Goal: Communication & Community: Participate in discussion

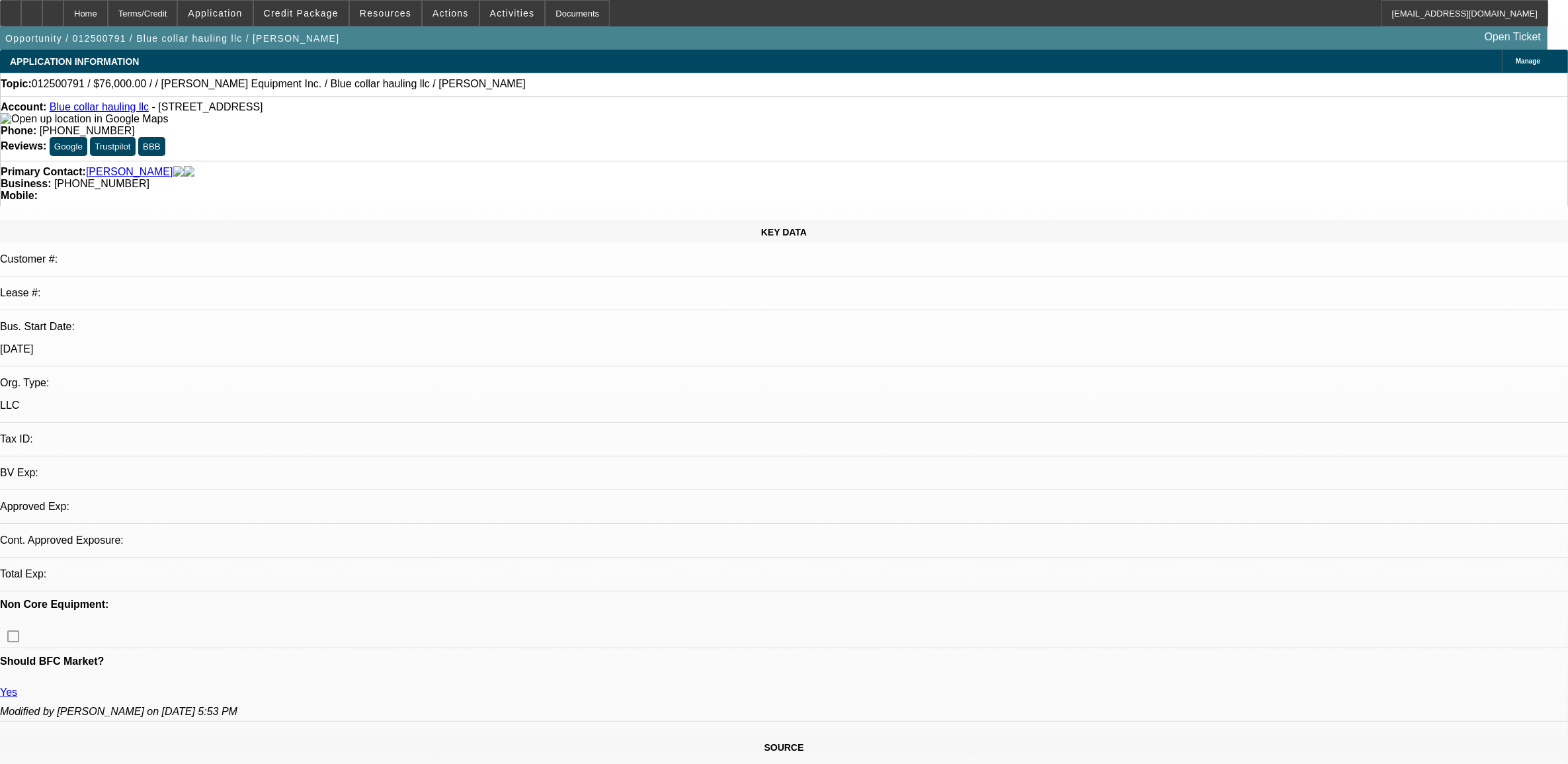
select select "0"
select select "2"
select select "0.1"
select select "4"
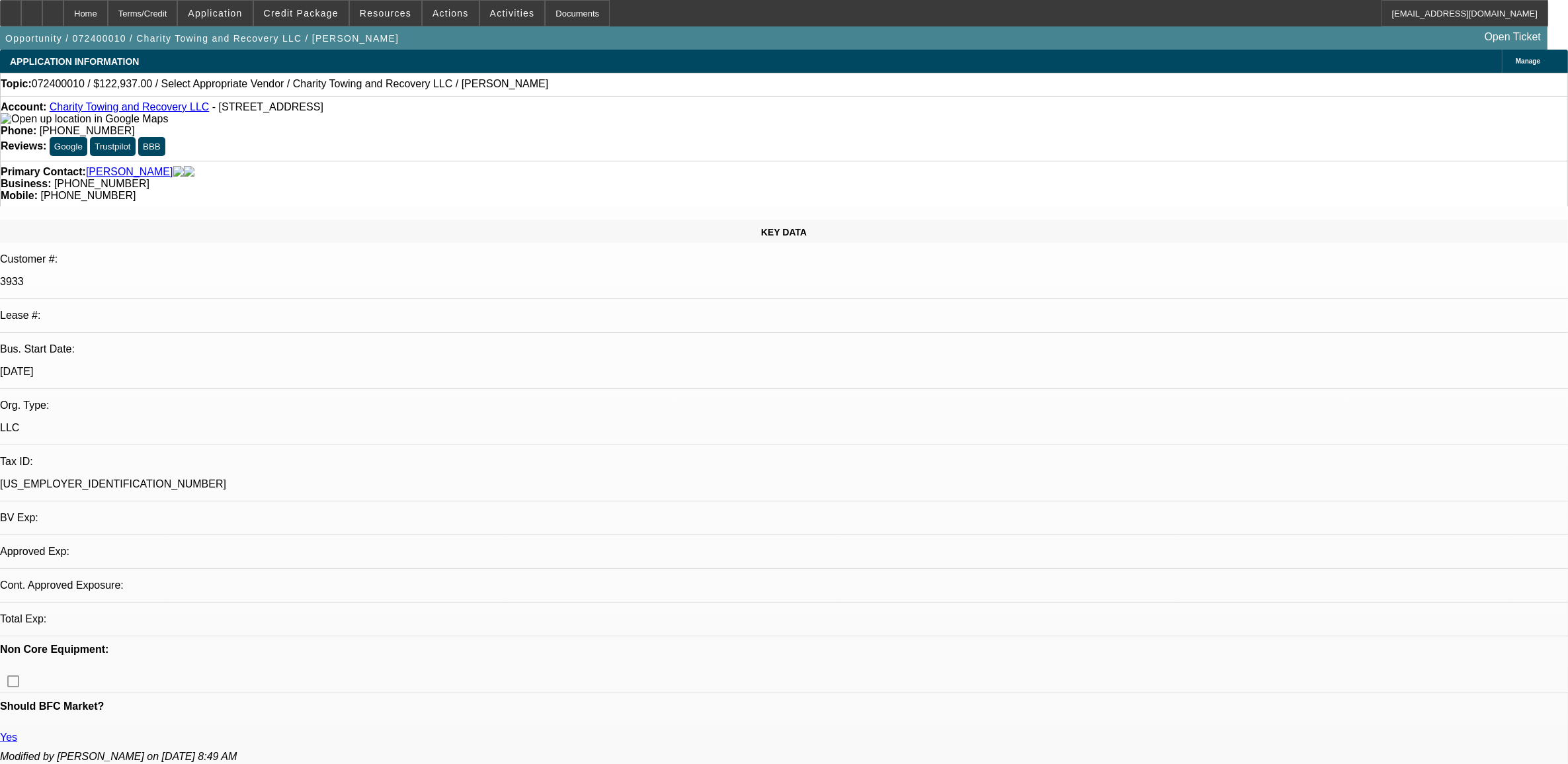
select select "0"
select select "2"
select select "0.1"
select select "1"
select select "2"
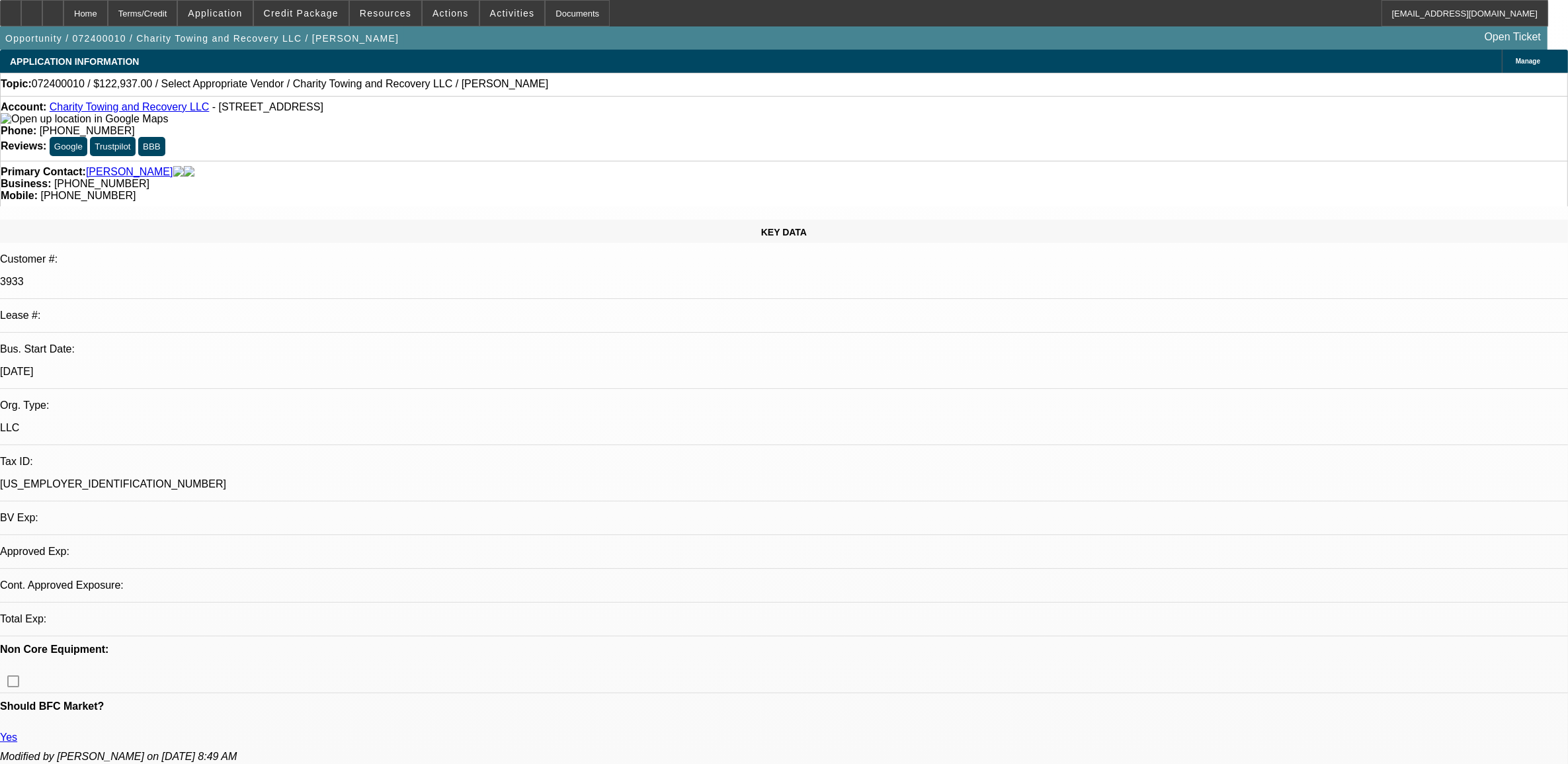
select select "4"
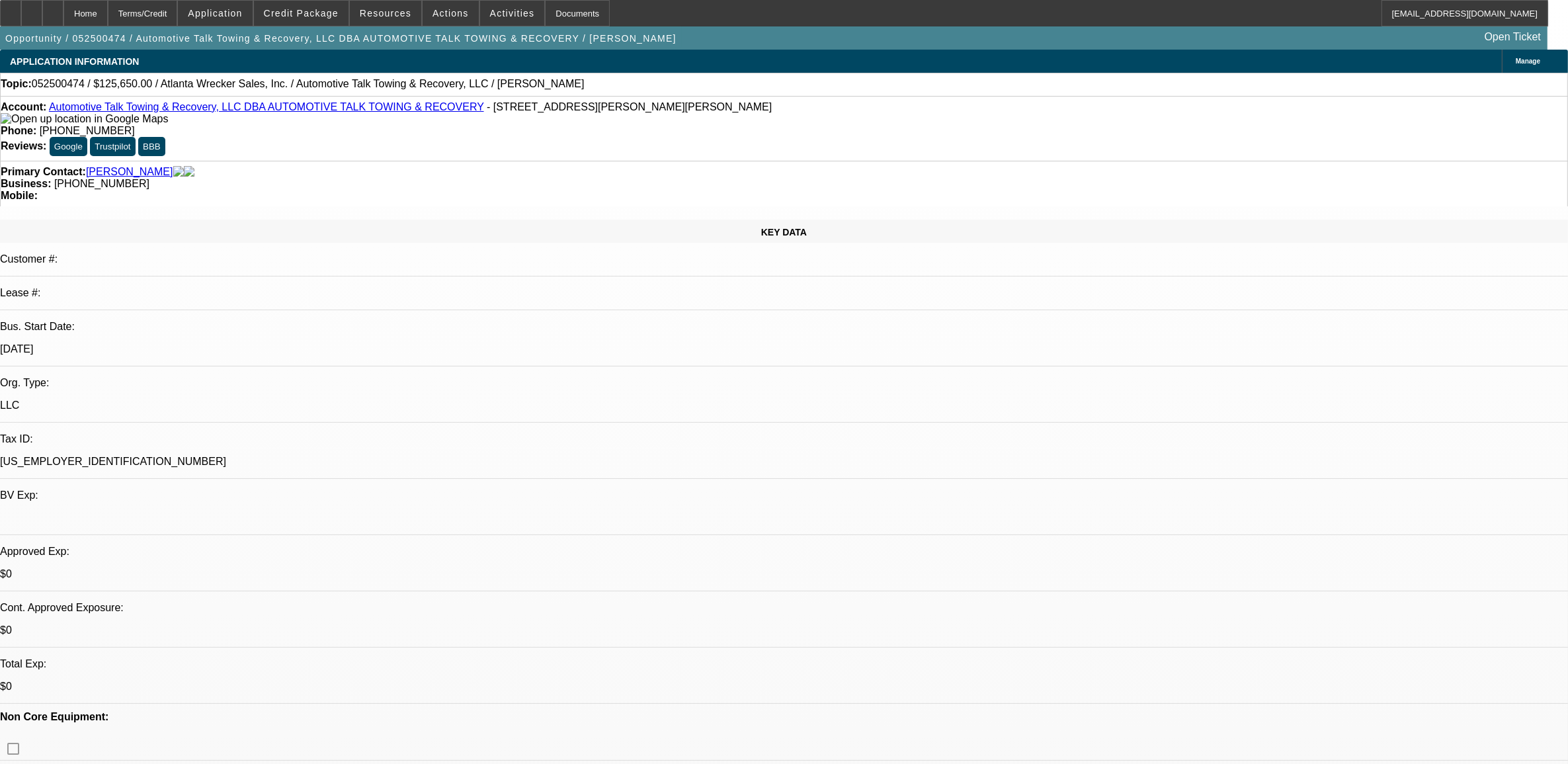
select select "0"
select select "2"
select select "0.1"
select select "1"
select select "2"
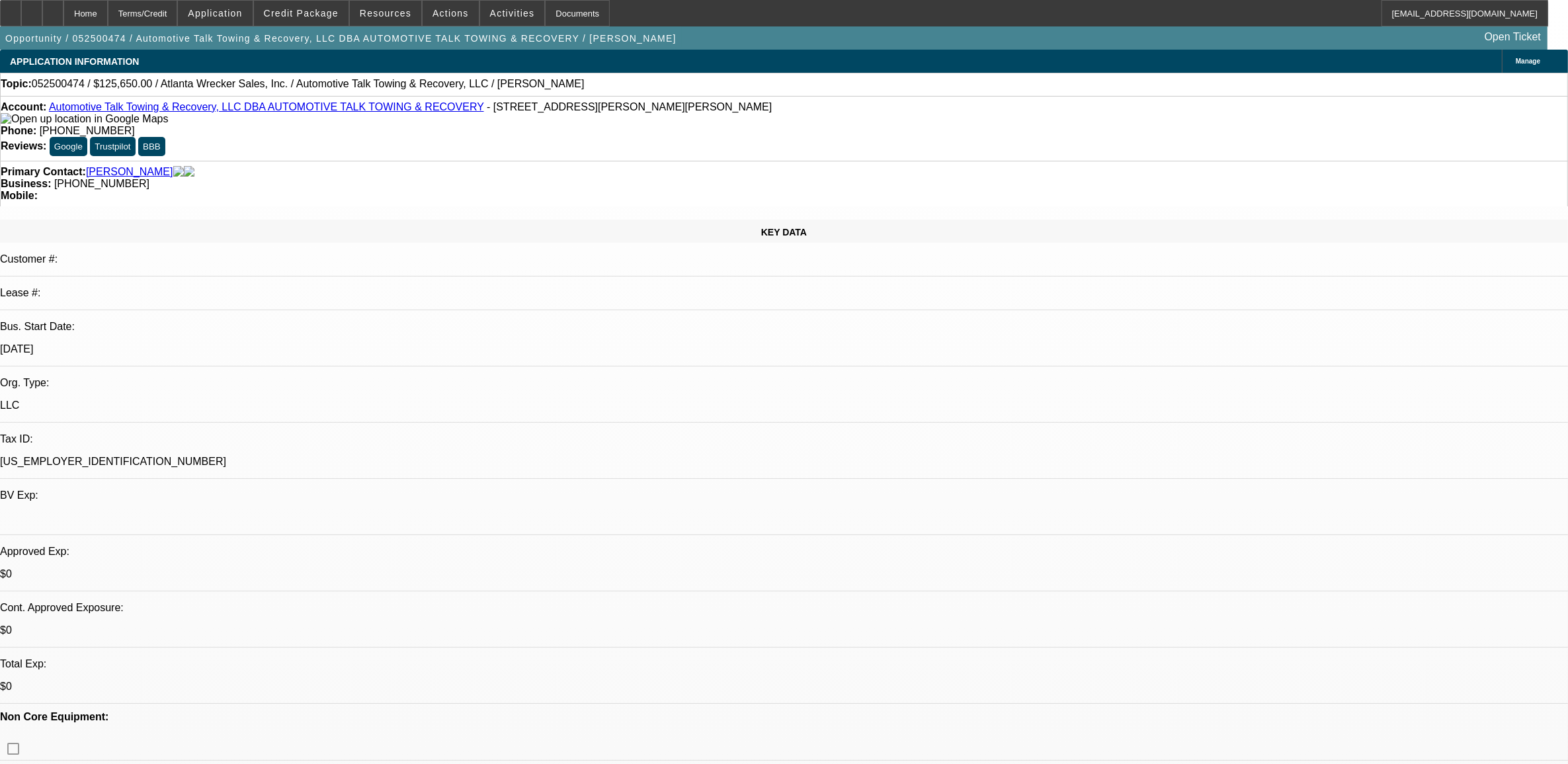
select select "4"
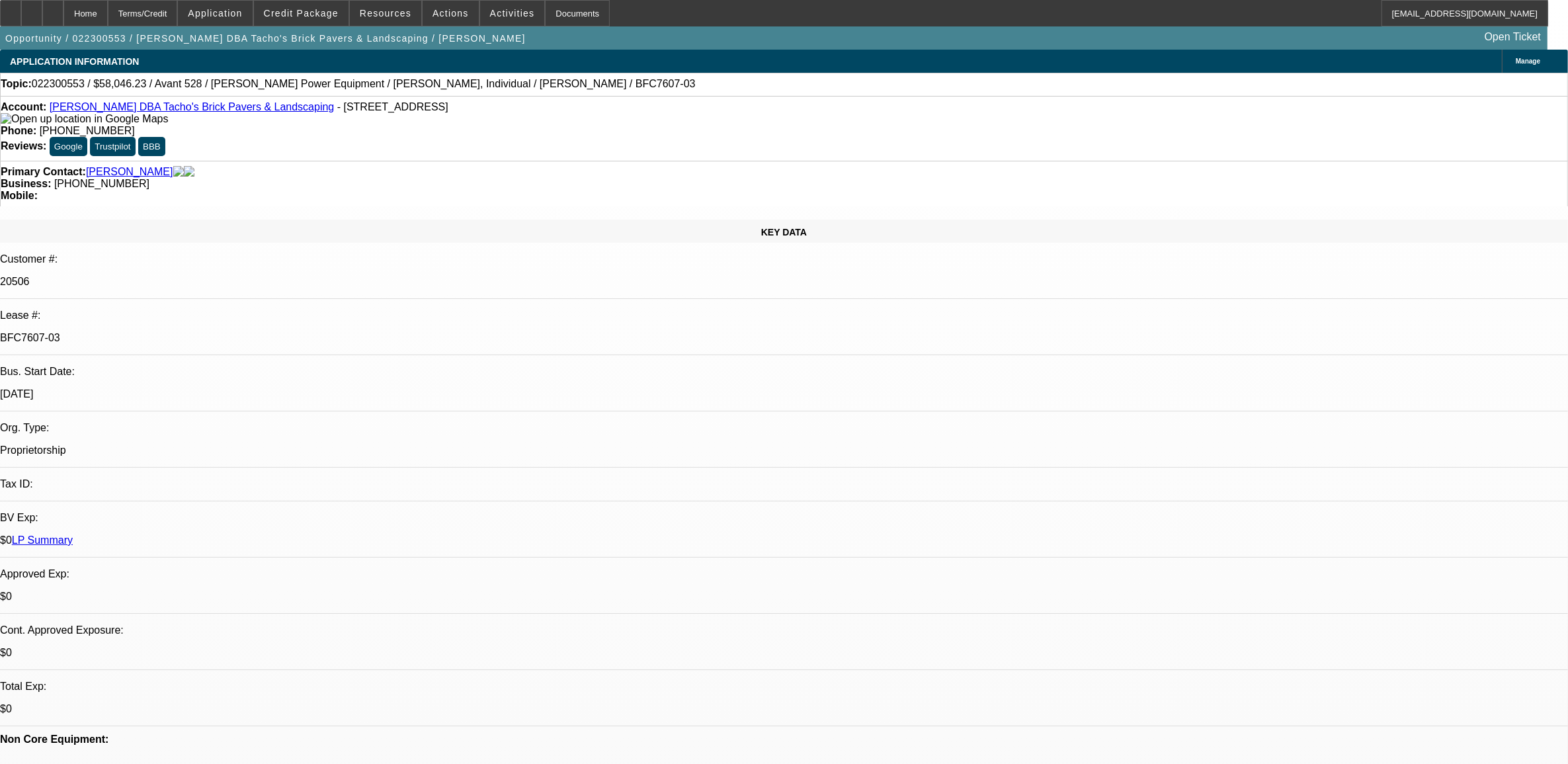
select select "0"
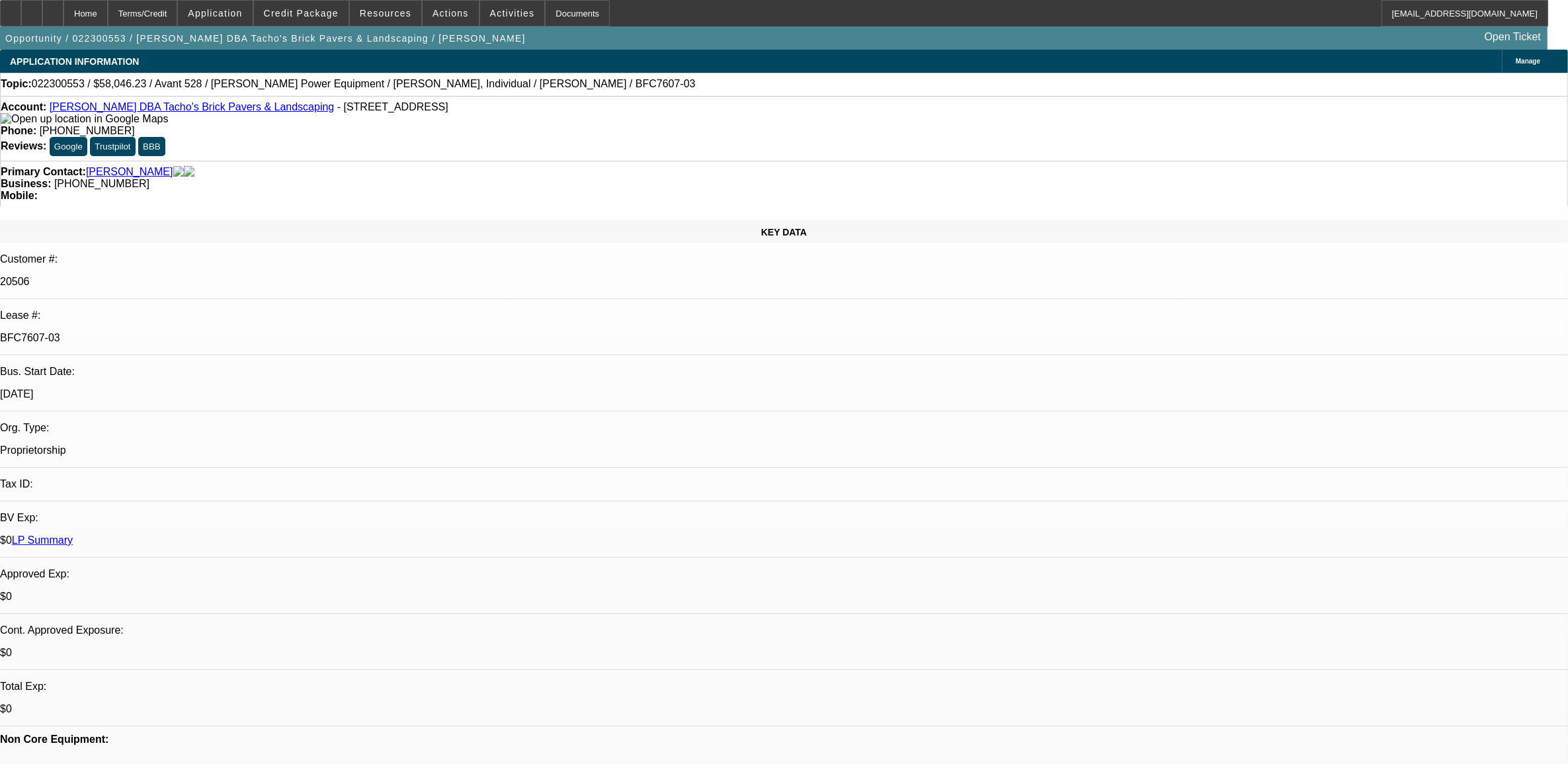
select select "0"
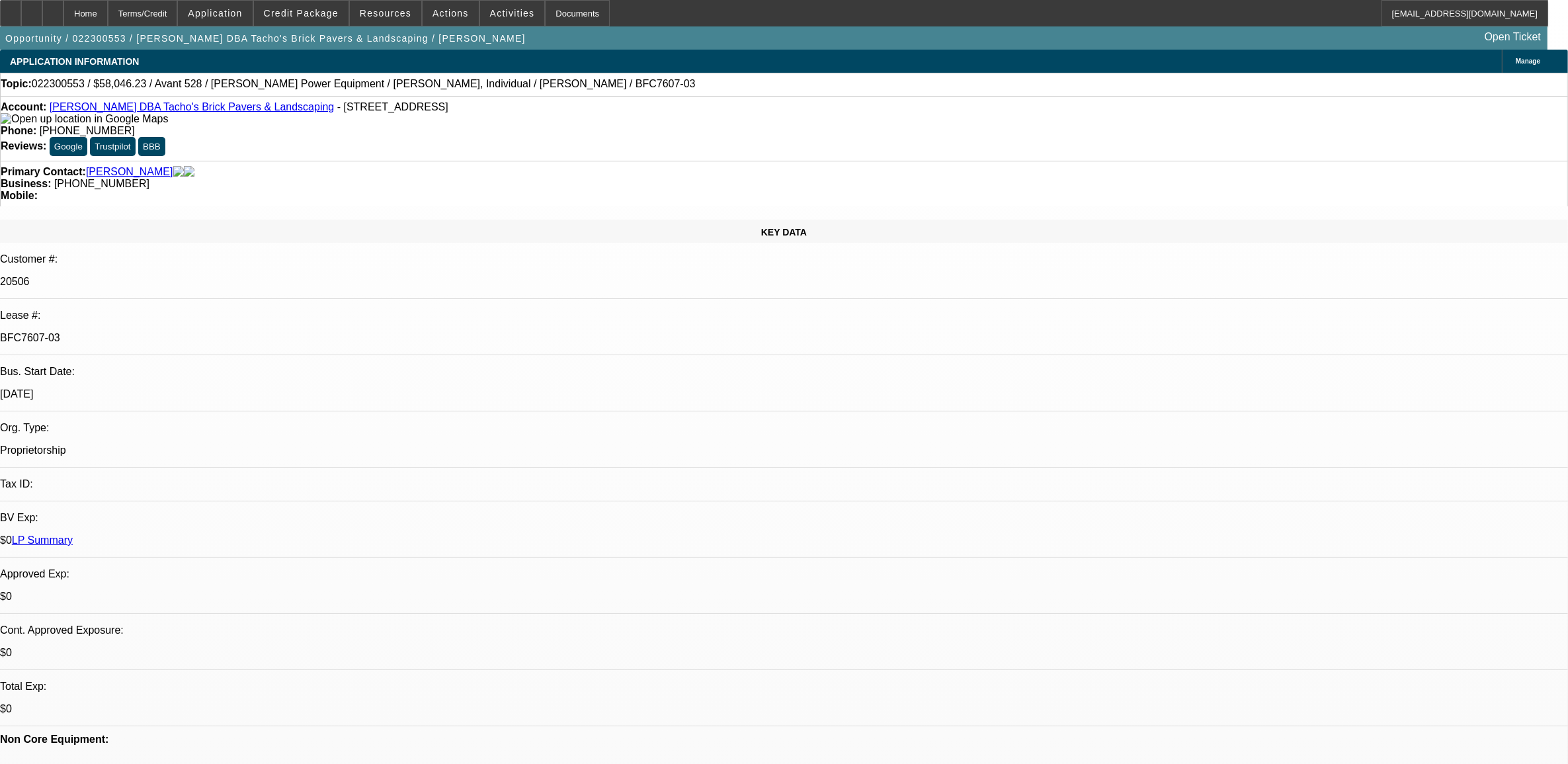
select select "0"
select select "0.1"
select select "1"
select select "3"
select select "6"
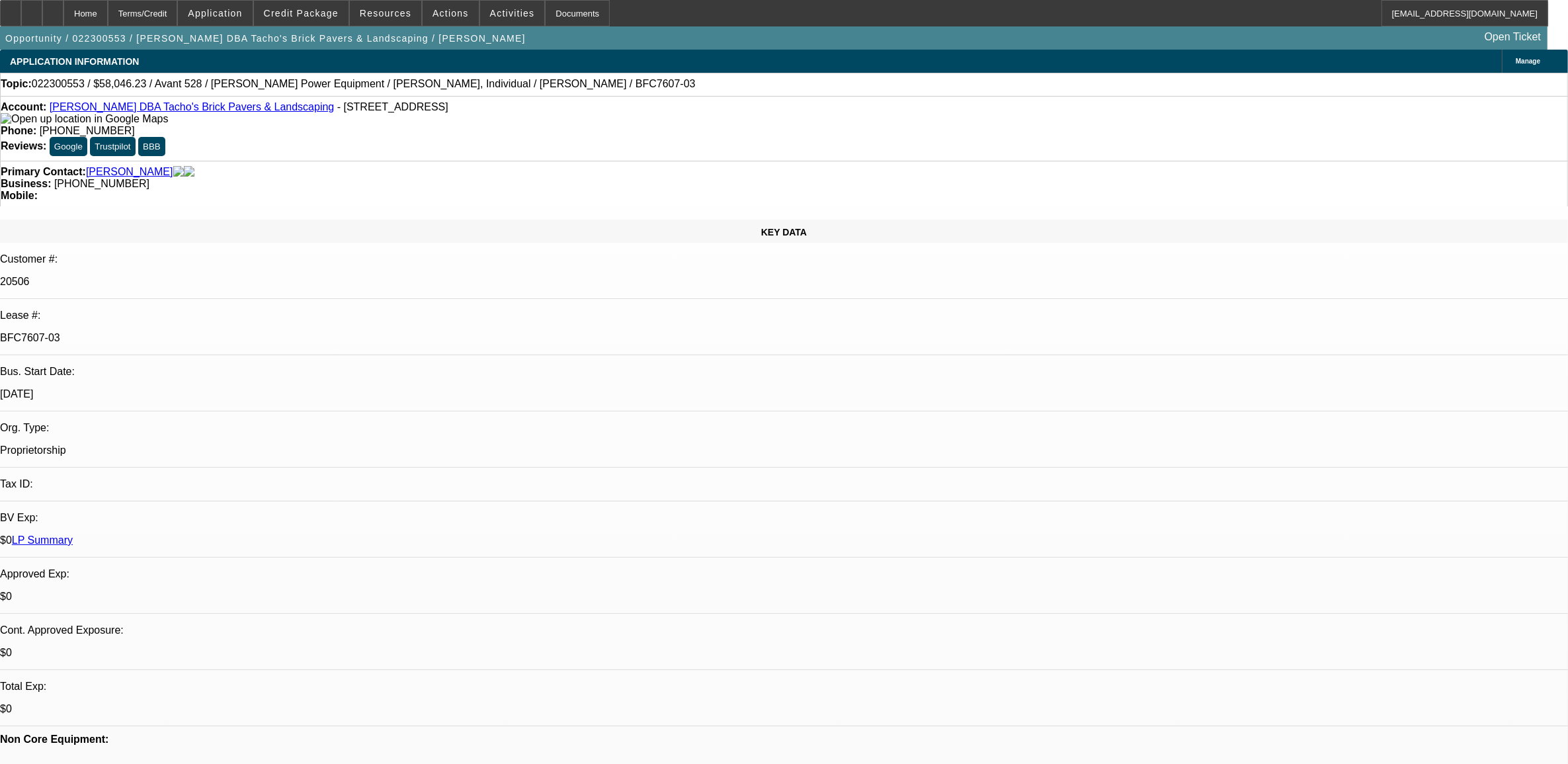
select select "1"
select select "3"
select select "2"
select select "1"
select select "3"
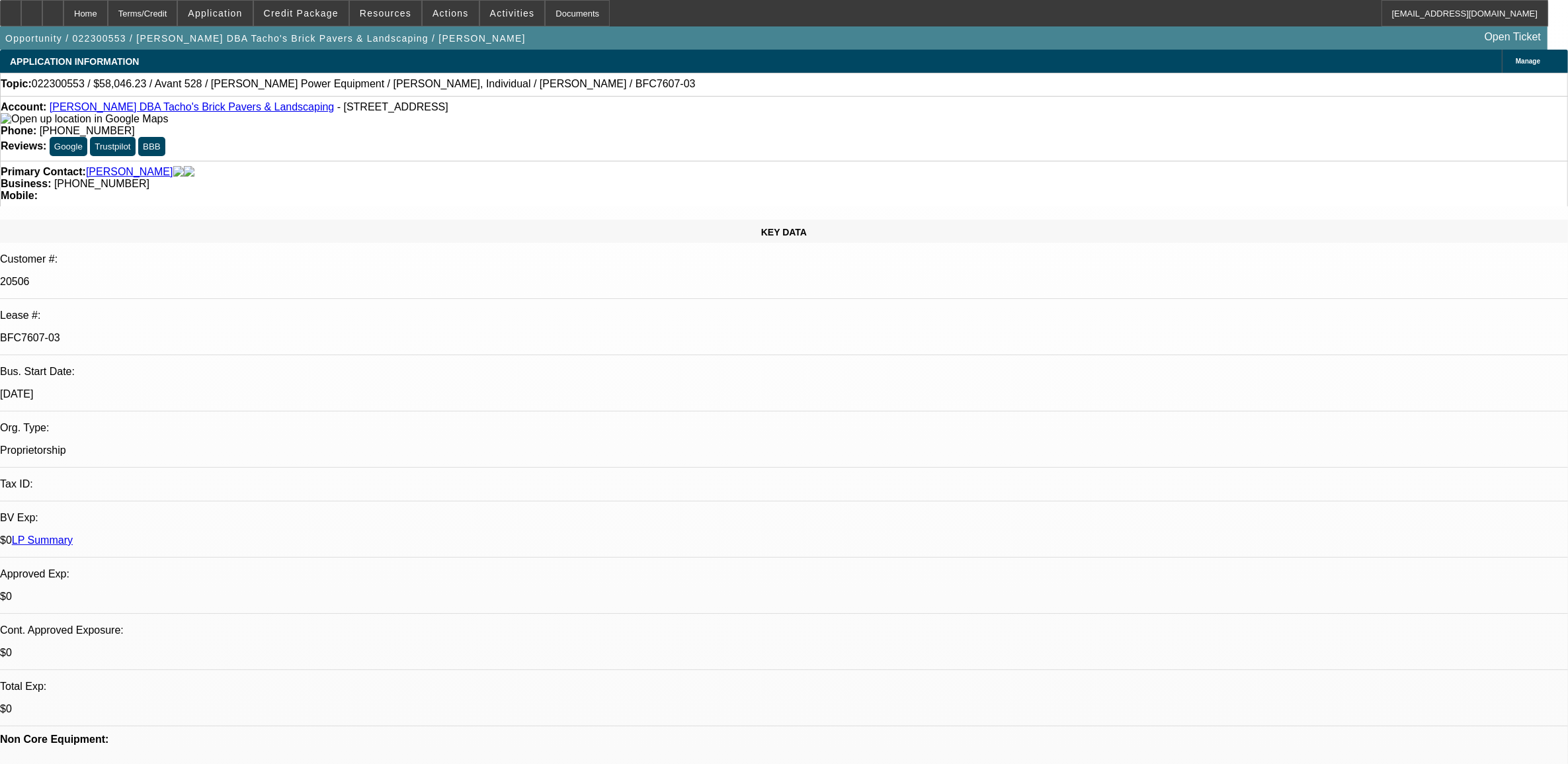
select select "2"
select select "1"
select select "3"
select select "4"
click at [107, 112] on link "Atanacio Cuellar DBA Tacho's Brick Pavers & Landscaping" at bounding box center [192, 107] width 285 height 12
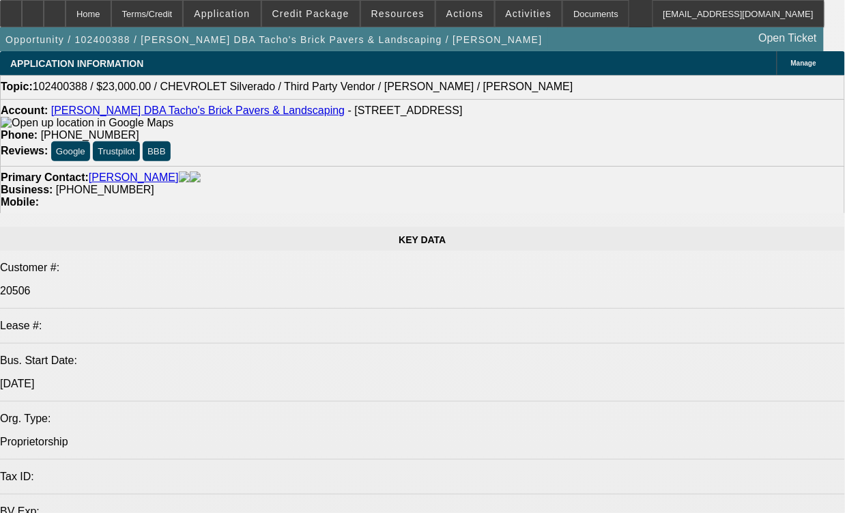
select select "0"
select select "2"
select select "0"
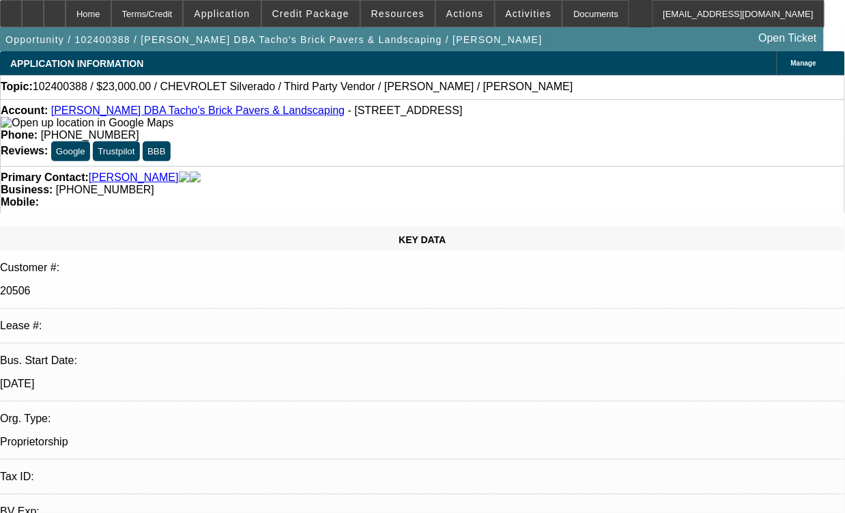
select select "0"
select select "2"
select select "0"
select select "1"
select select "2"
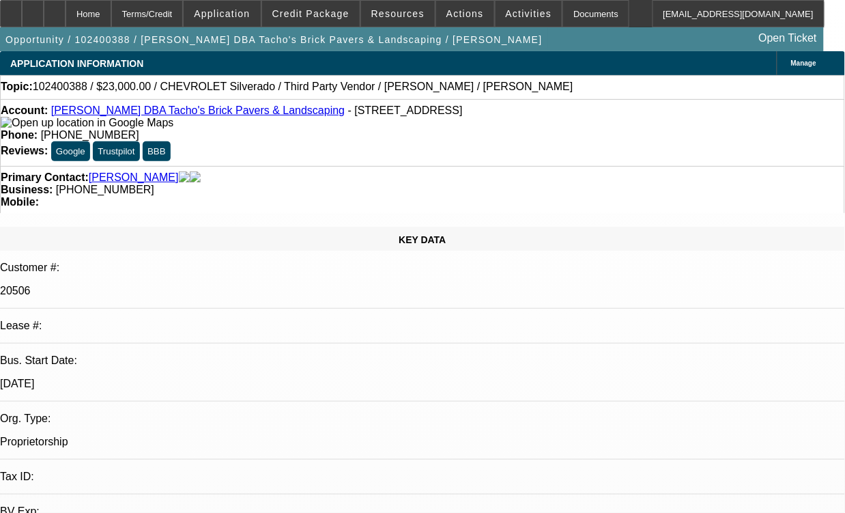
select select "6"
select select "1"
select select "2"
select select "6"
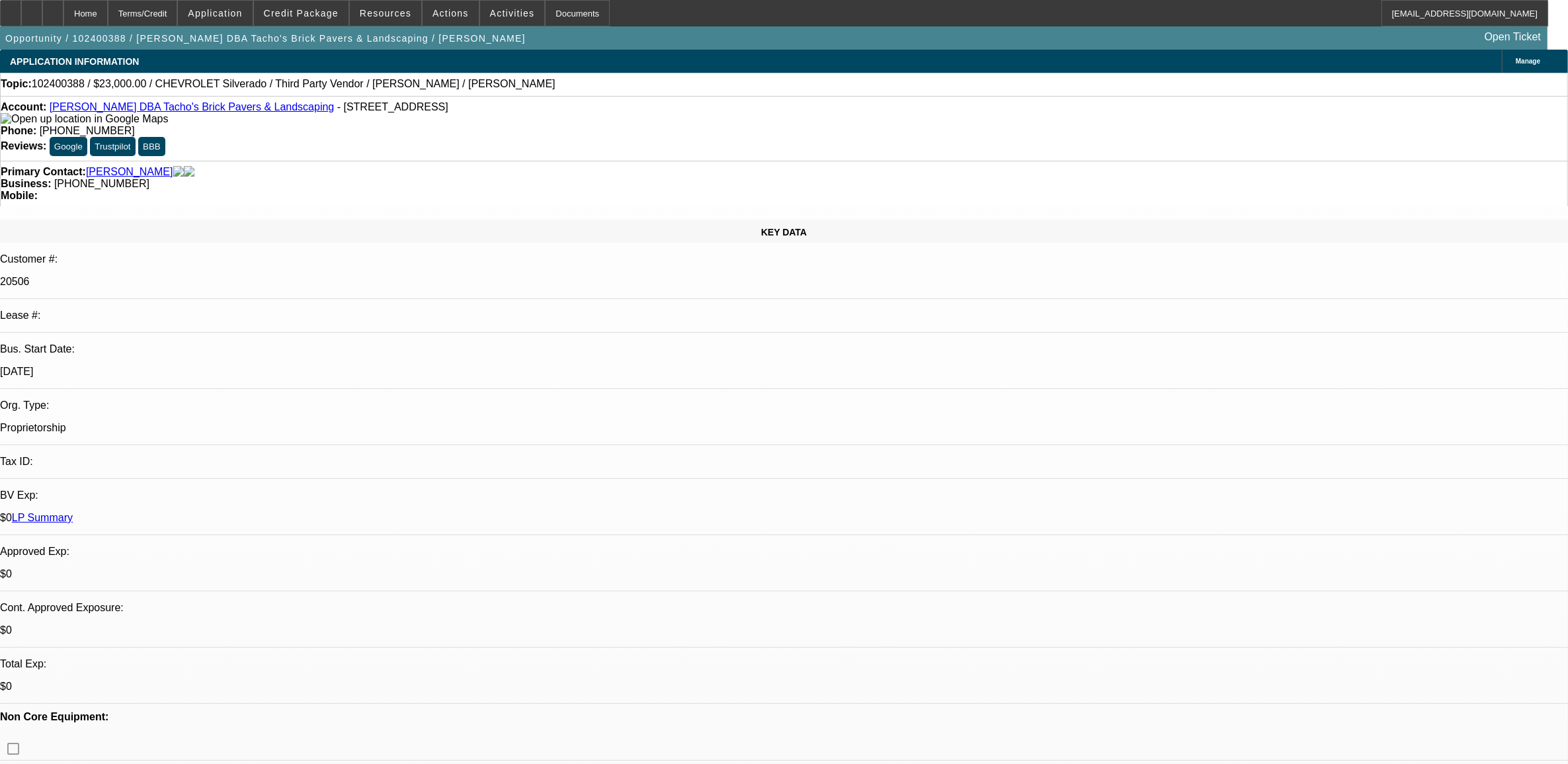
click at [73, 511] on link "LP Summary" at bounding box center [42, 517] width 61 height 12
click at [223, 511] on div "$0 LP Summary" at bounding box center [784, 517] width 1568 height 12
click at [73, 511] on link "LP Summary" at bounding box center [42, 517] width 61 height 12
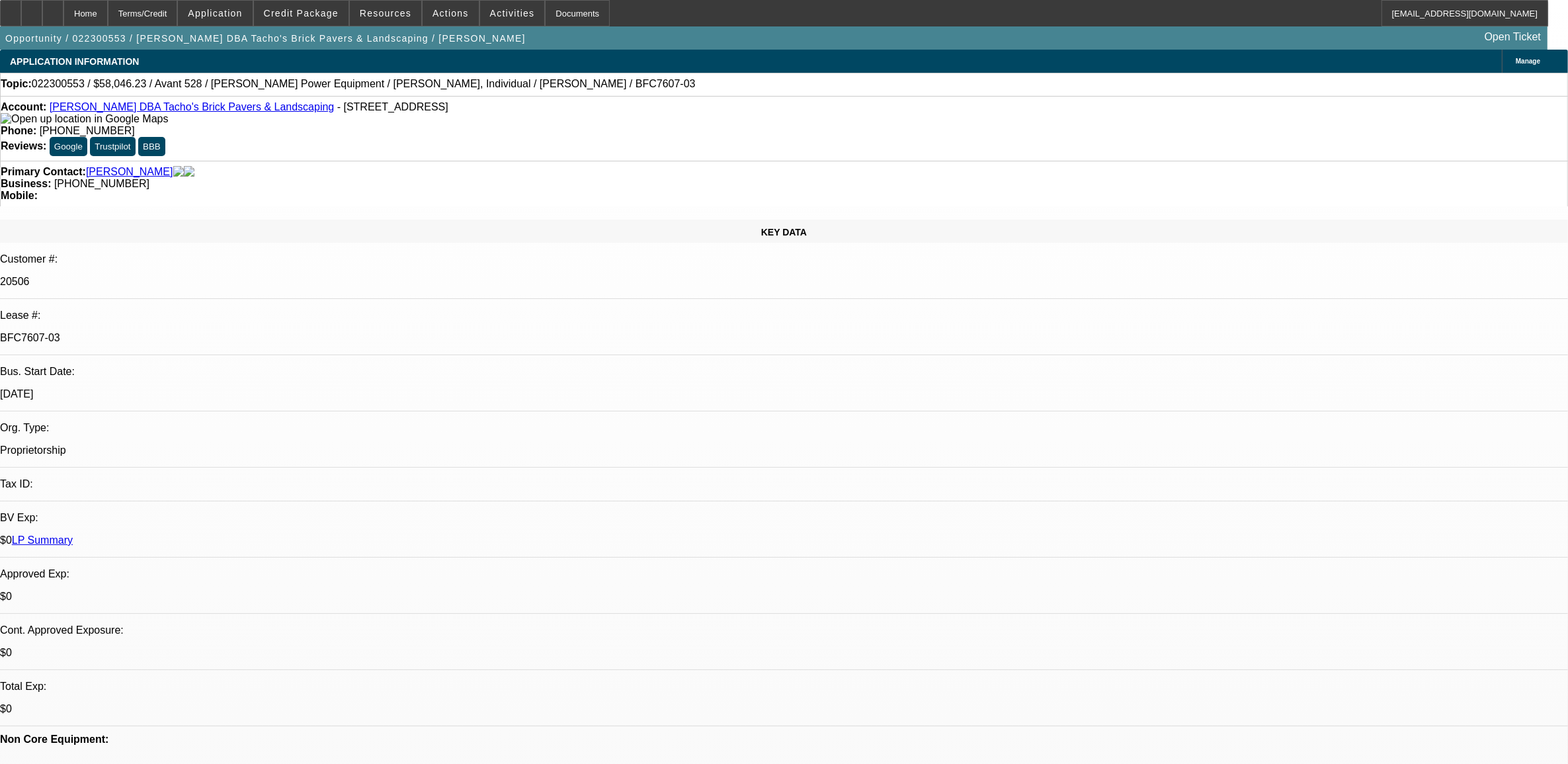
select select "0"
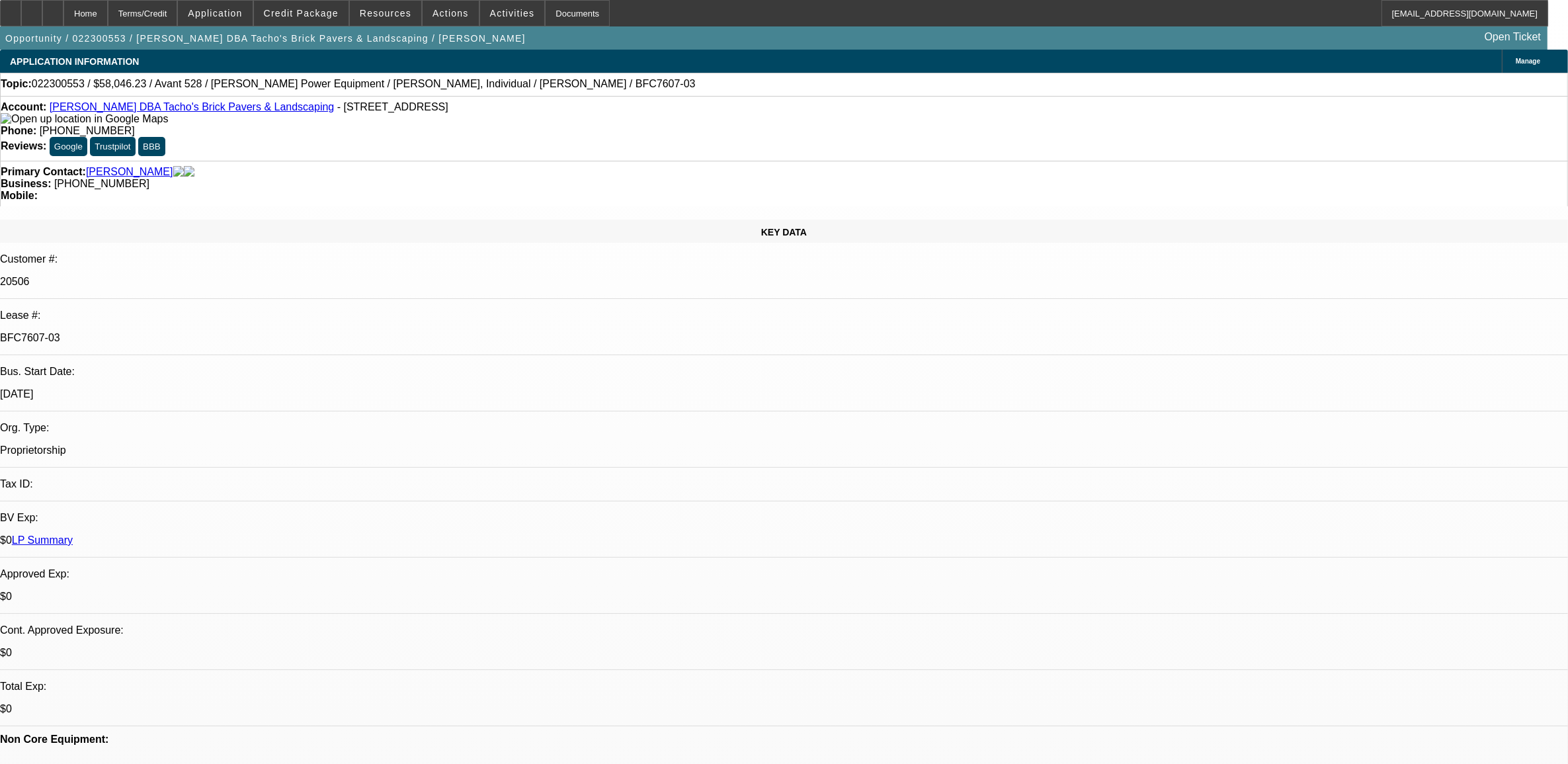
select select "0"
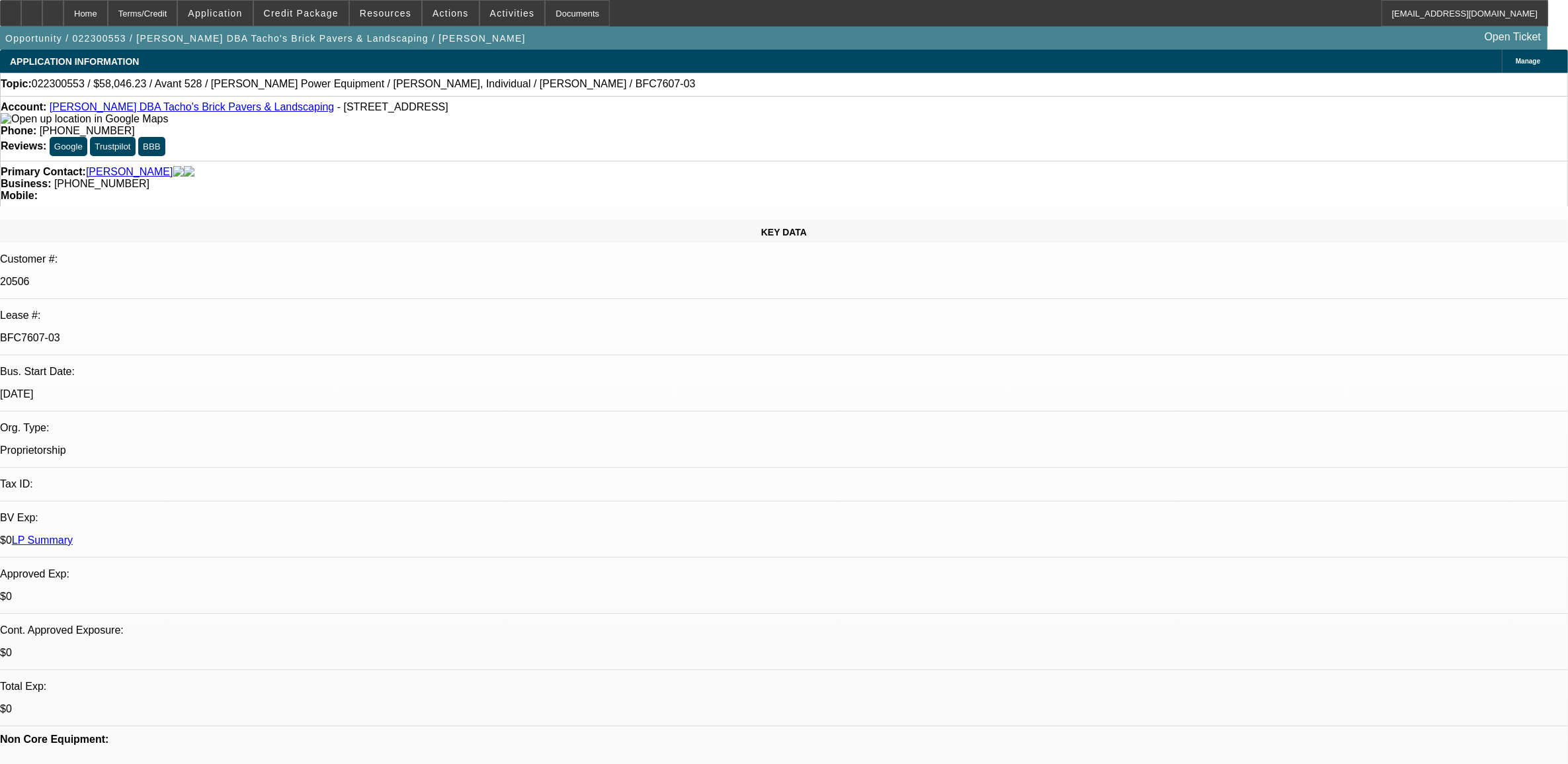
select select "0"
select select "0.1"
select select "1"
select select "3"
select select "6"
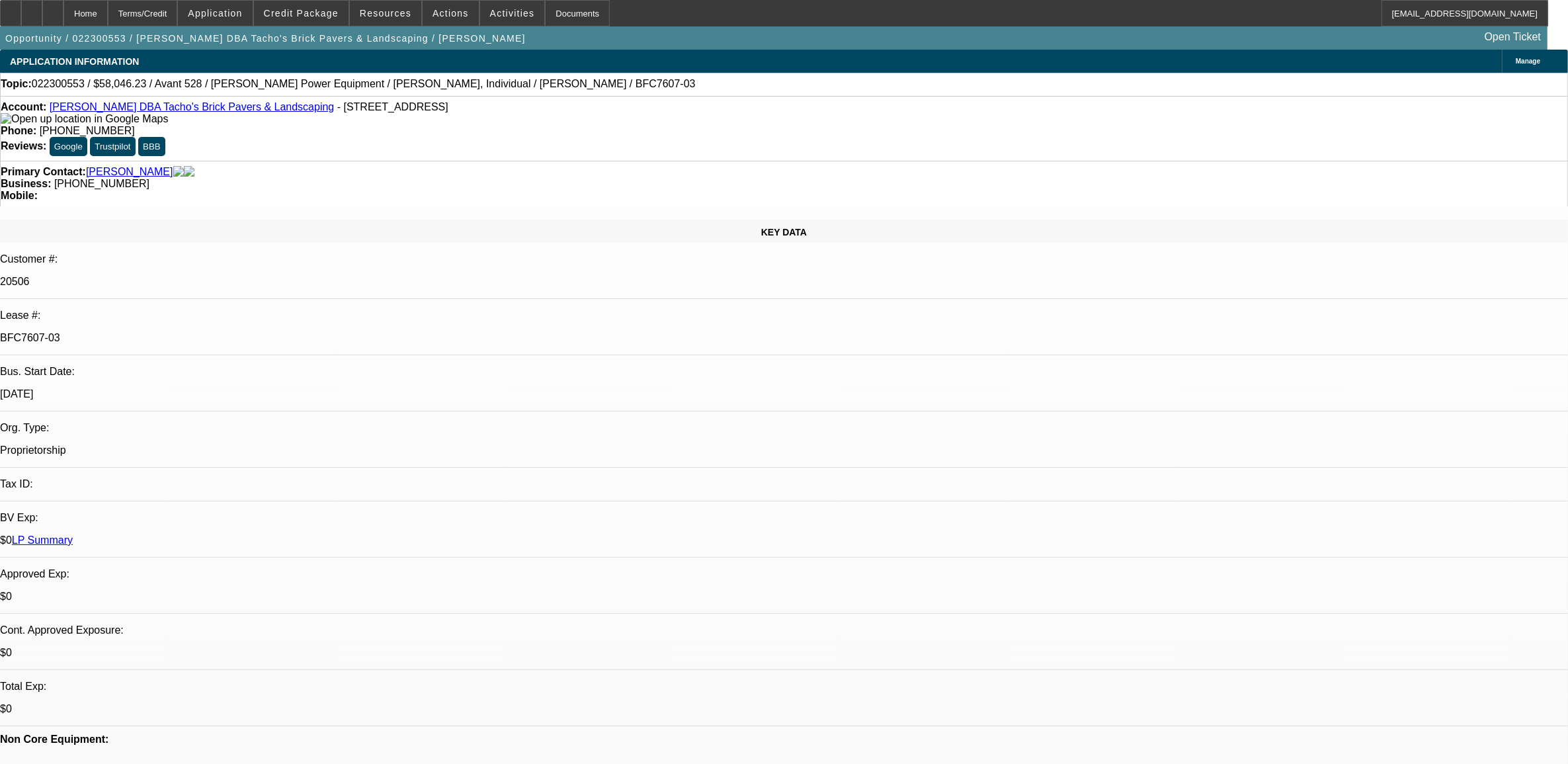
select select "1"
select select "3"
select select "2"
select select "1"
select select "3"
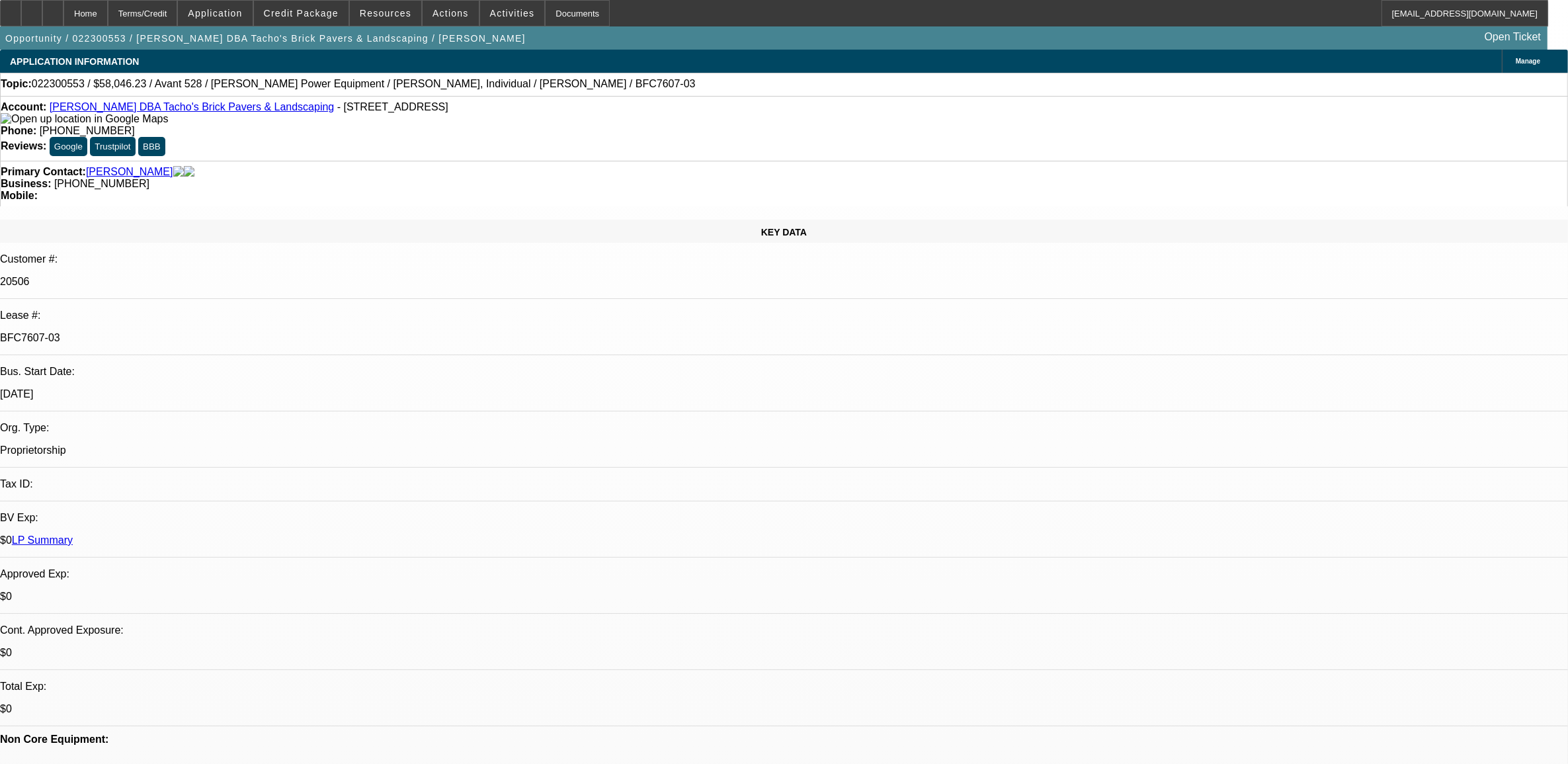
select select "2"
select select "1"
select select "3"
select select "4"
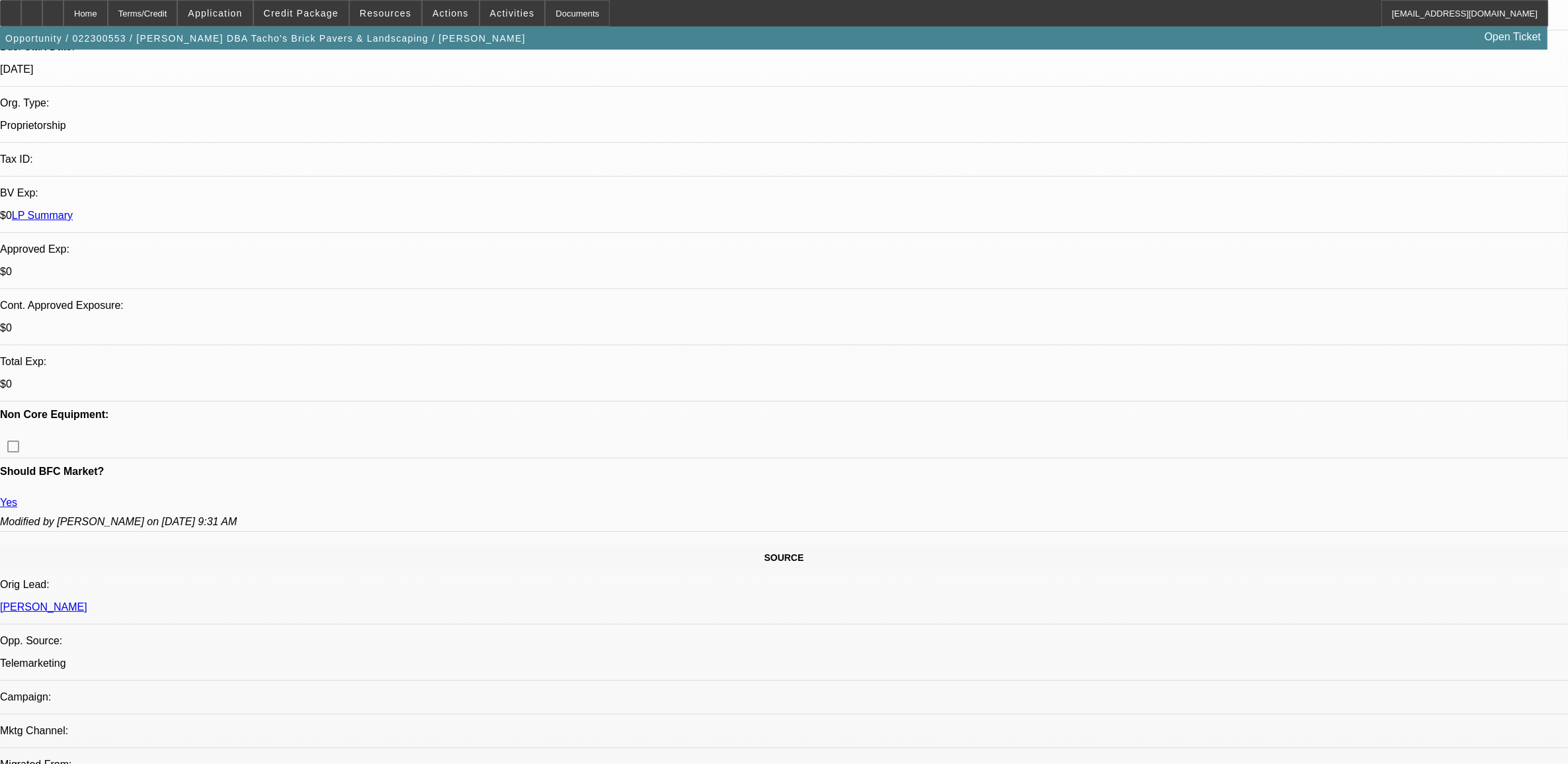
scroll to position [578, 0]
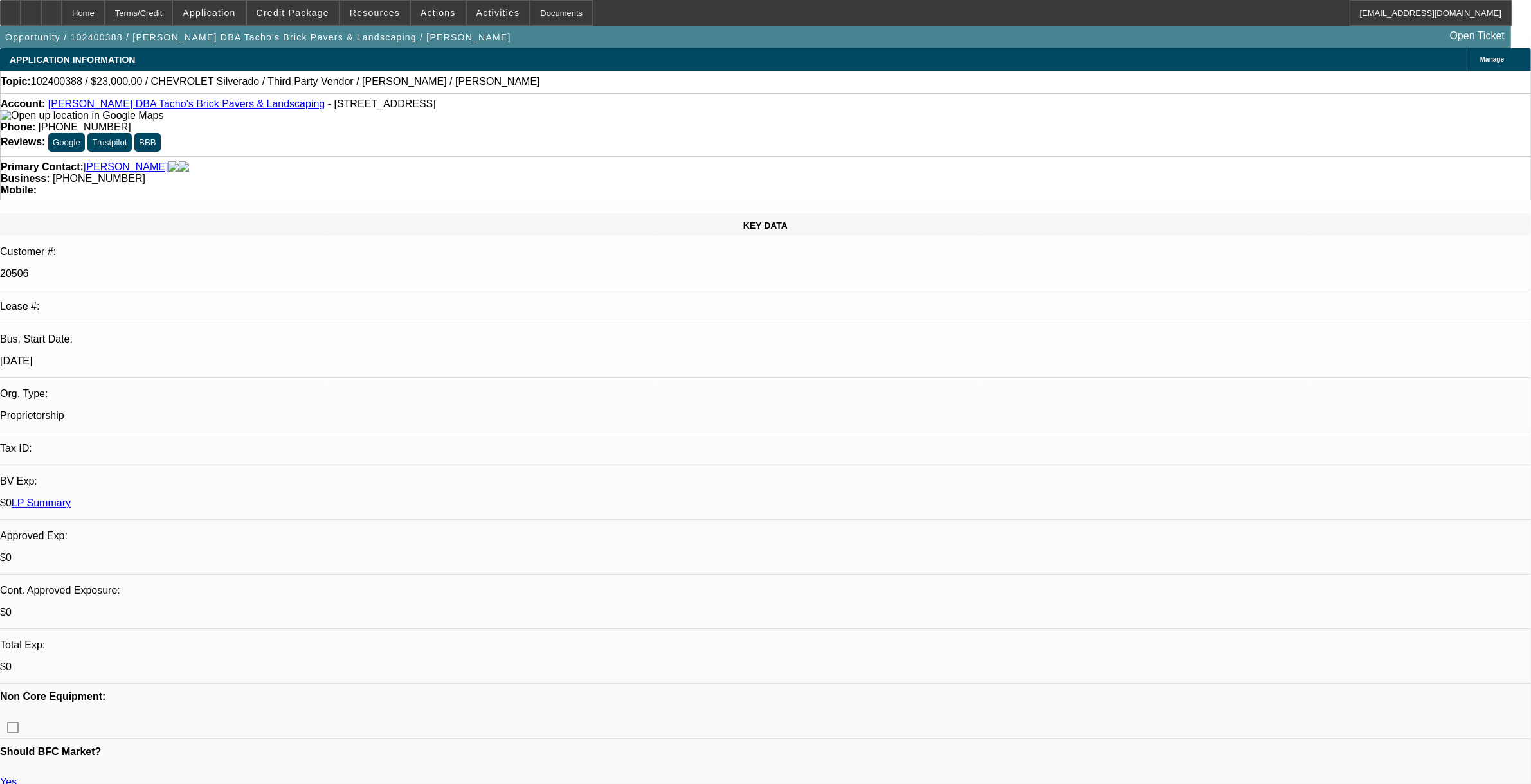
select select "0"
select select "2"
select select "0"
select select "6"
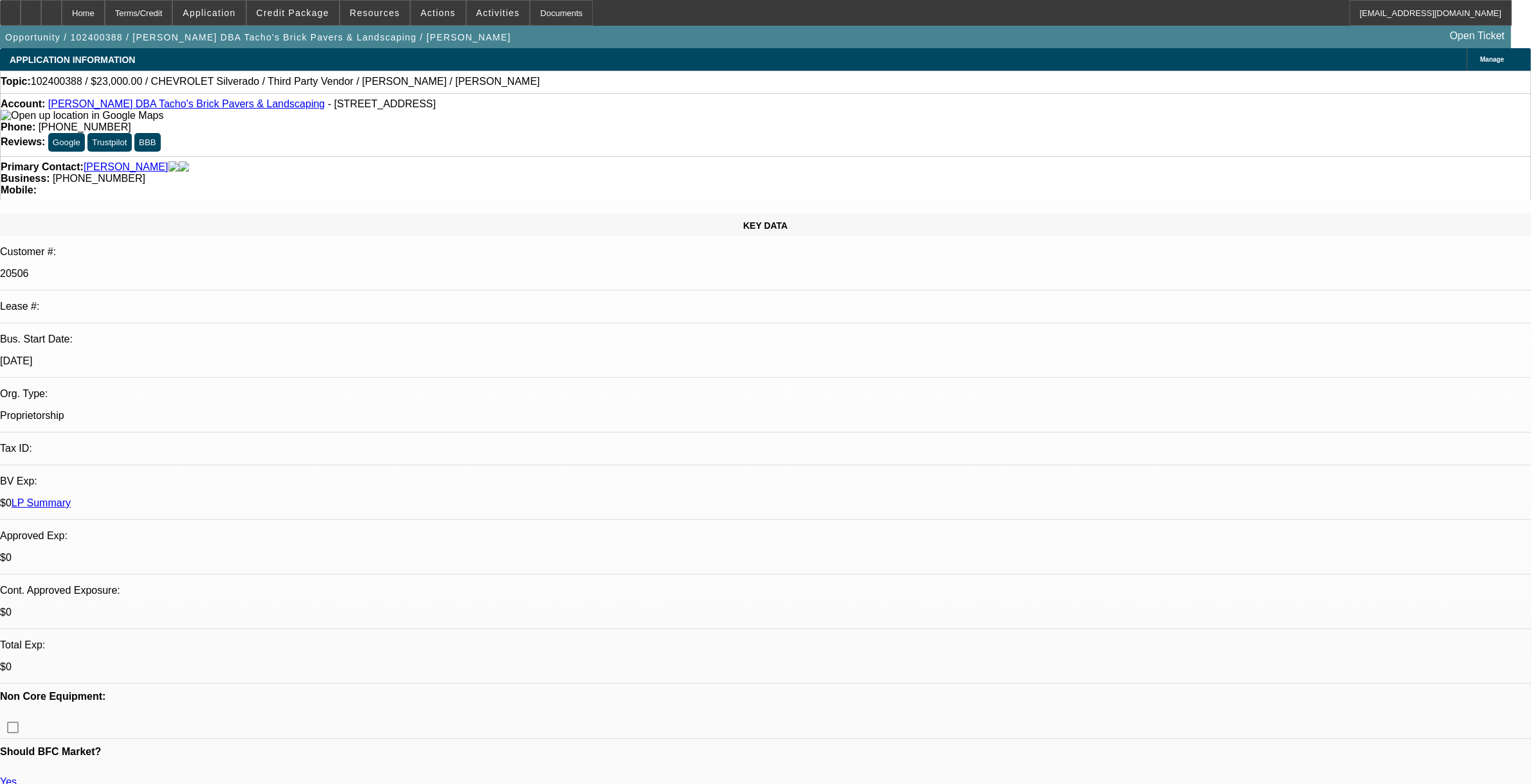
select select "0"
select select "2"
select select "0"
select select "6"
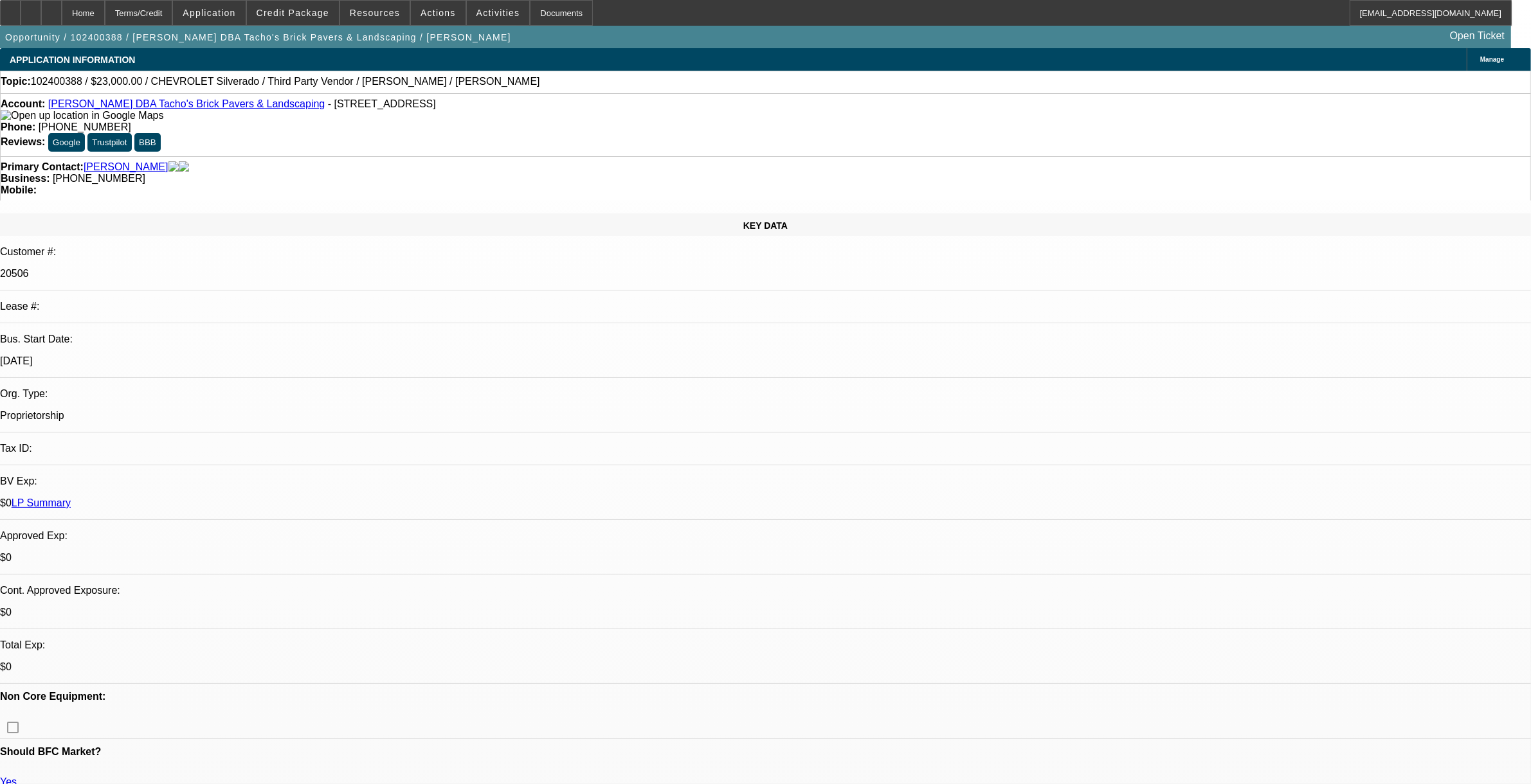
click at [165, 106] on link "[PERSON_NAME] DBA Tacho's Brick Pavers & Landscaping" at bounding box center [186, 104] width 277 height 11
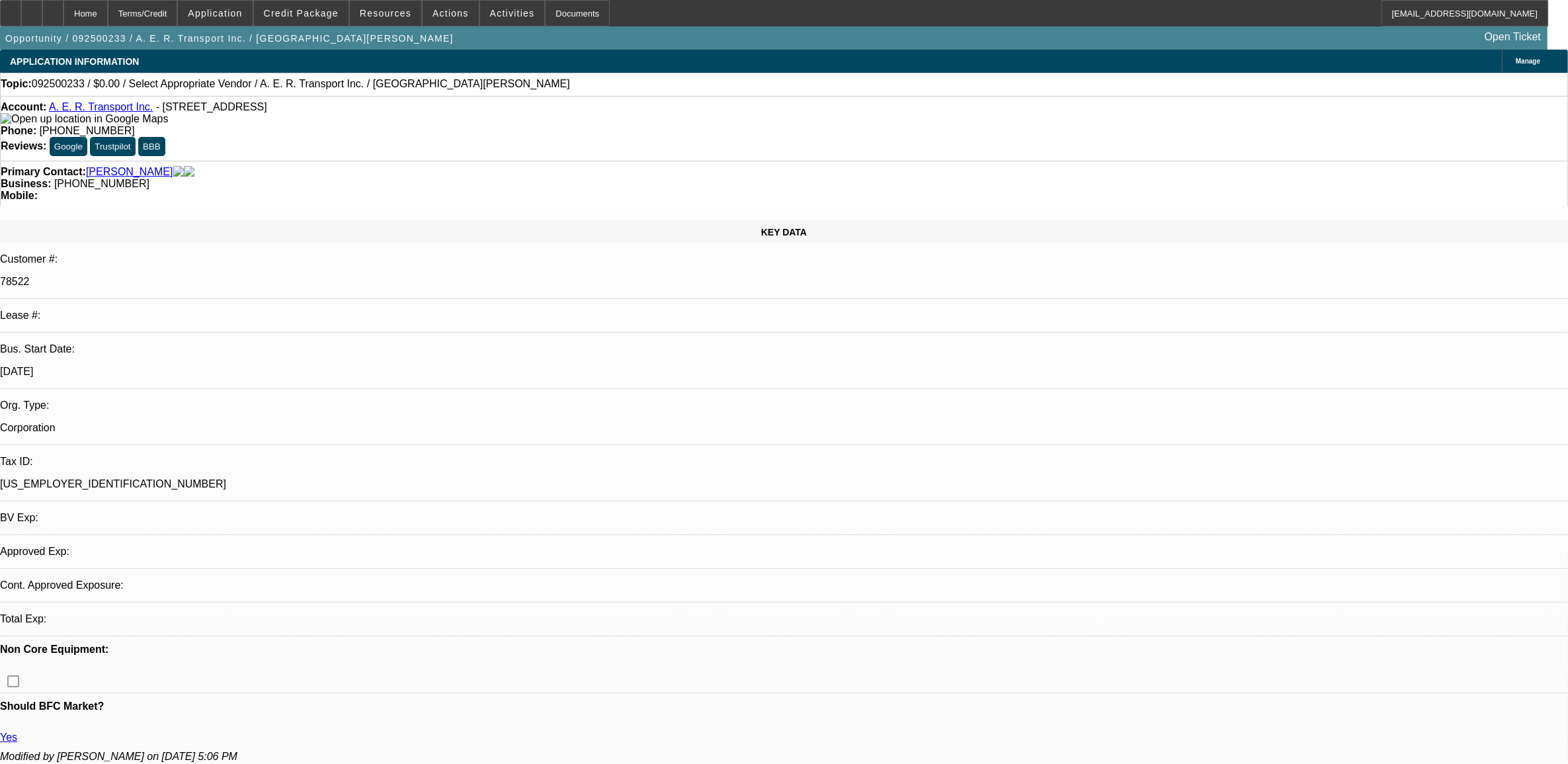
select select "0"
select select "2"
select select "0.1"
select select "4"
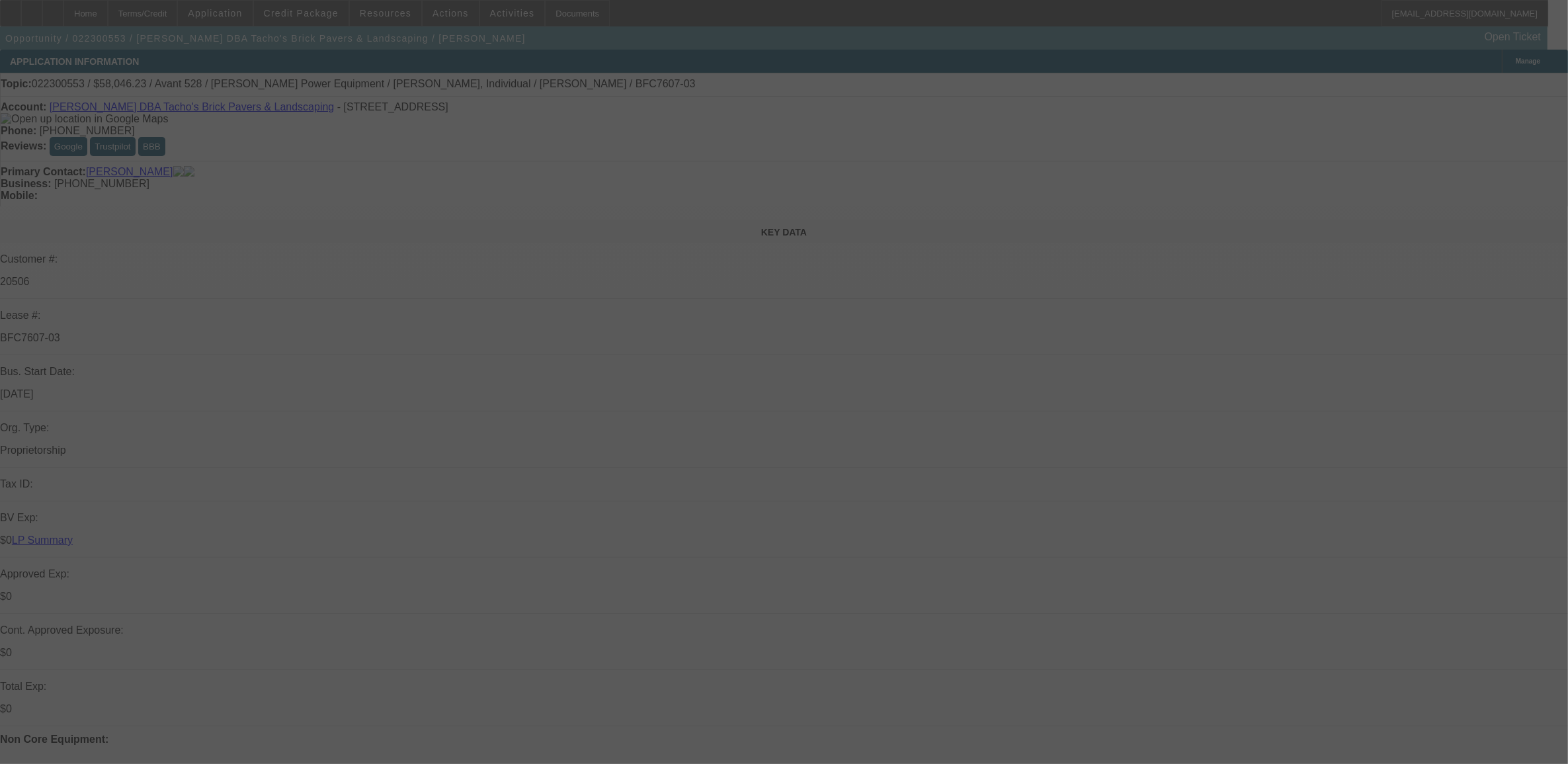
select select "0"
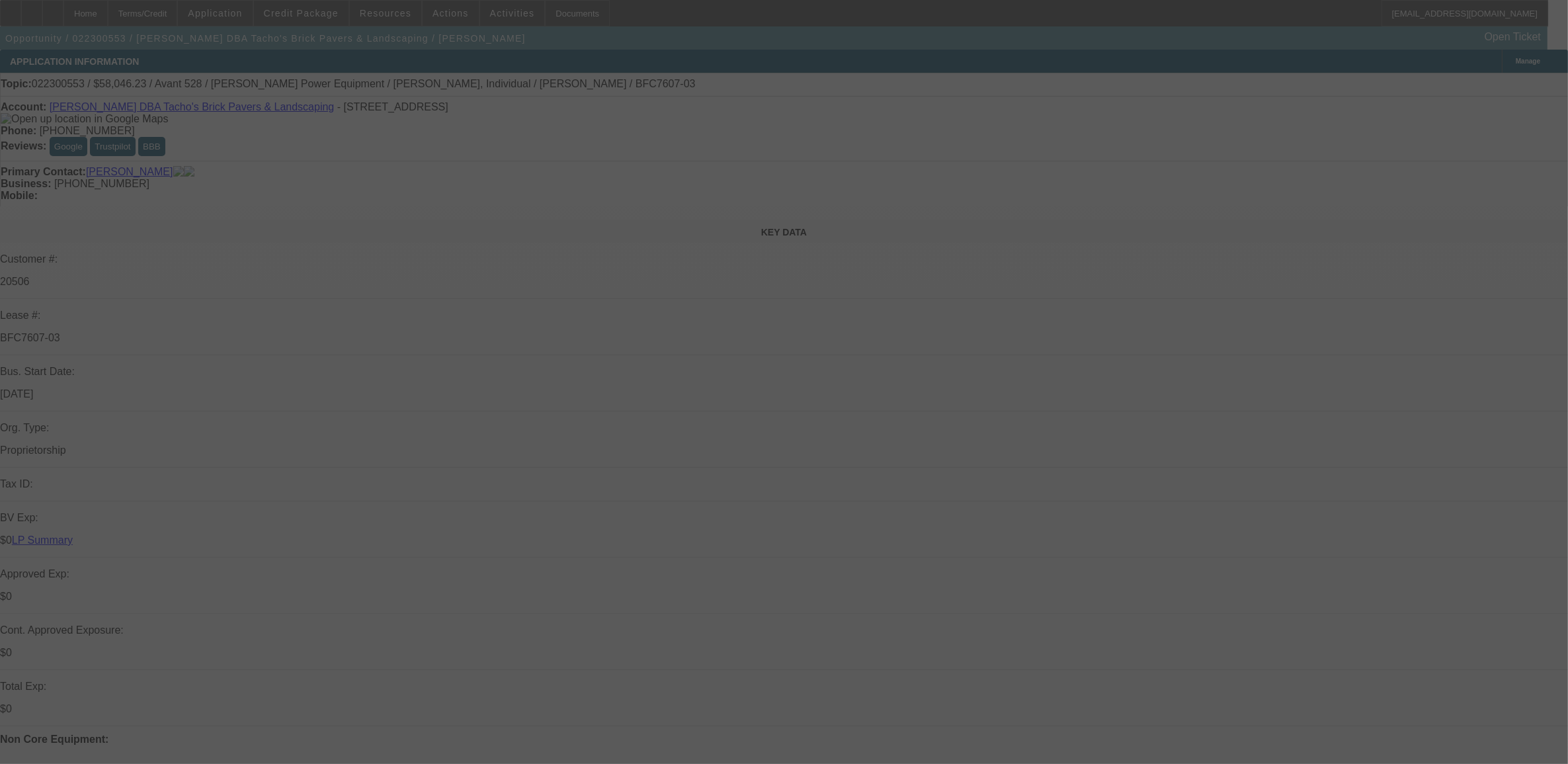
select select "0"
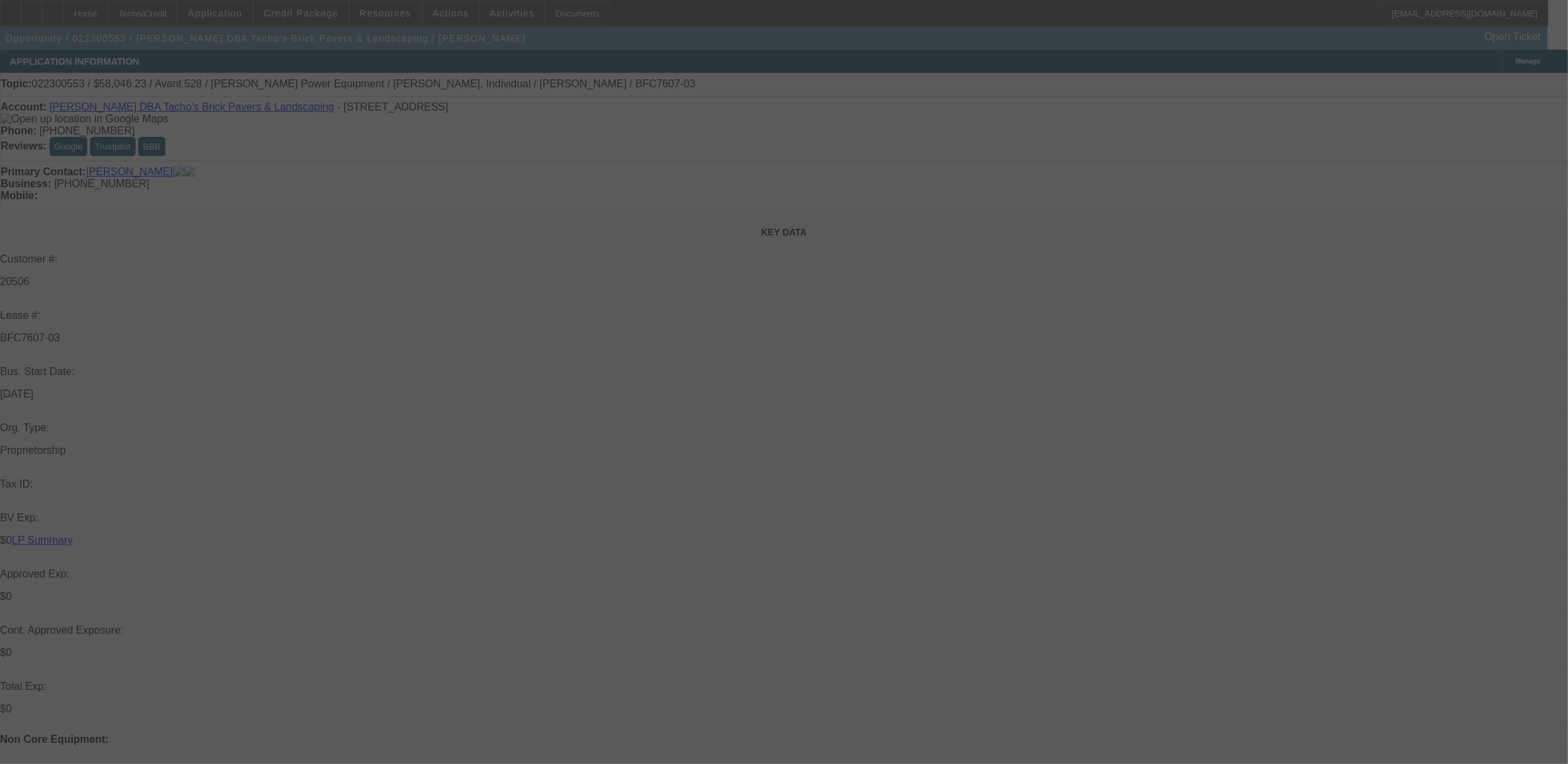
select select "0"
select select "0.1"
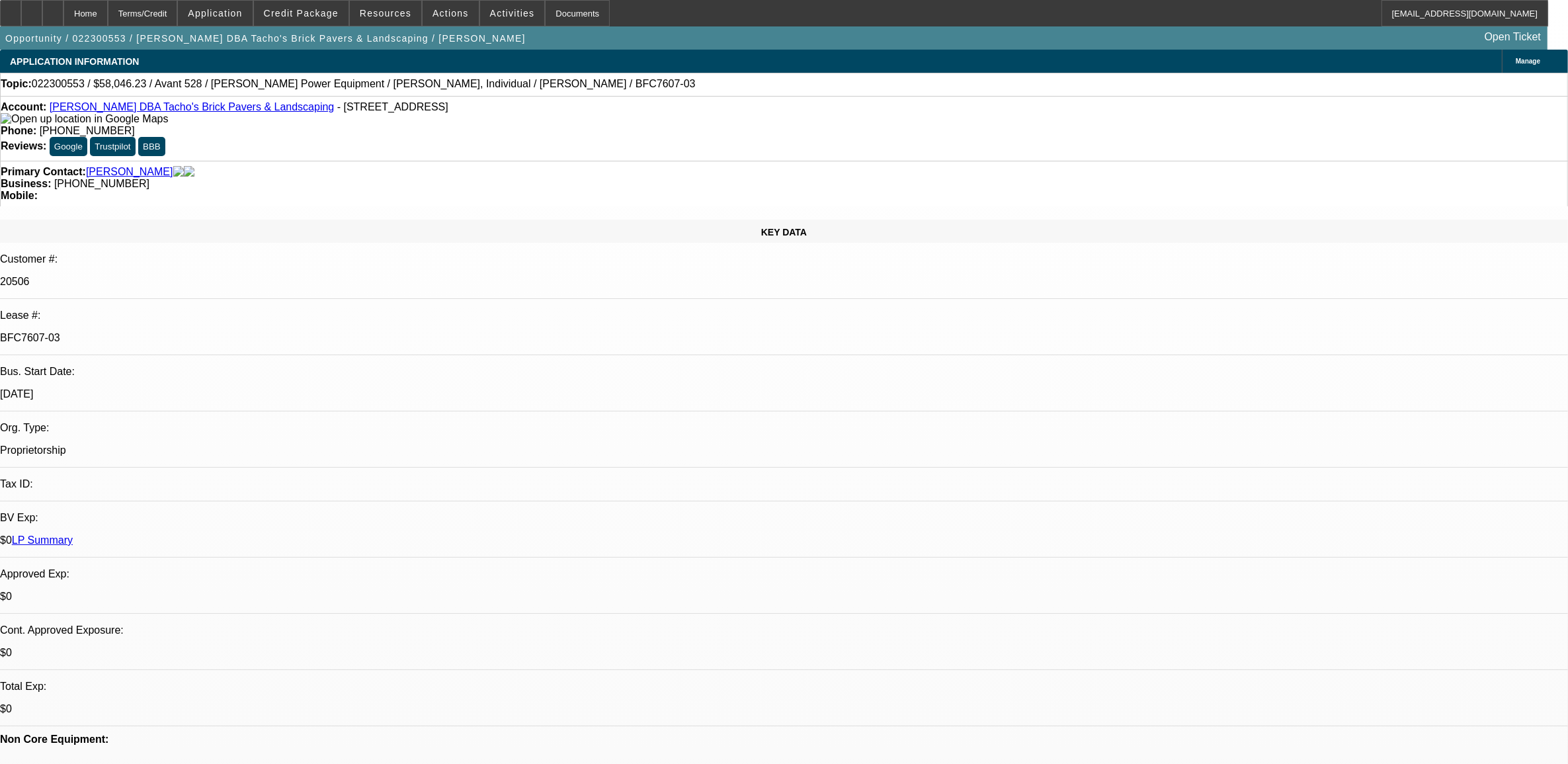
select select "1"
select select "3"
select select "6"
select select "1"
select select "3"
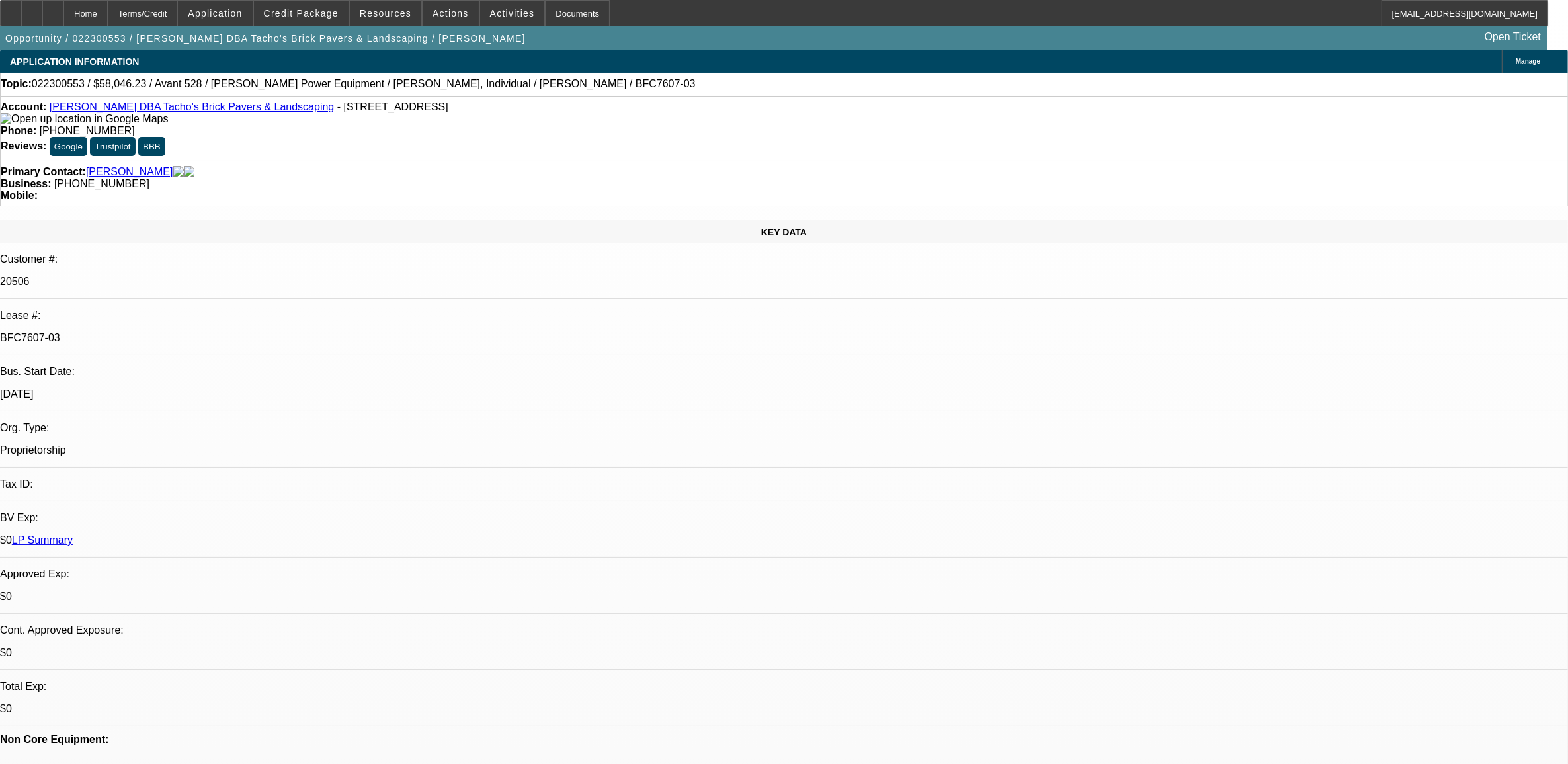
select select "2"
select select "1"
select select "3"
select select "2"
select select "1"
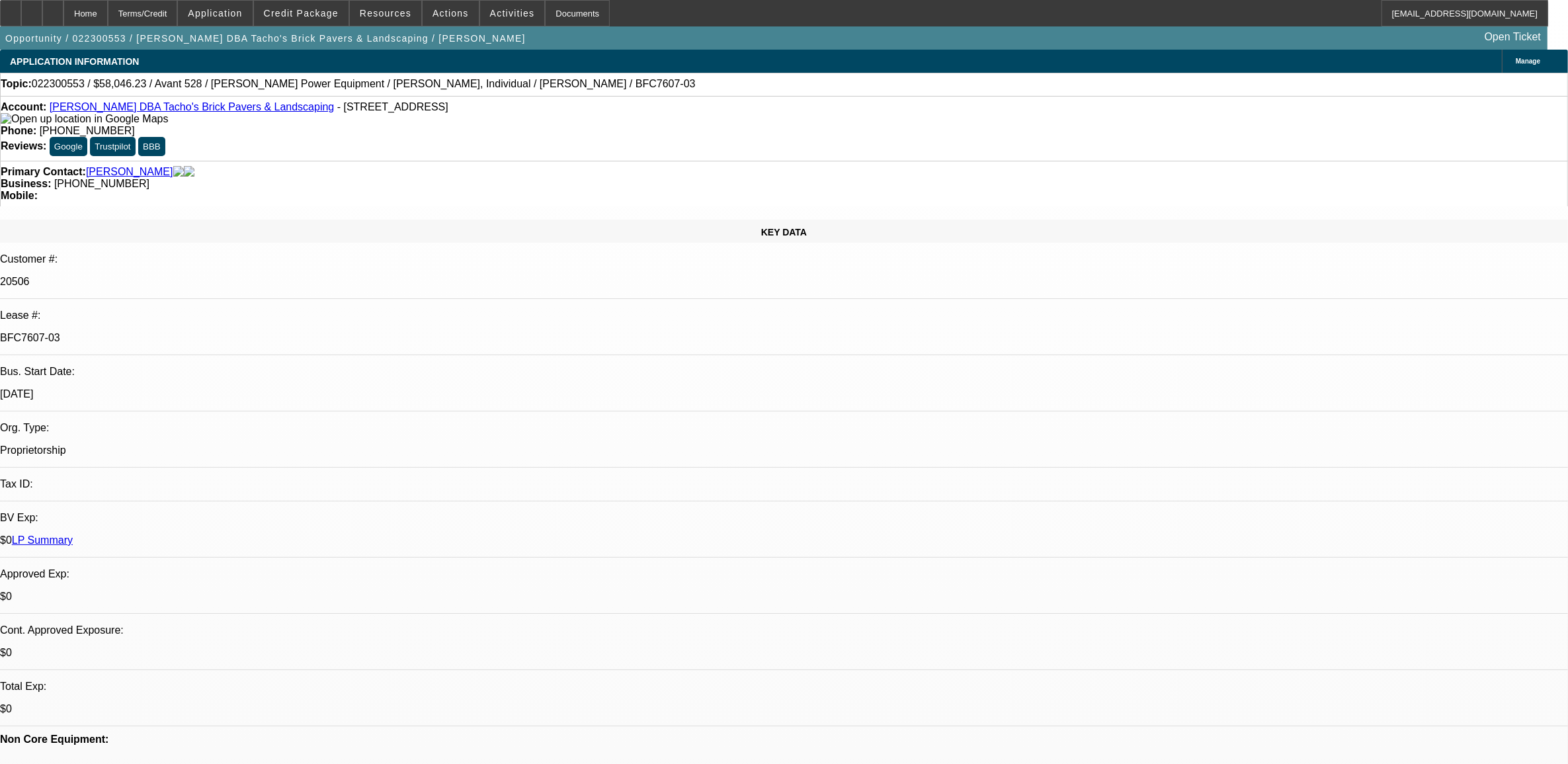
select select "3"
select select "4"
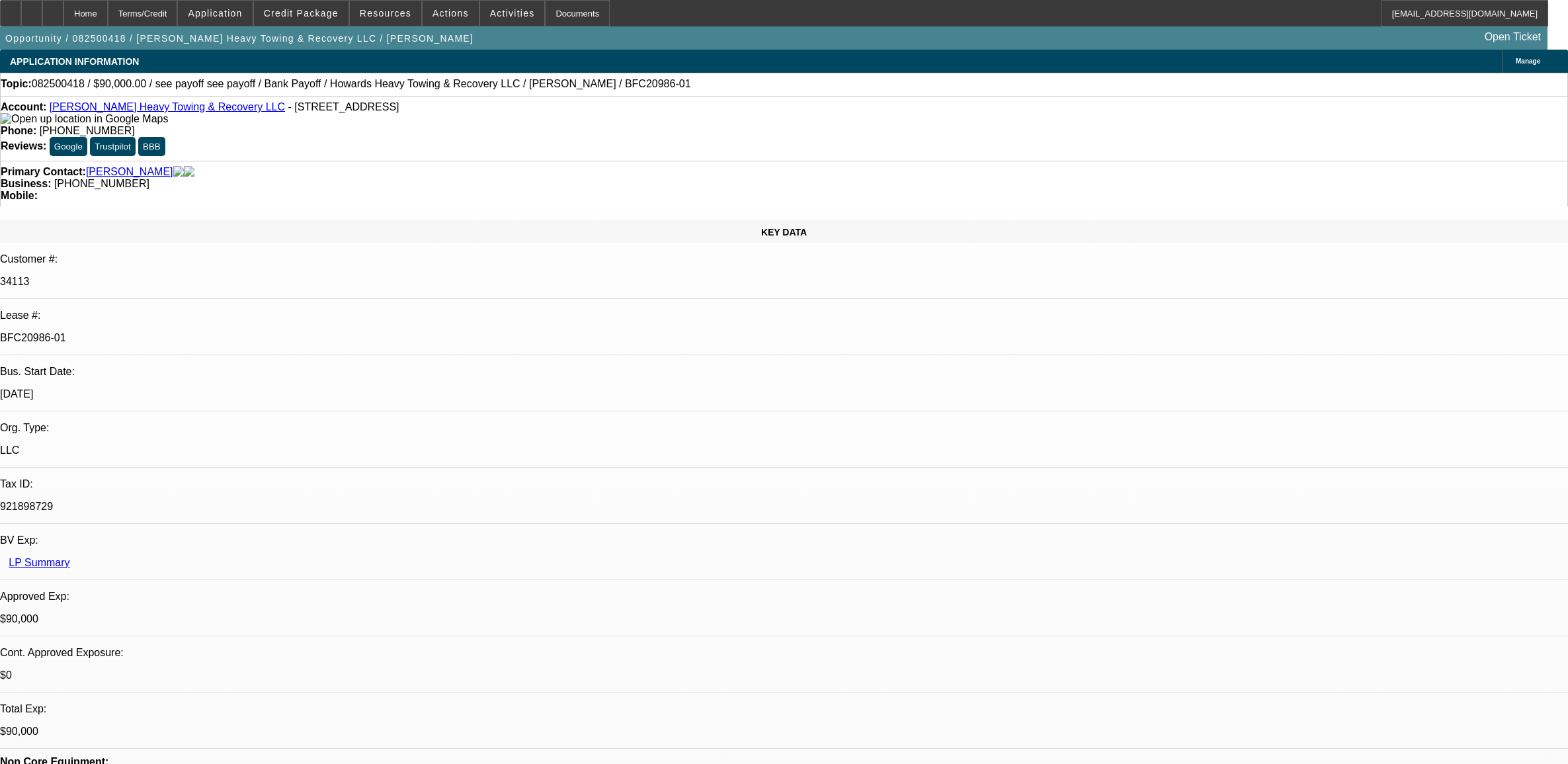
select select "0"
select select "2"
select select "0.1"
select select "4"
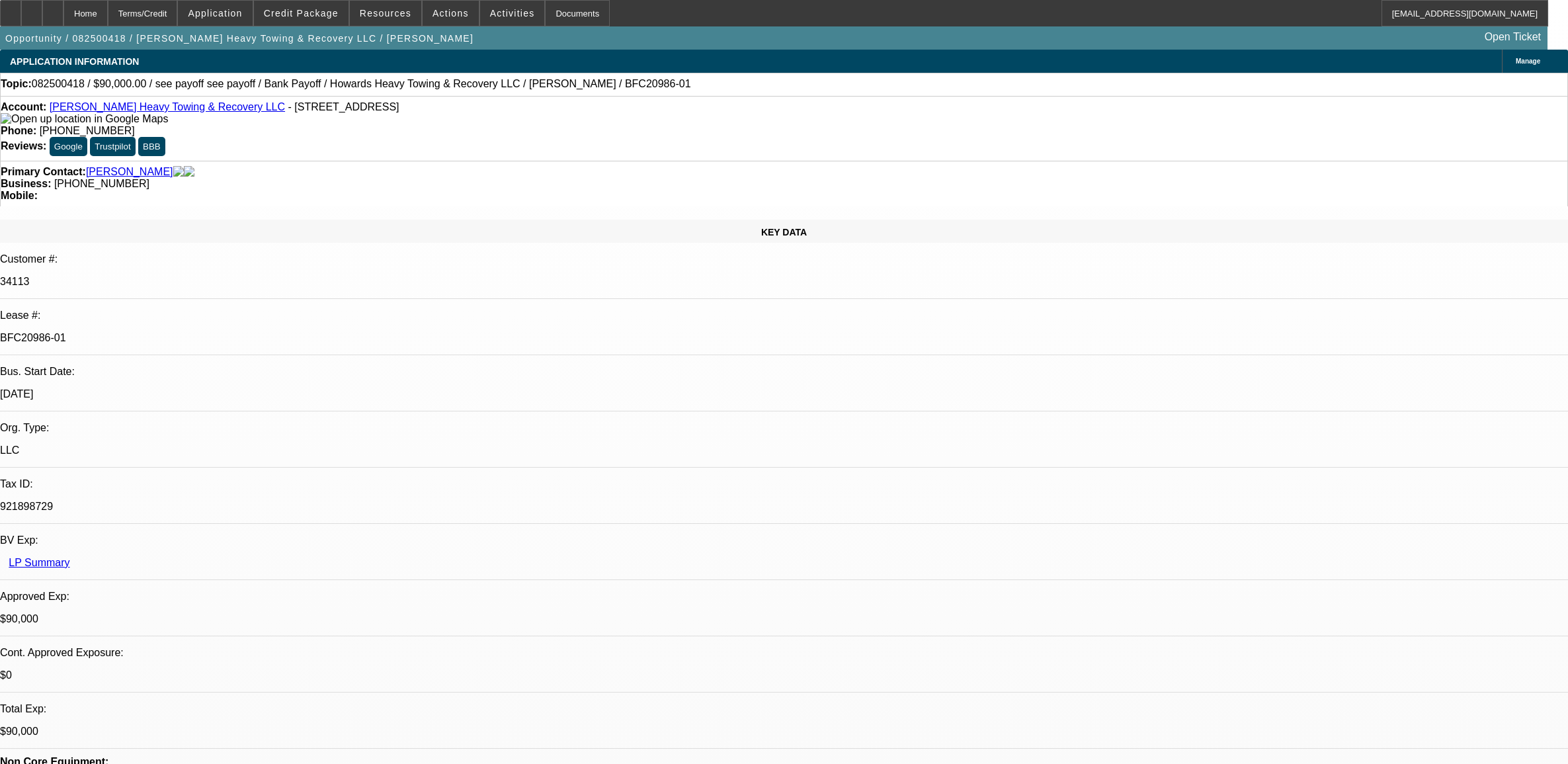
select select "0"
select select "2"
select select "0.1"
select select "4"
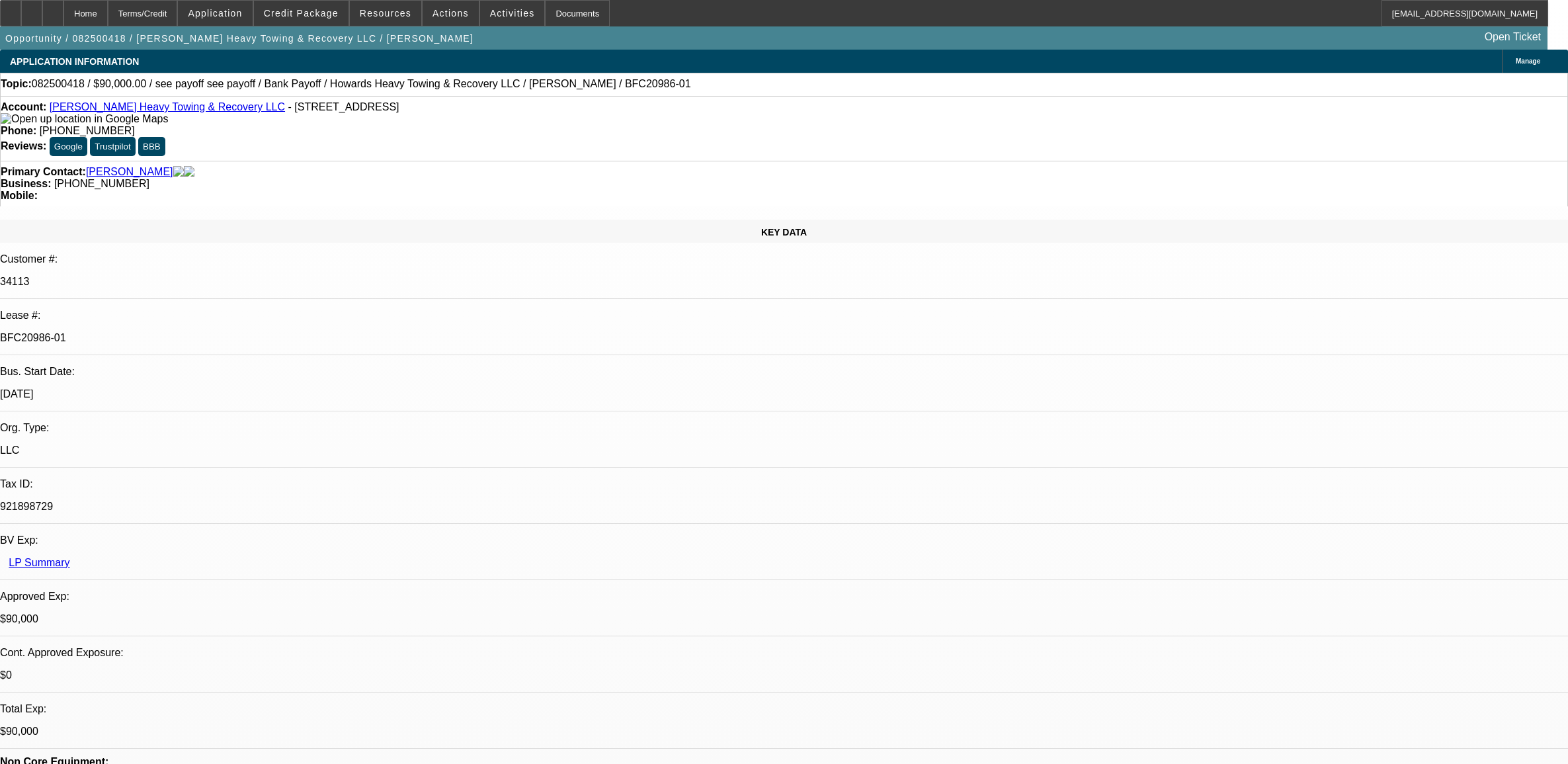
select select "0"
select select "2"
select select "0.1"
select select "4"
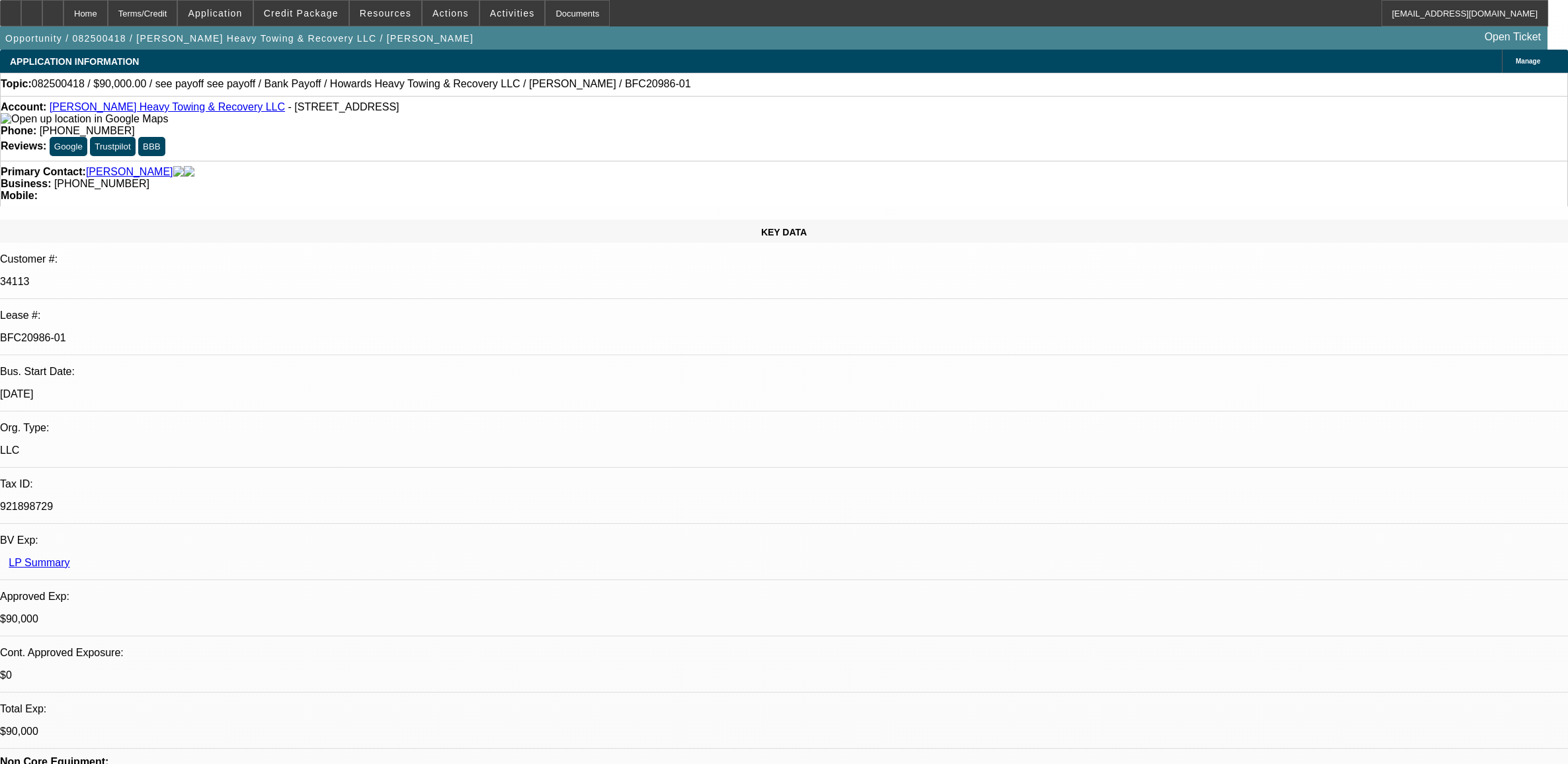
select select "0"
select select "2"
select select "0.1"
select select "4"
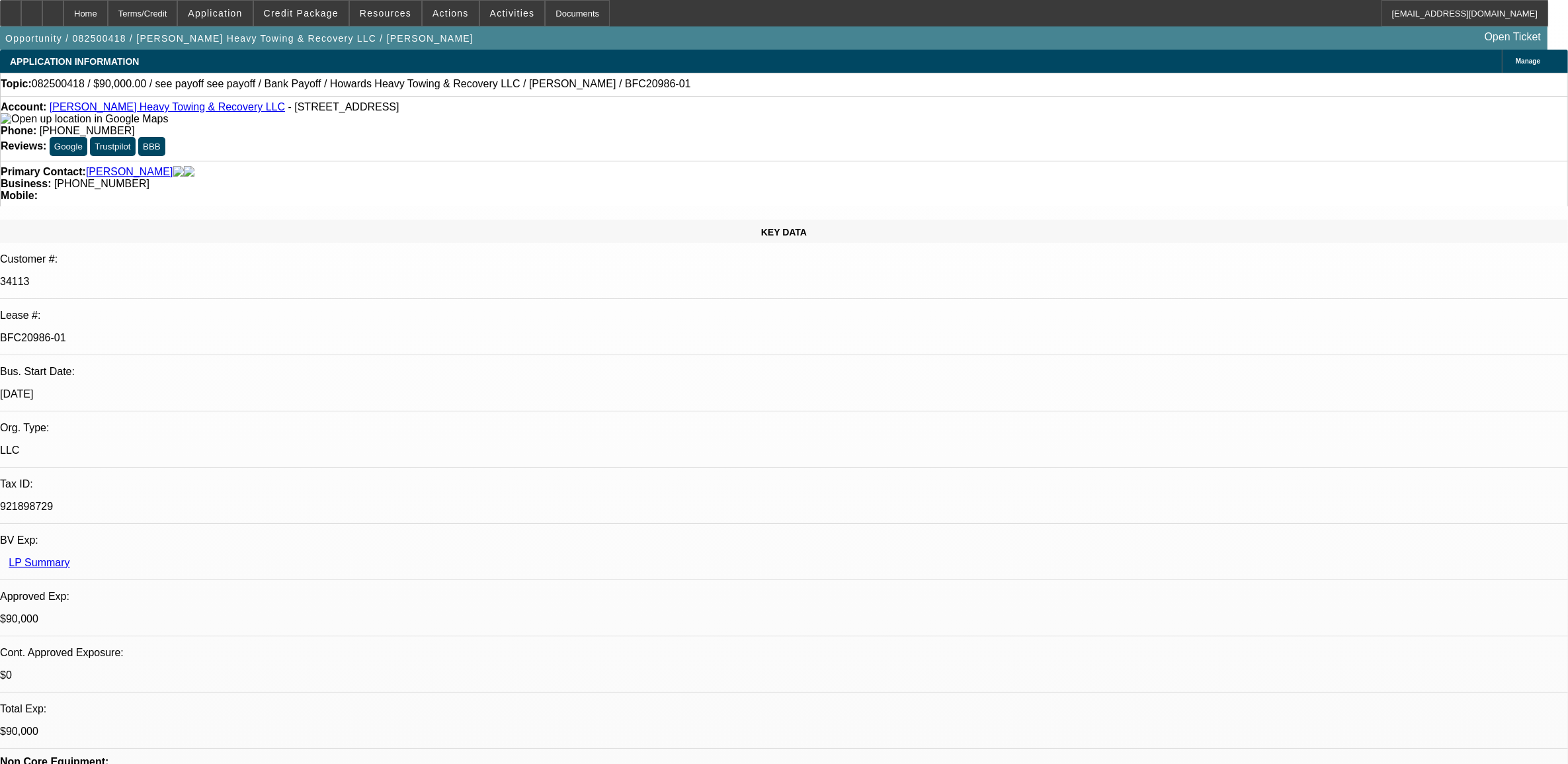
scroll to position [82, 0]
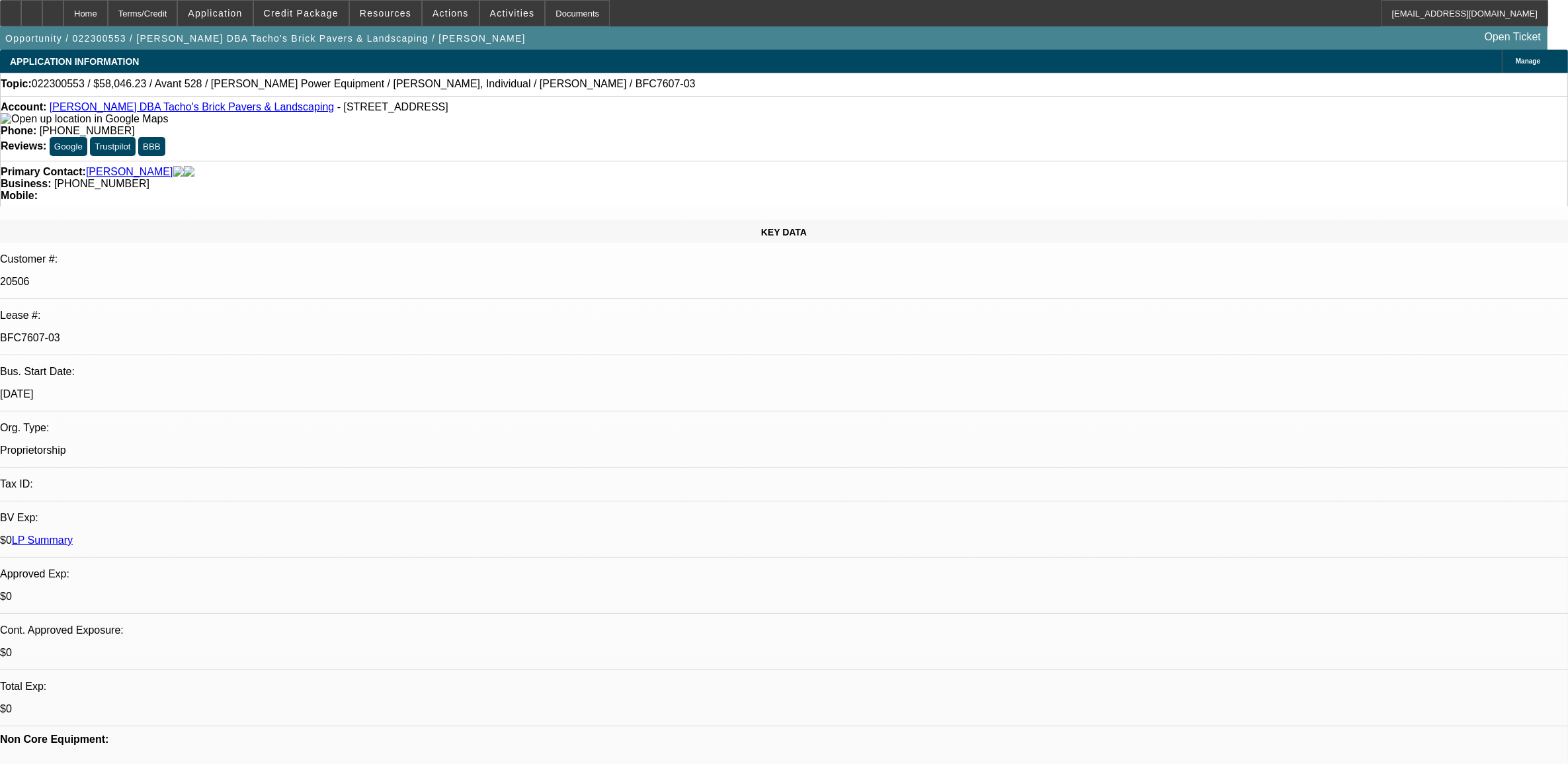
select select "0"
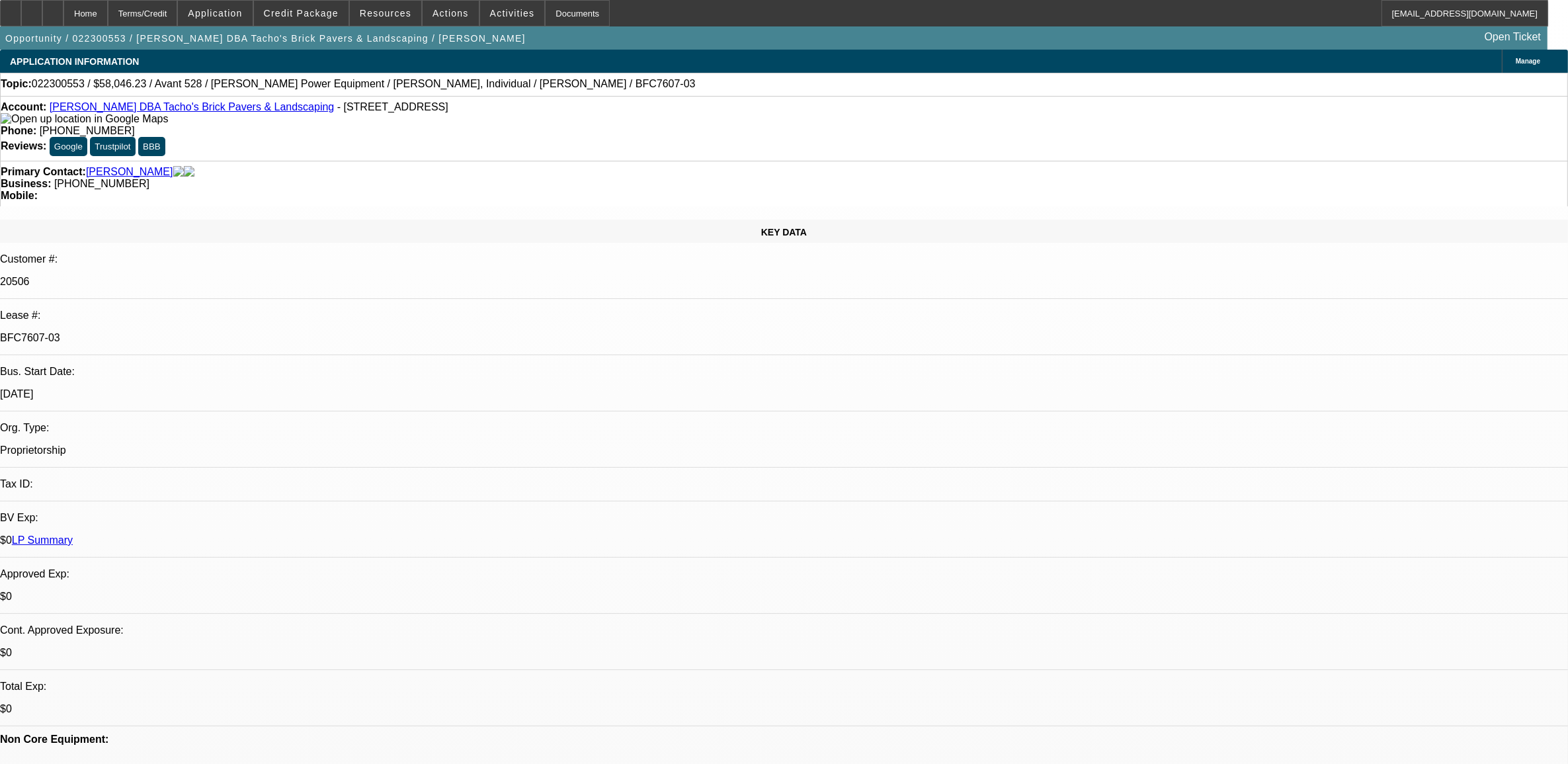
select select "0"
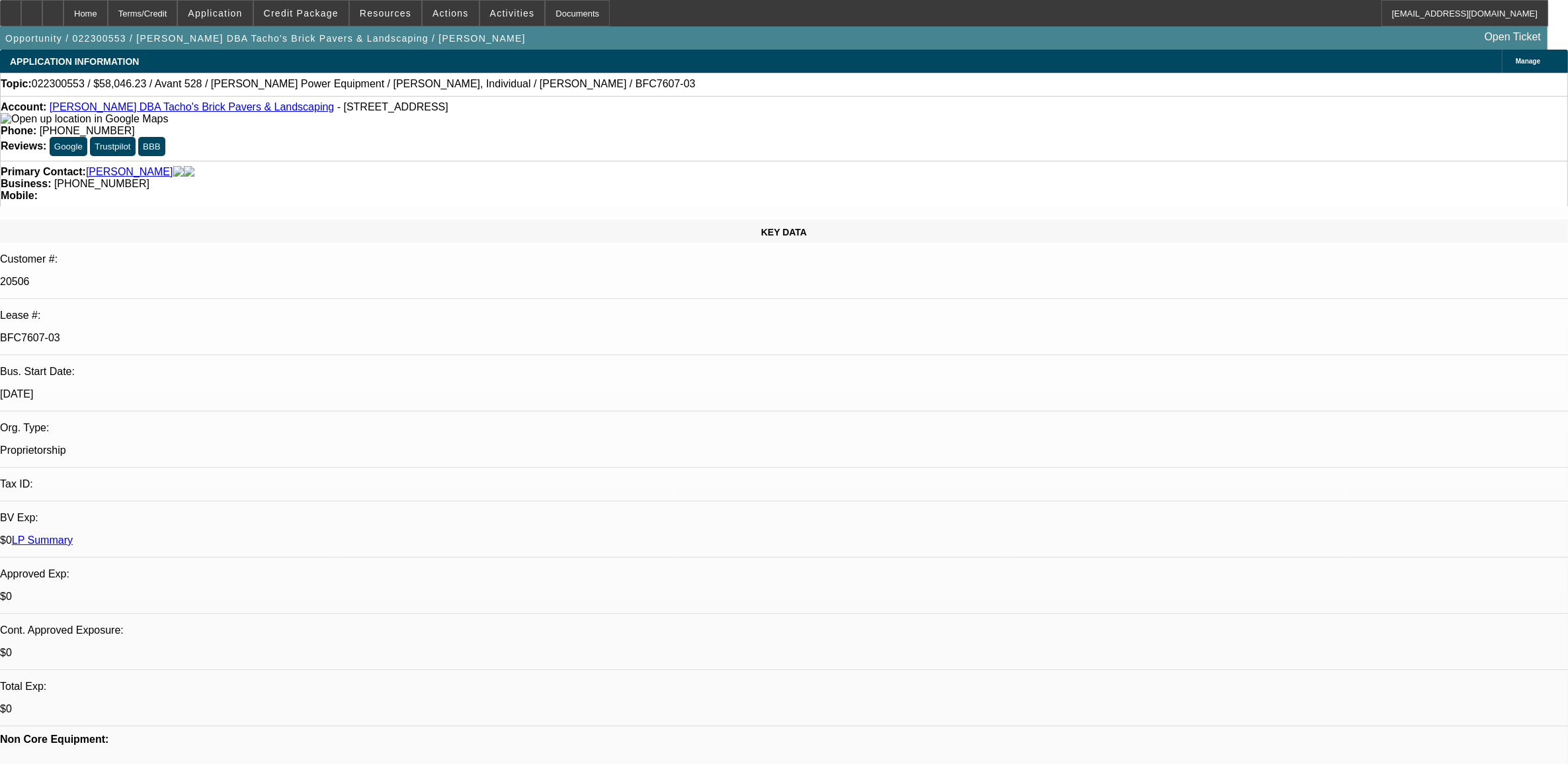
select select "0"
select select "0.1"
select select "1"
select select "3"
select select "6"
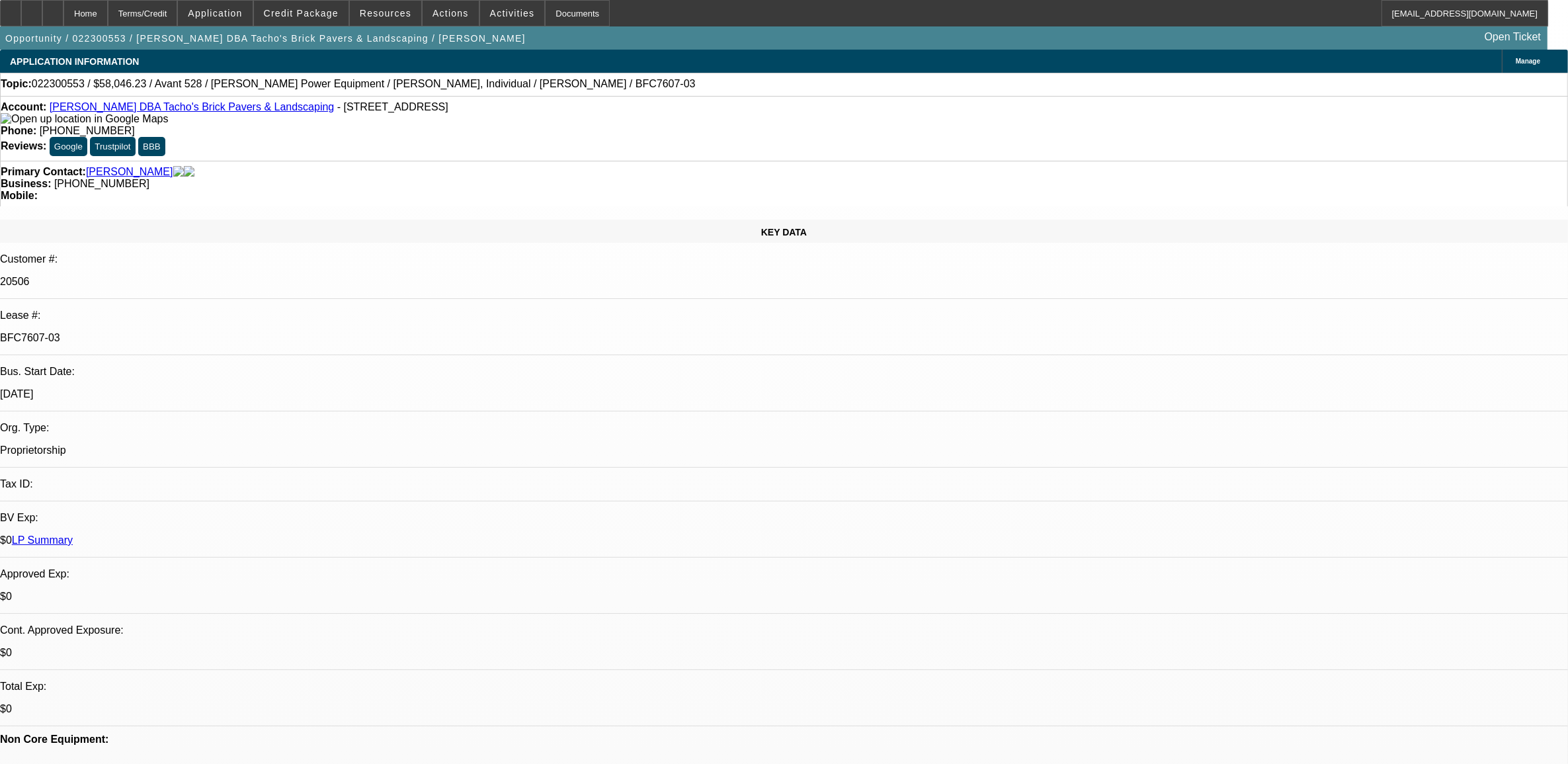
select select "1"
select select "3"
select select "2"
select select "1"
select select "3"
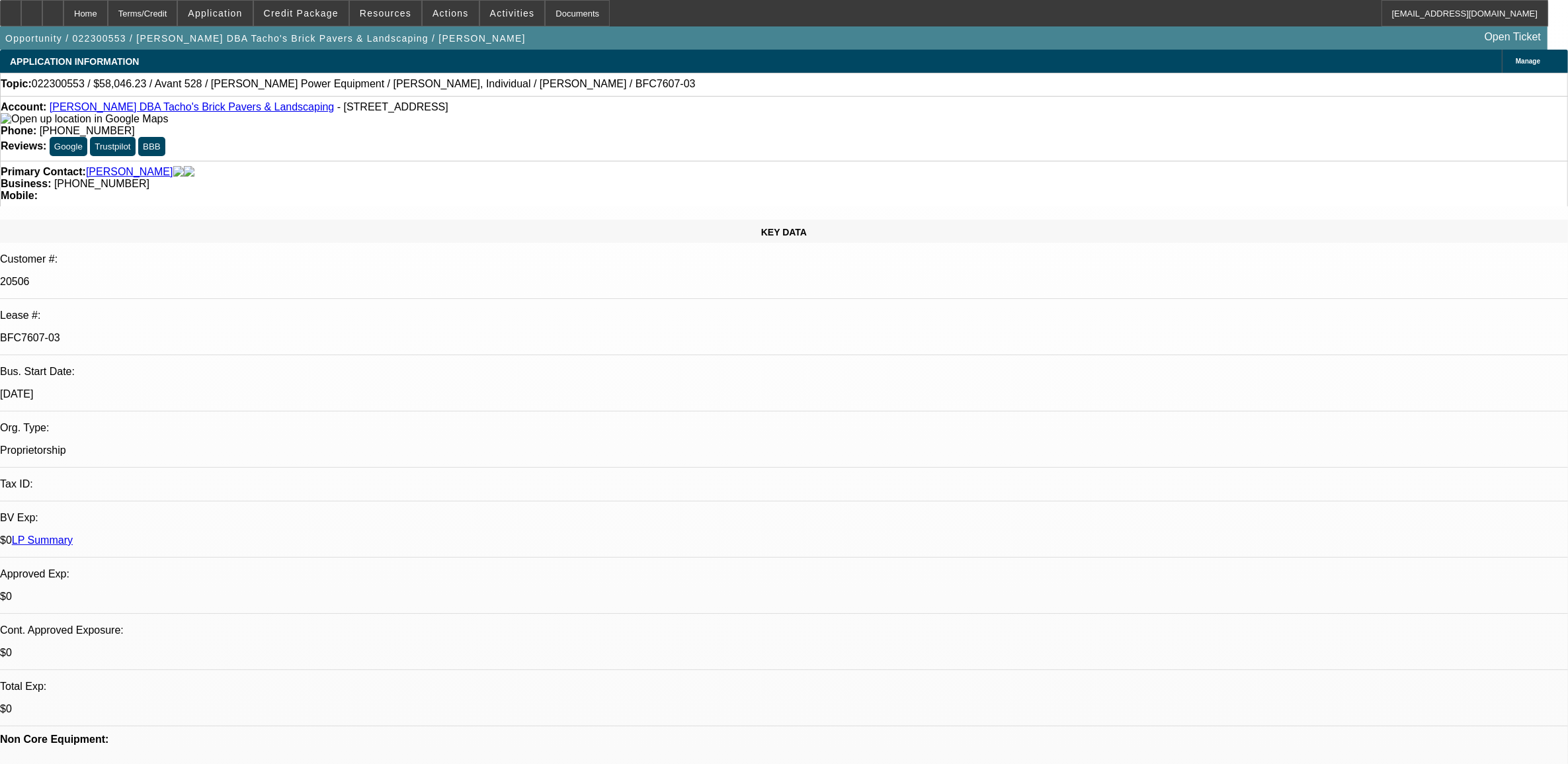
select select "2"
select select "1"
select select "3"
select select "4"
click at [334, 17] on button "Credit Package" at bounding box center [301, 14] width 95 height 25
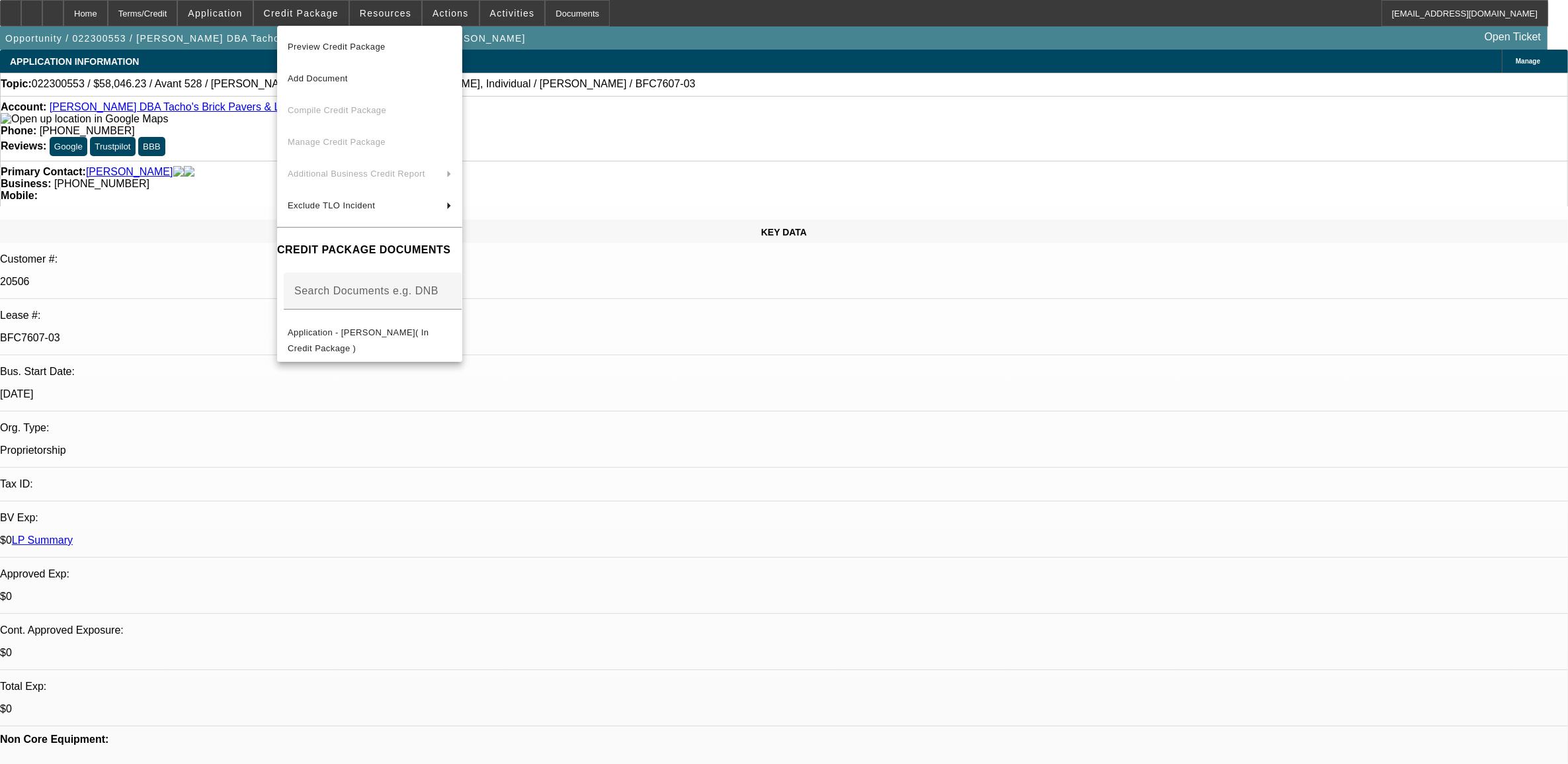
drag, startPoint x: 681, startPoint y: 336, endPoint x: 278, endPoint y: 175, distance: 434.0
click at [665, 322] on div at bounding box center [784, 382] width 1568 height 764
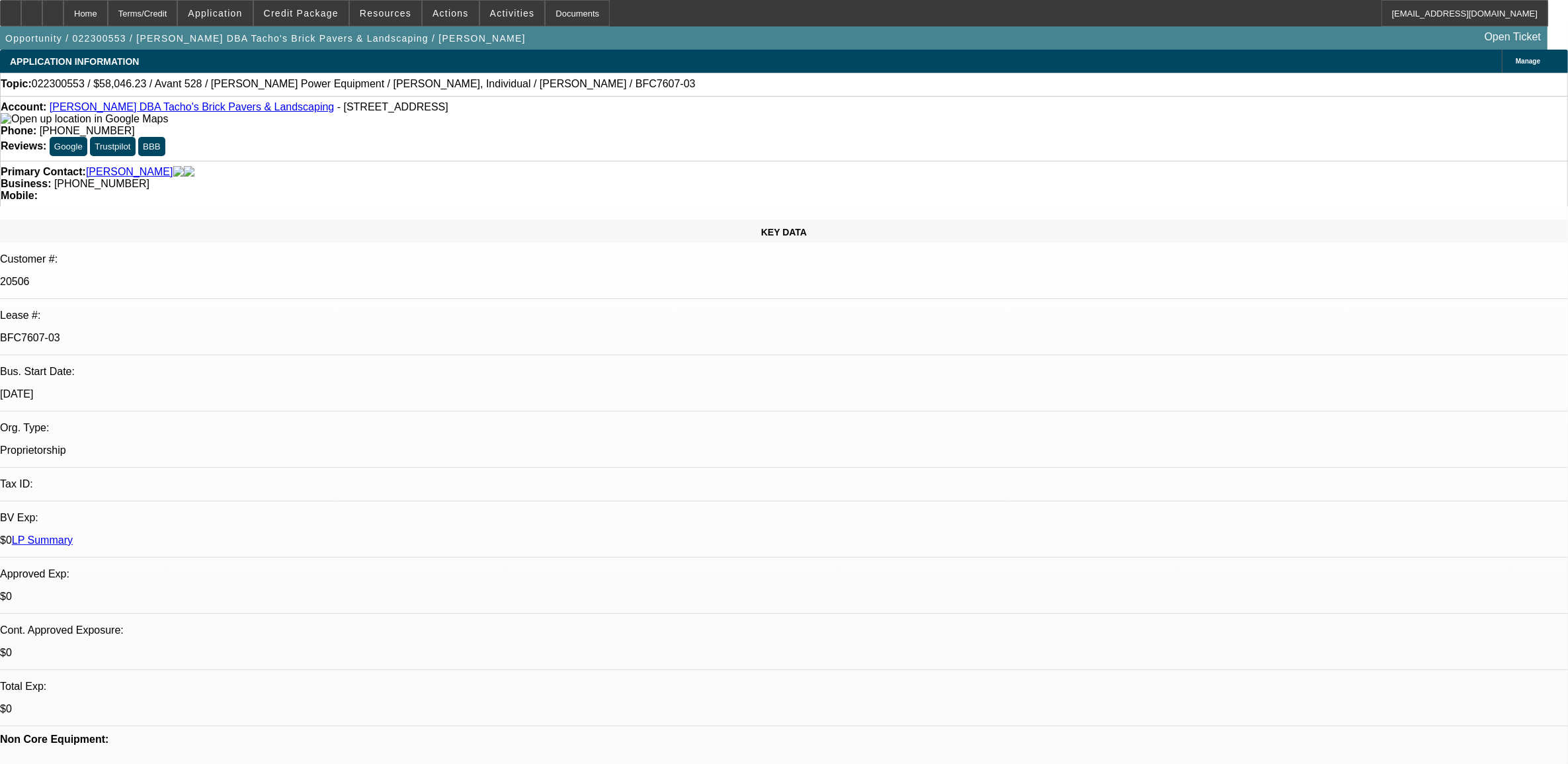
click at [222, 109] on link "Atanacio Cuellar DBA Tacho's Brick Pavers & Landscaping" at bounding box center [192, 107] width 285 height 12
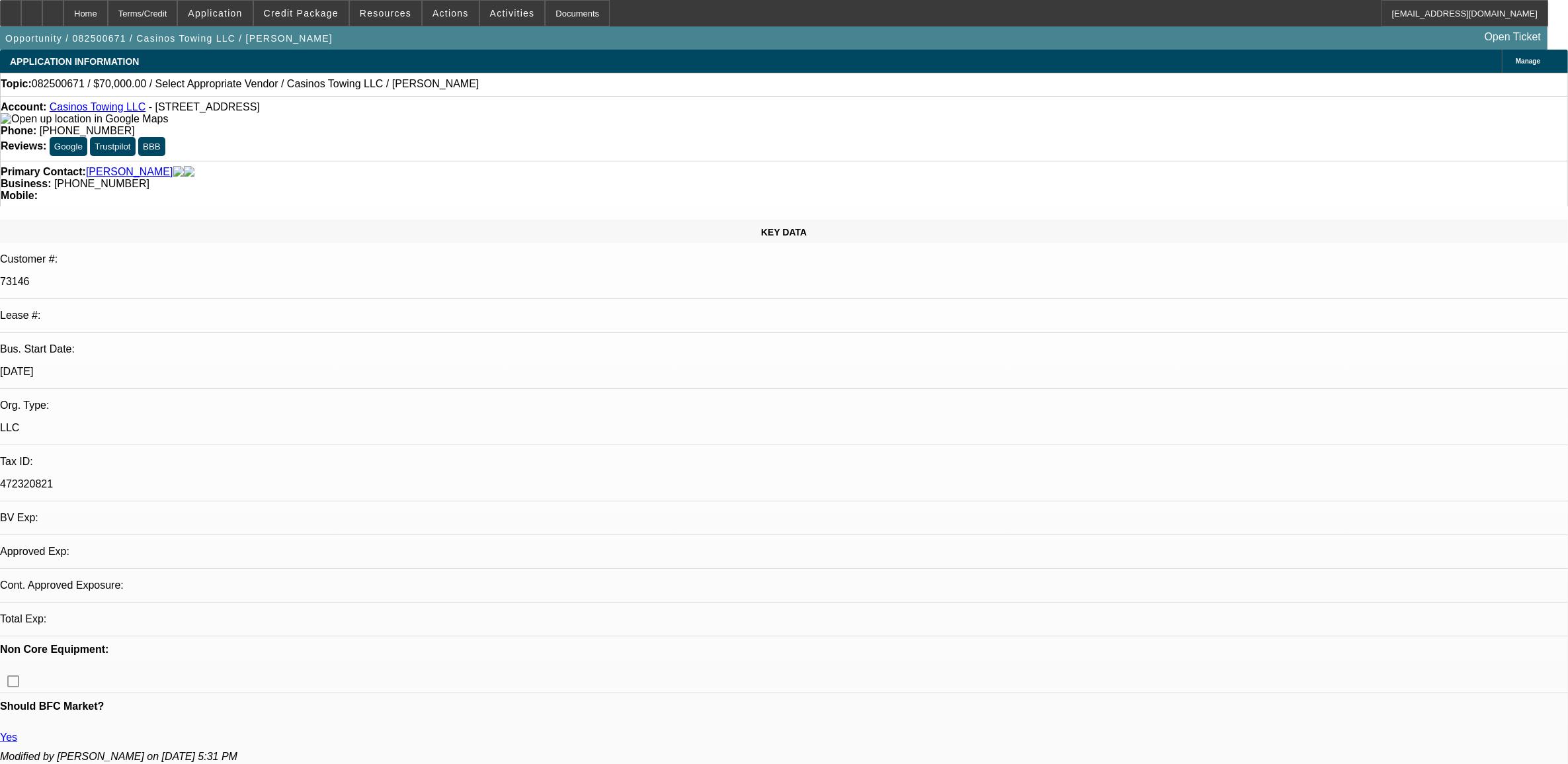
select select "0"
select select "2"
select select "0.1"
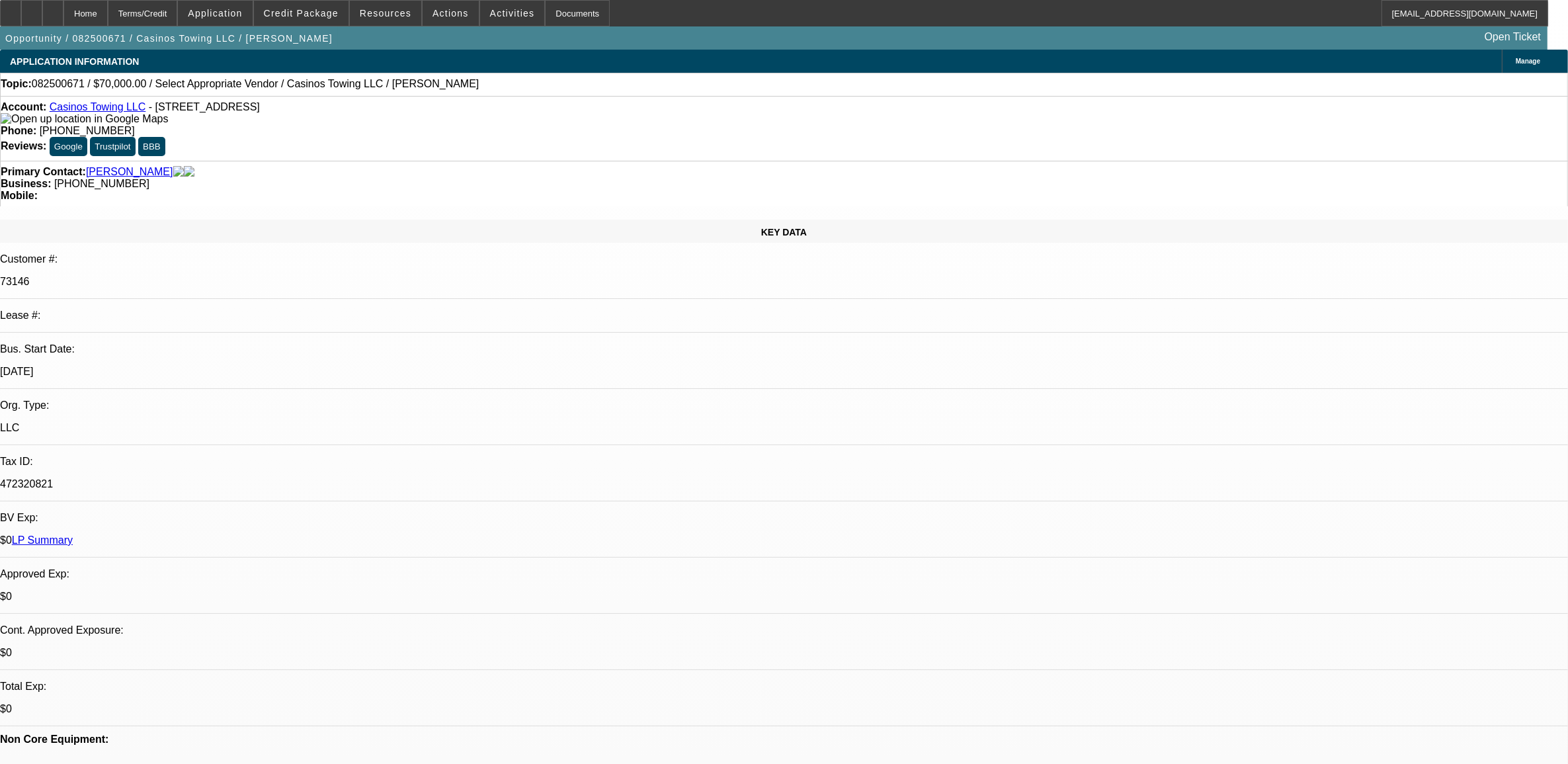
select select "1"
select select "2"
select select "4"
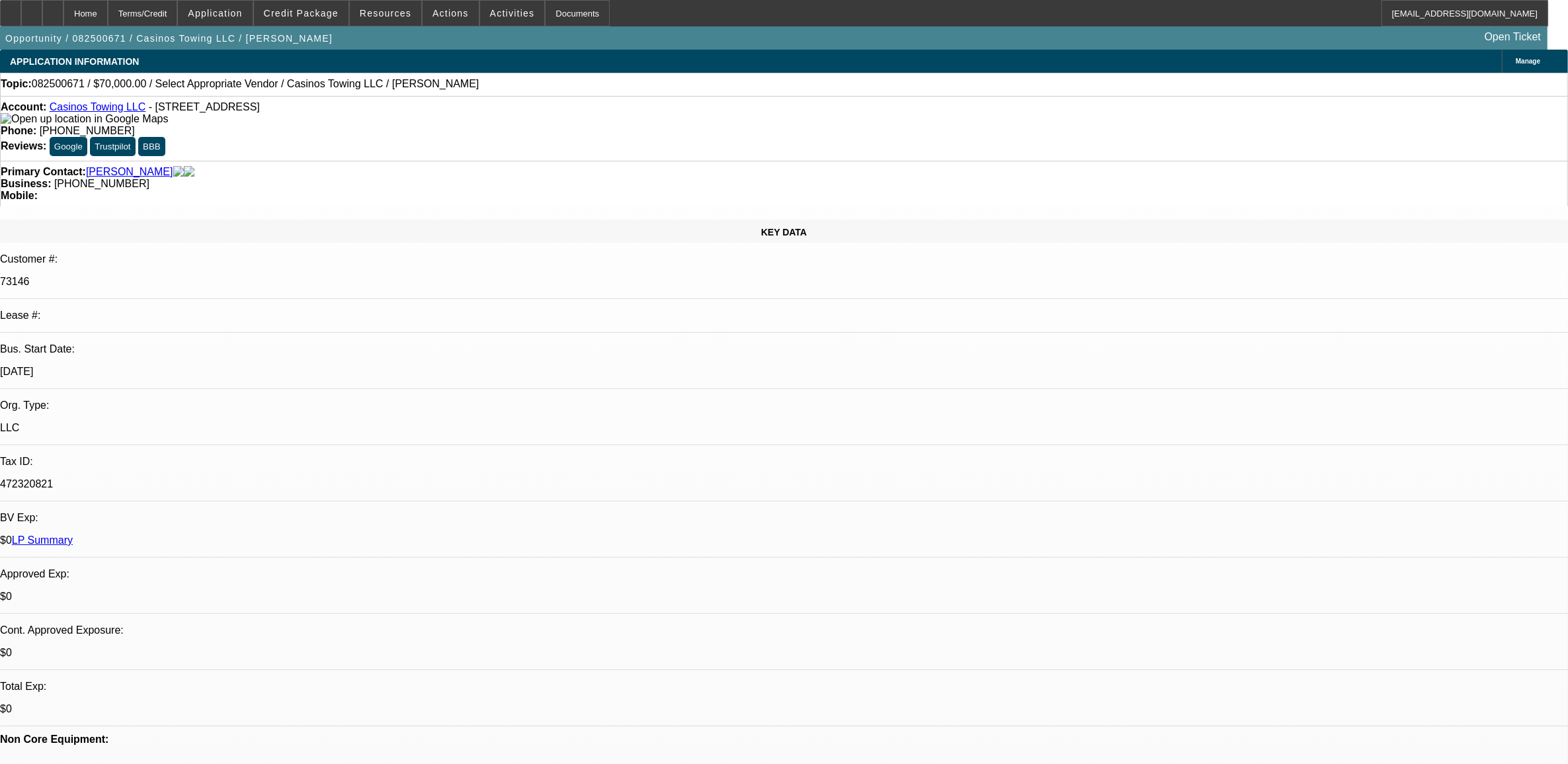
radio input "true"
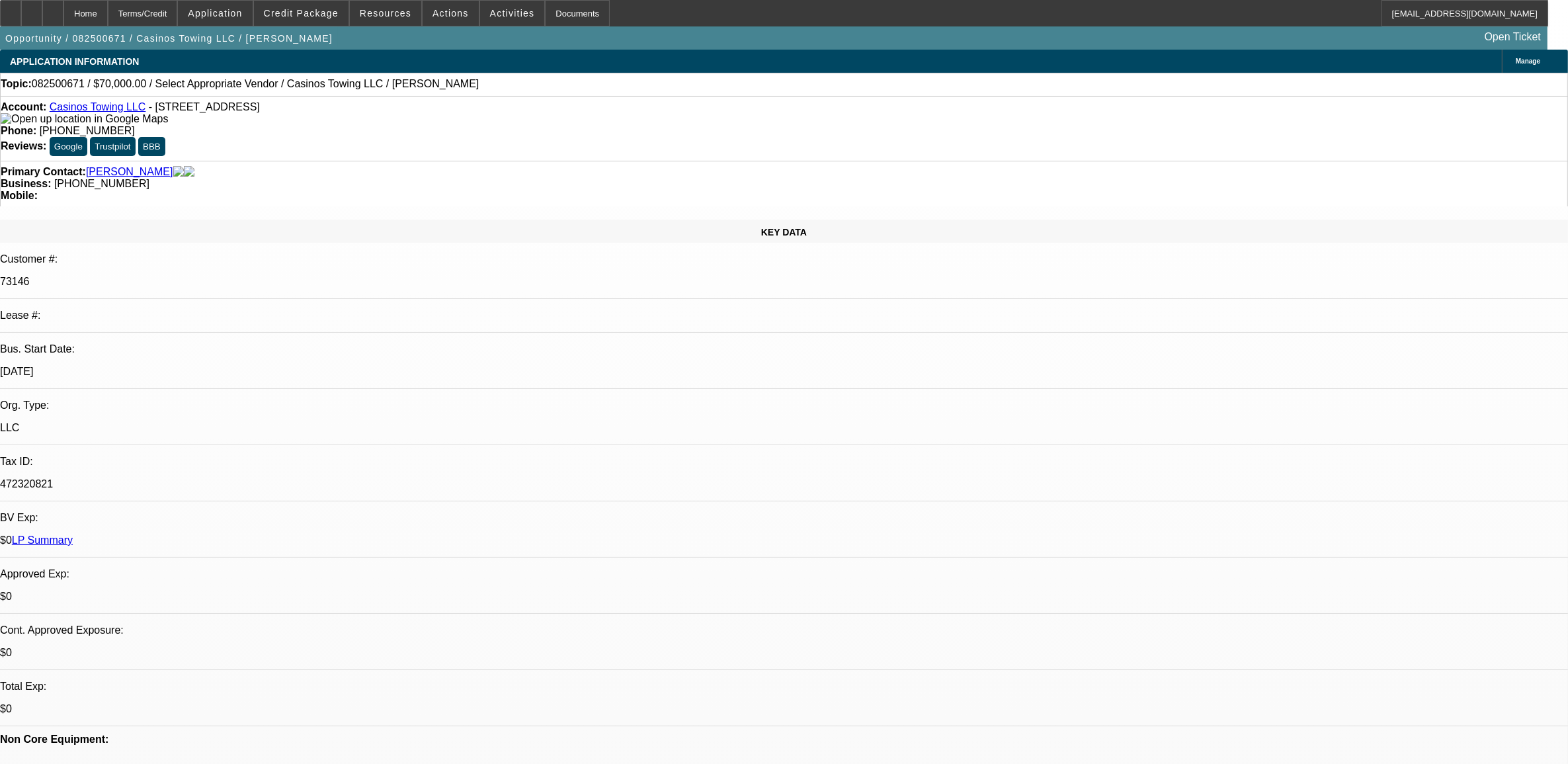
type textarea "9.17, wants a 2,500 payment. but wants to buy a 200K truck with no mone ydown."
radio input "true"
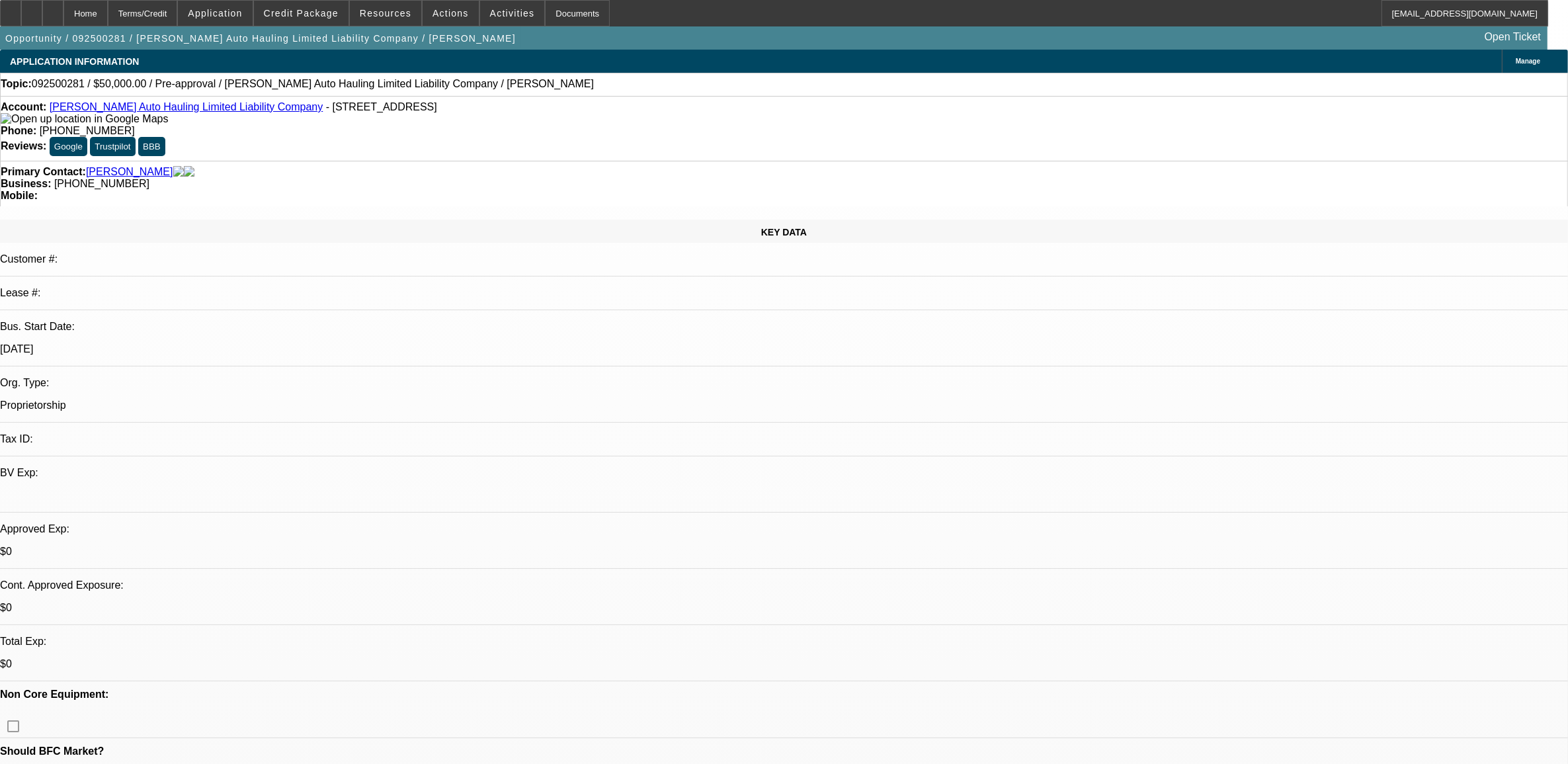
select select "0"
select select "2"
select select "0.1"
select select "4"
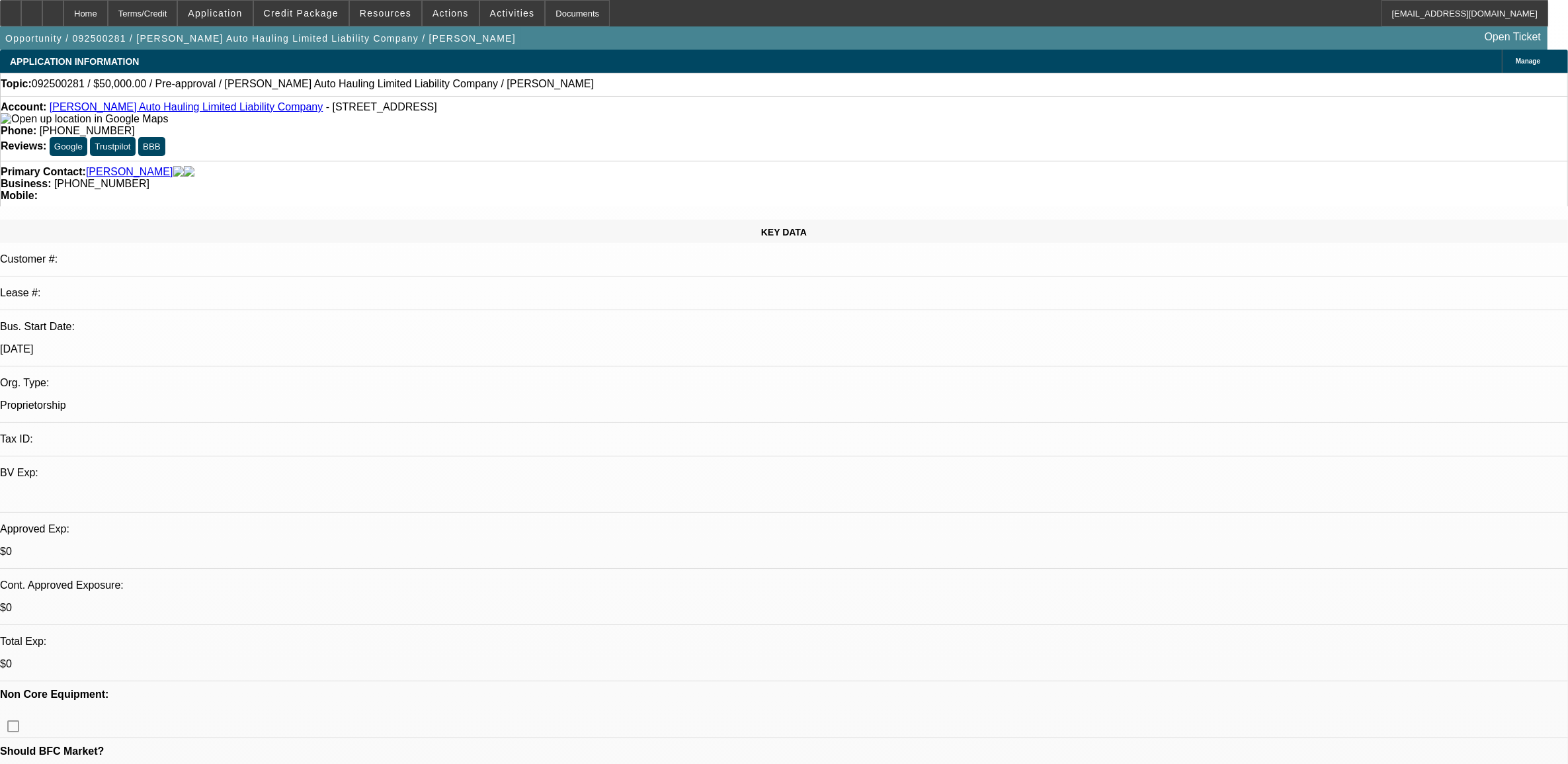
click at [19, 11] on div at bounding box center [11, 13] width 21 height 26
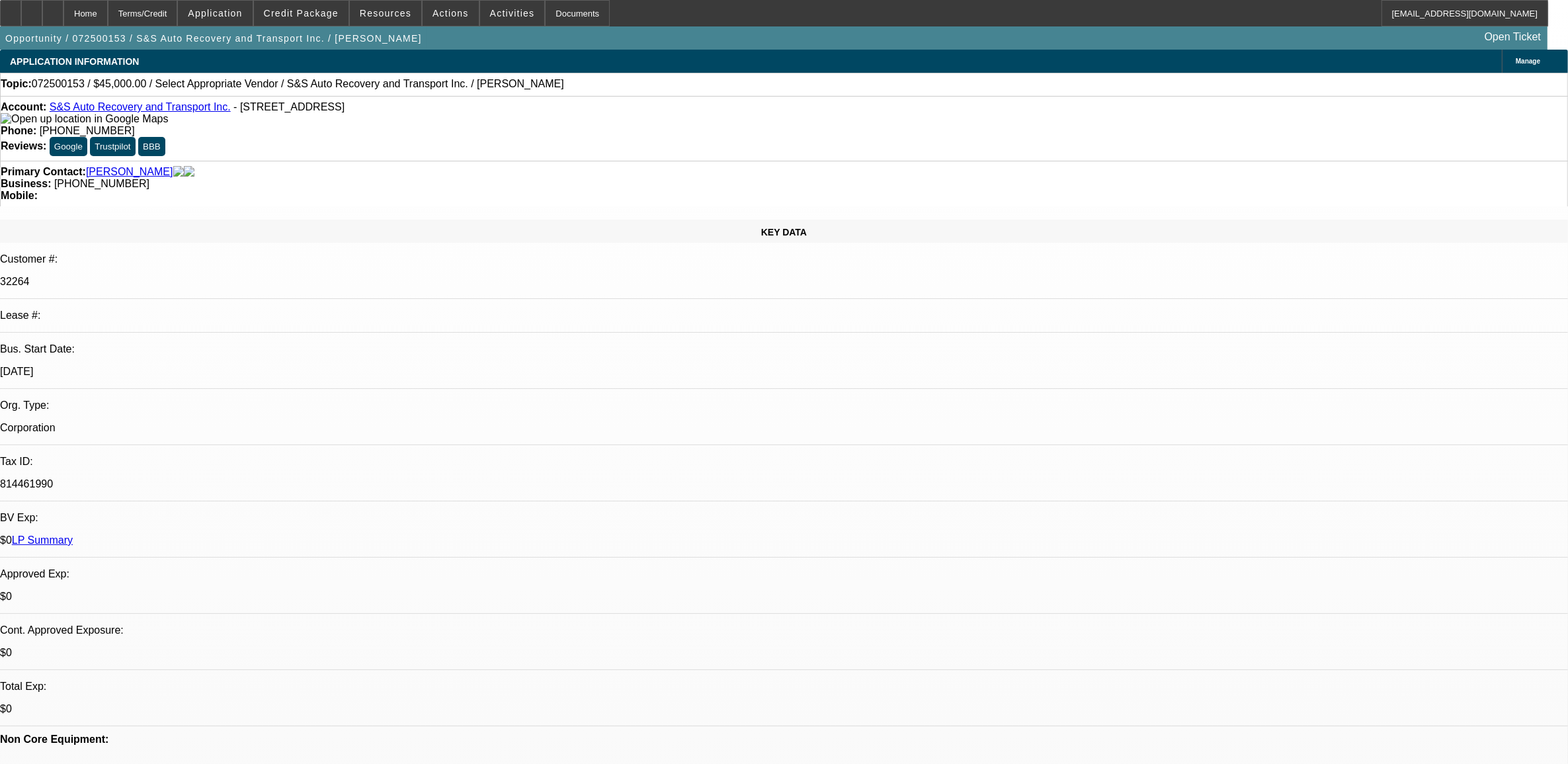
select select "0"
select select "2"
select select "0.1"
select select "4"
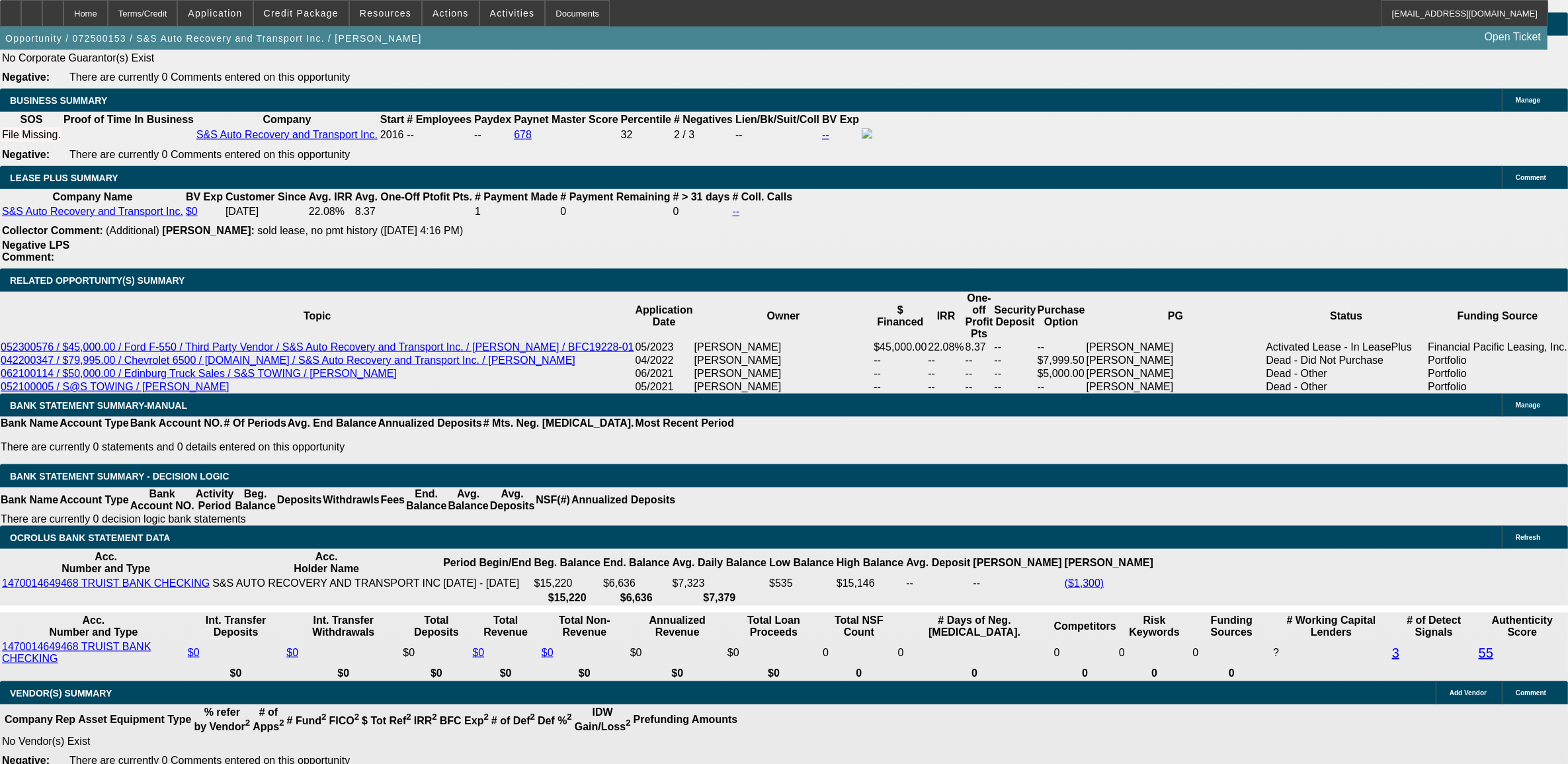
select select "0"
select select "2"
select select "0.1"
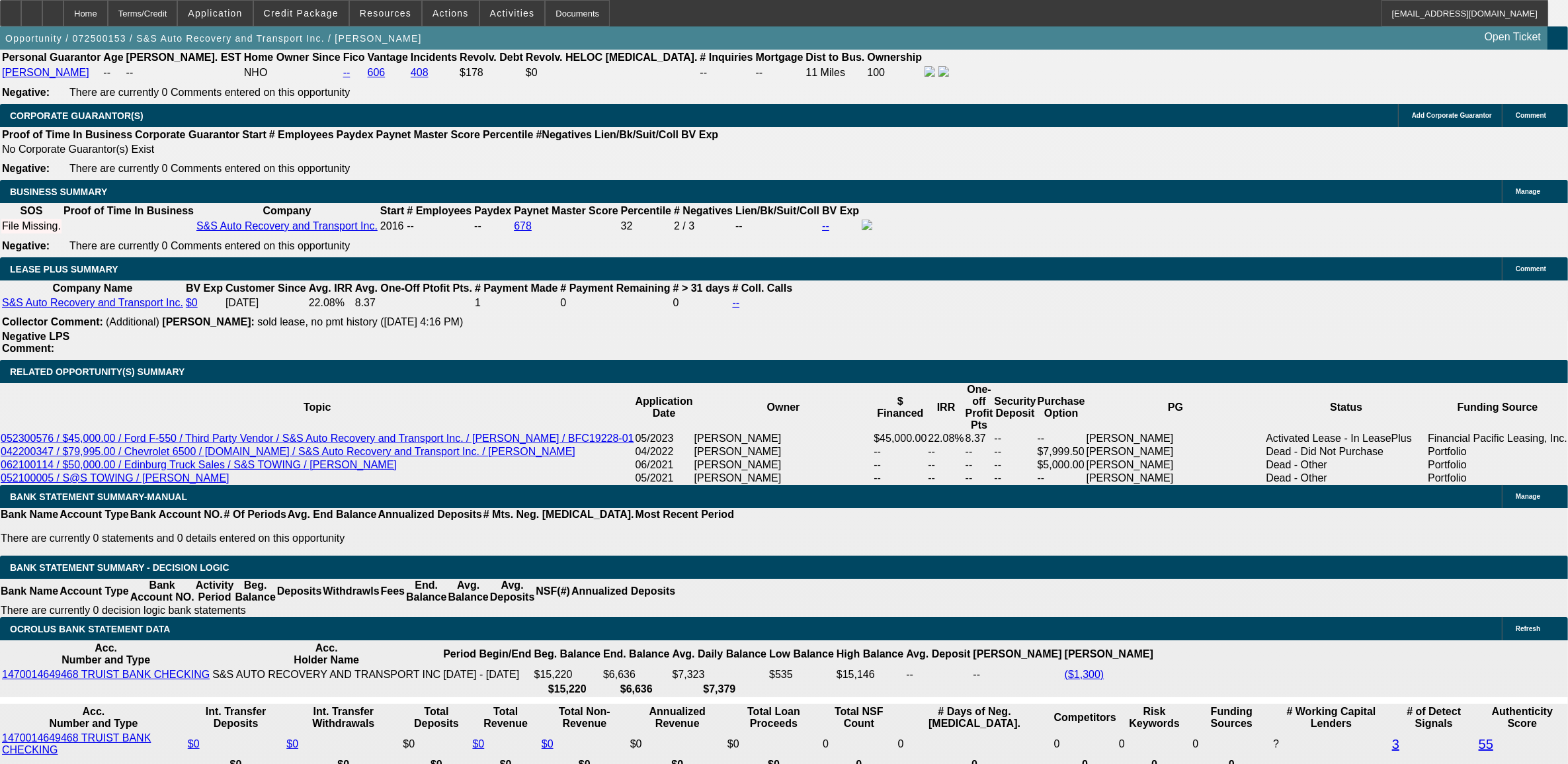
select select "1"
select select "2"
select select "4"
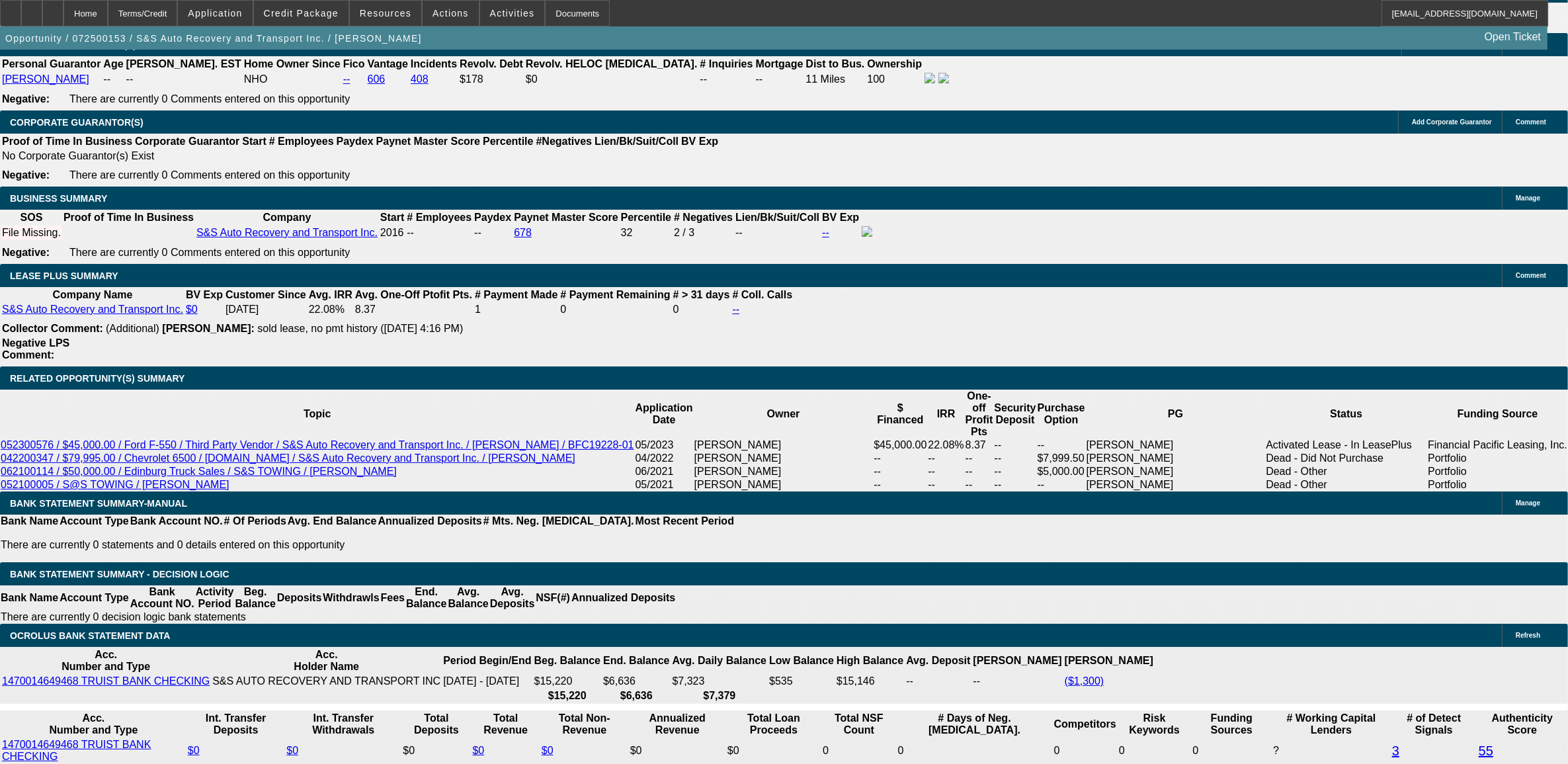
scroll to position [2010, 0]
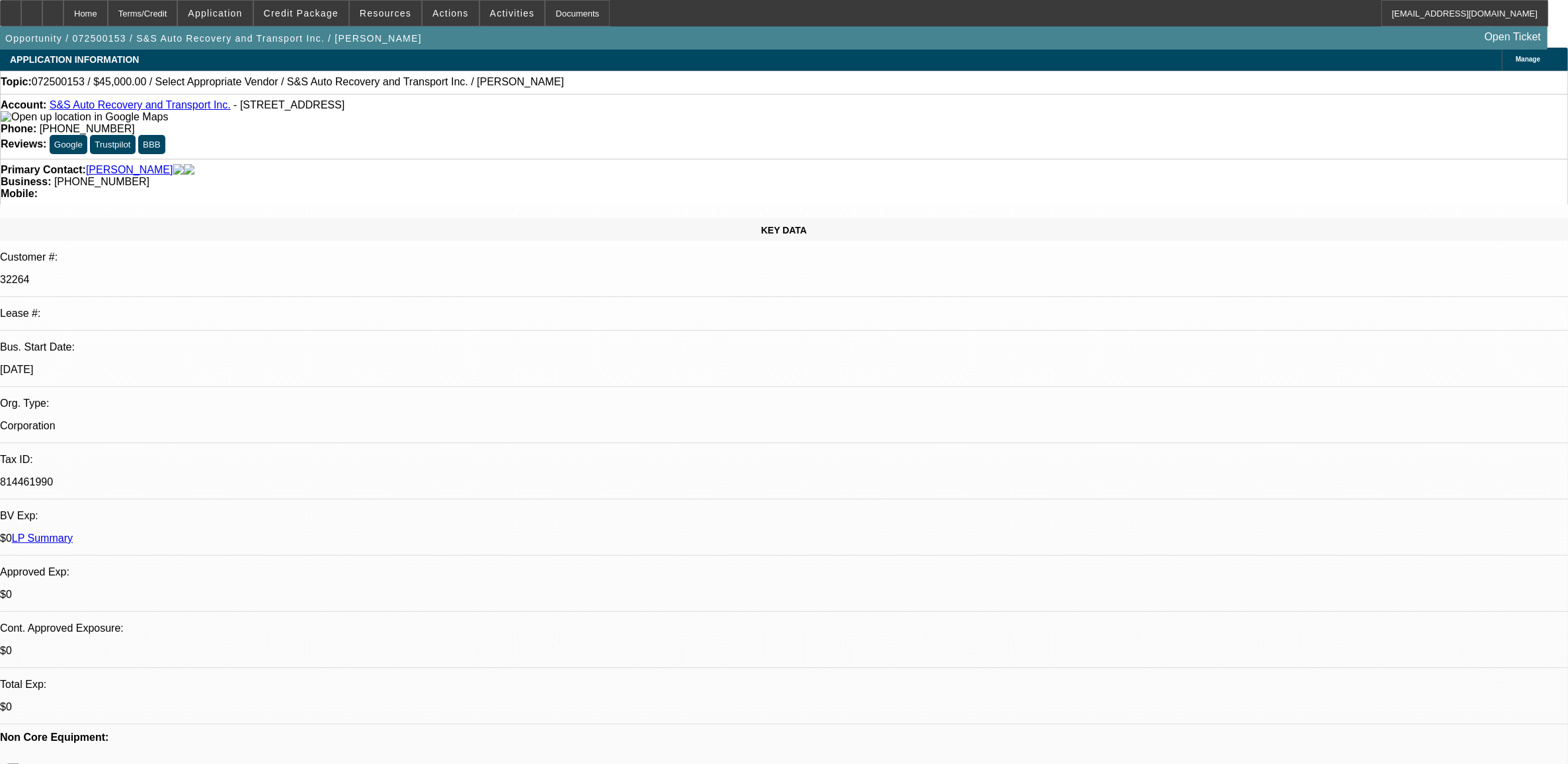
scroll to position [0, 0]
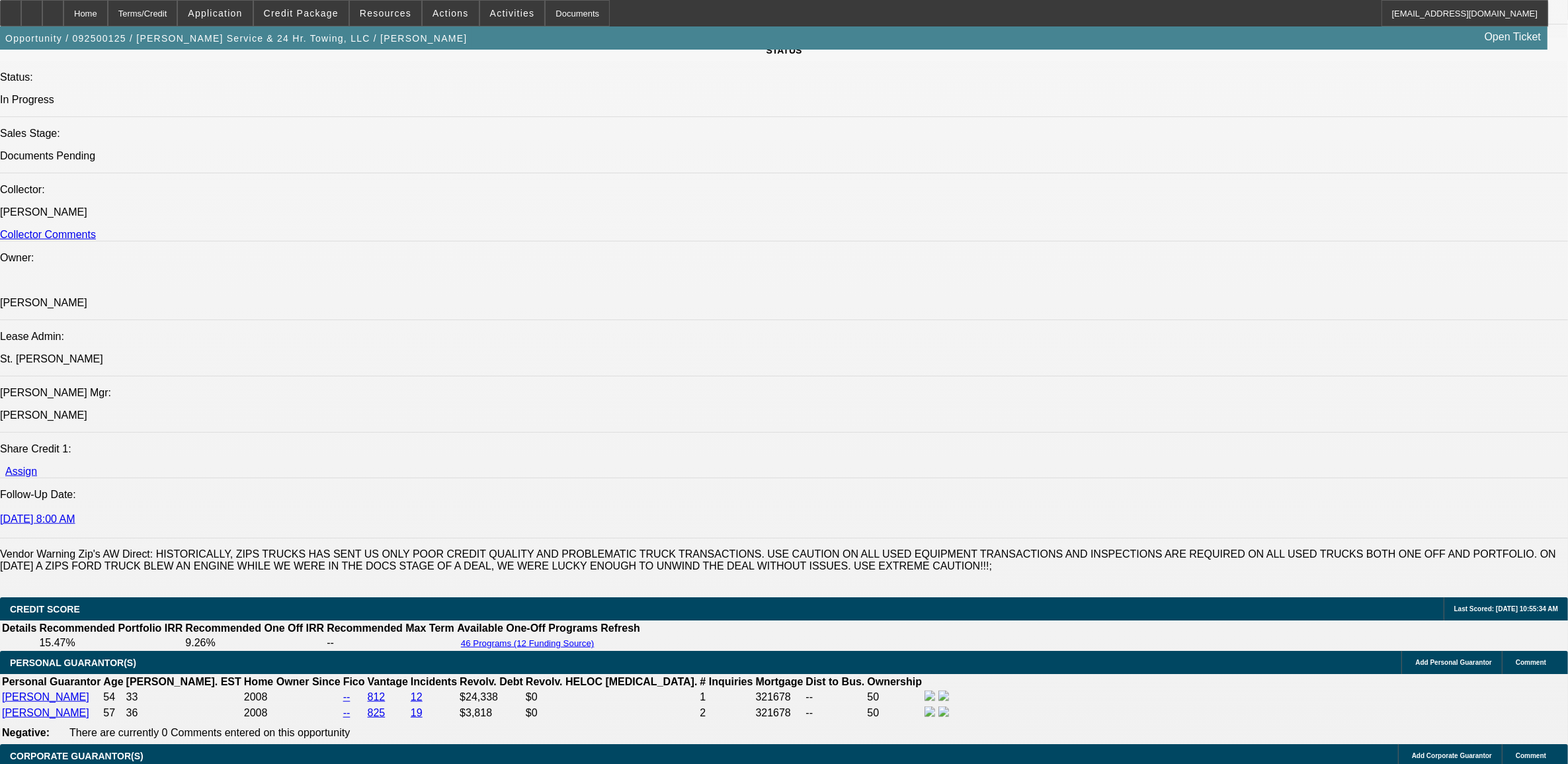
select select "0"
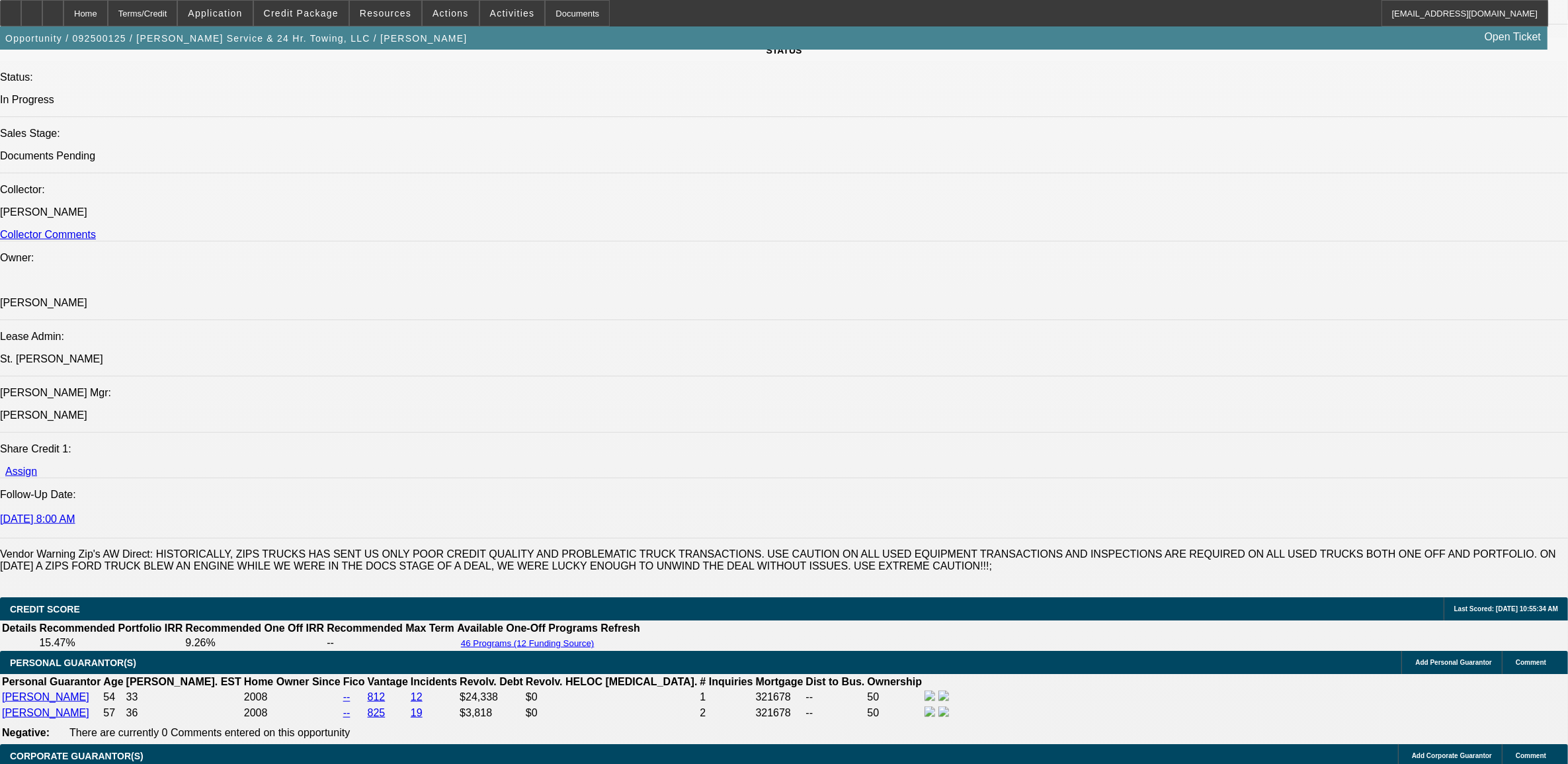
select select "0"
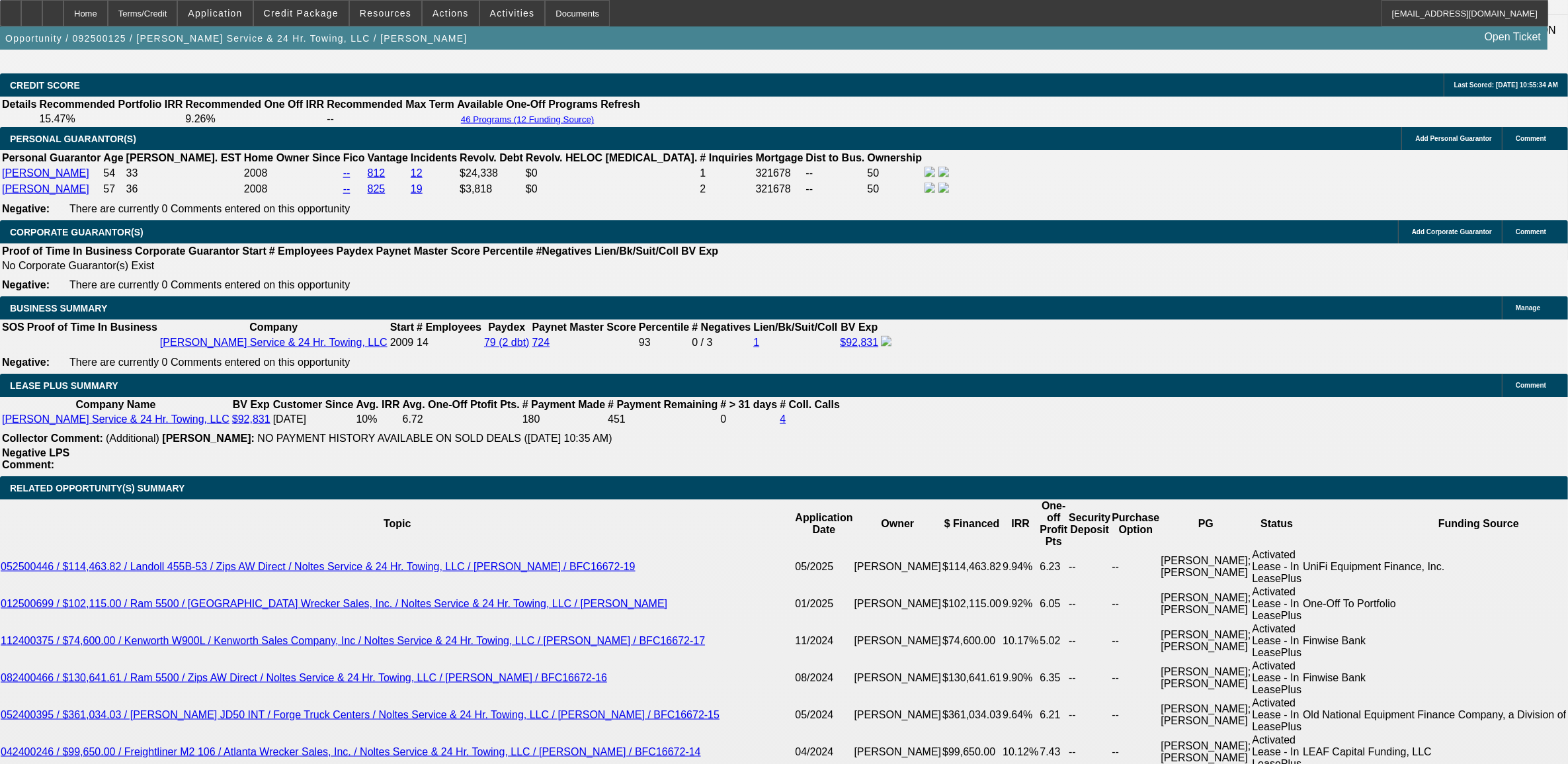
select select "1"
select select "2"
select select "6"
select select "1"
select select "2"
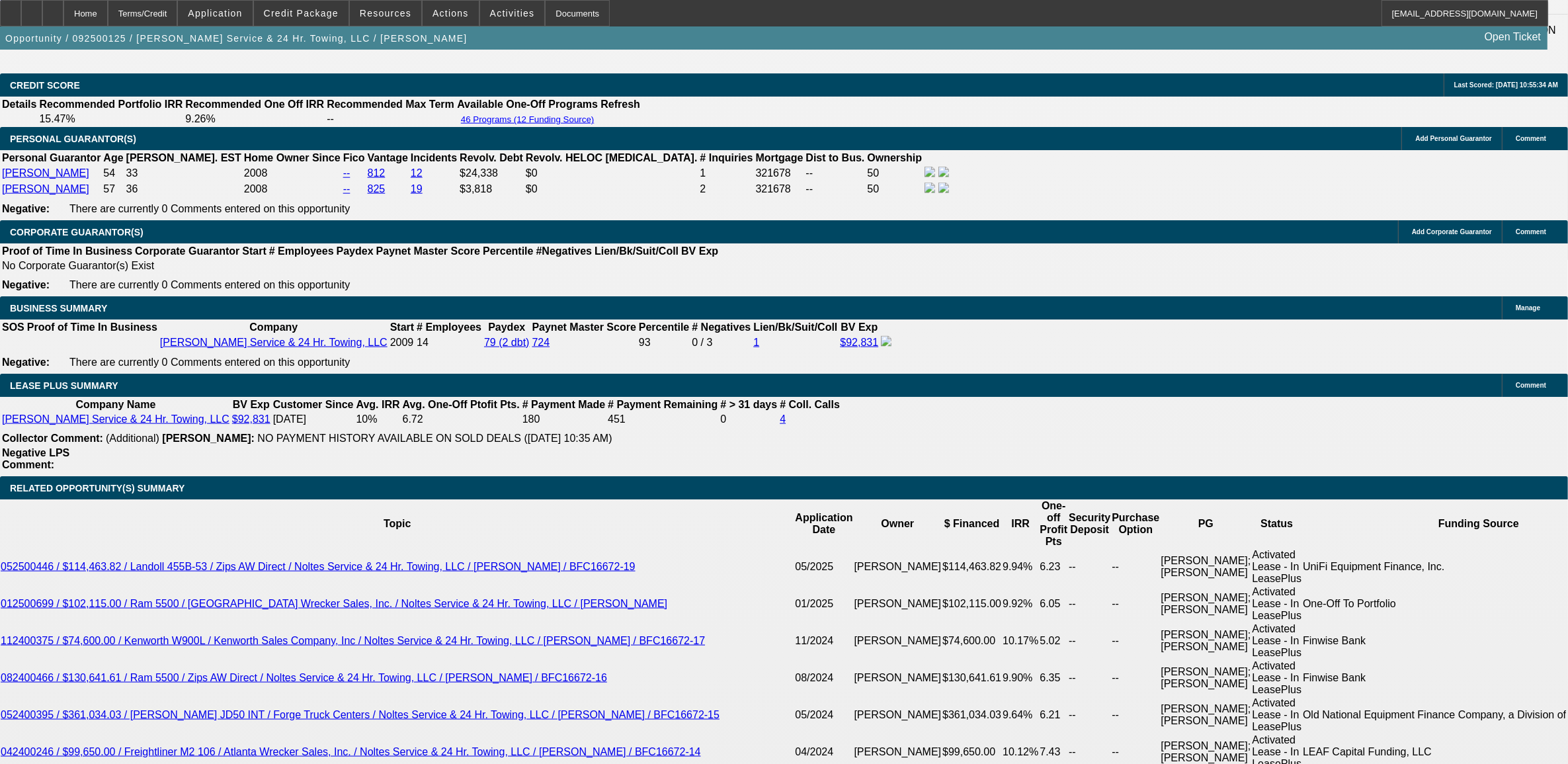
select select "6"
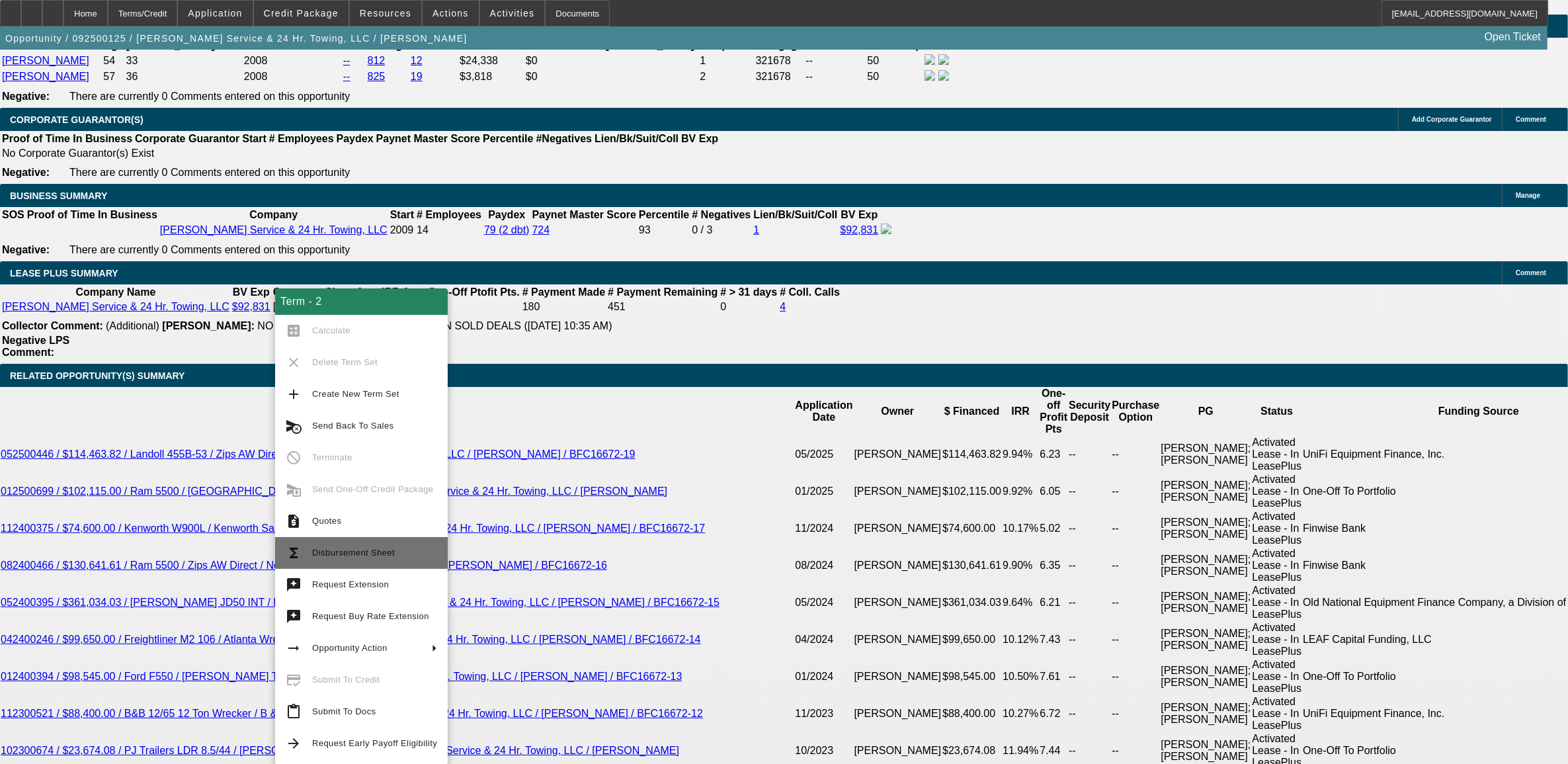
click at [374, 561] on button "functions Disbursement Sheet" at bounding box center [361, 552] width 172 height 32
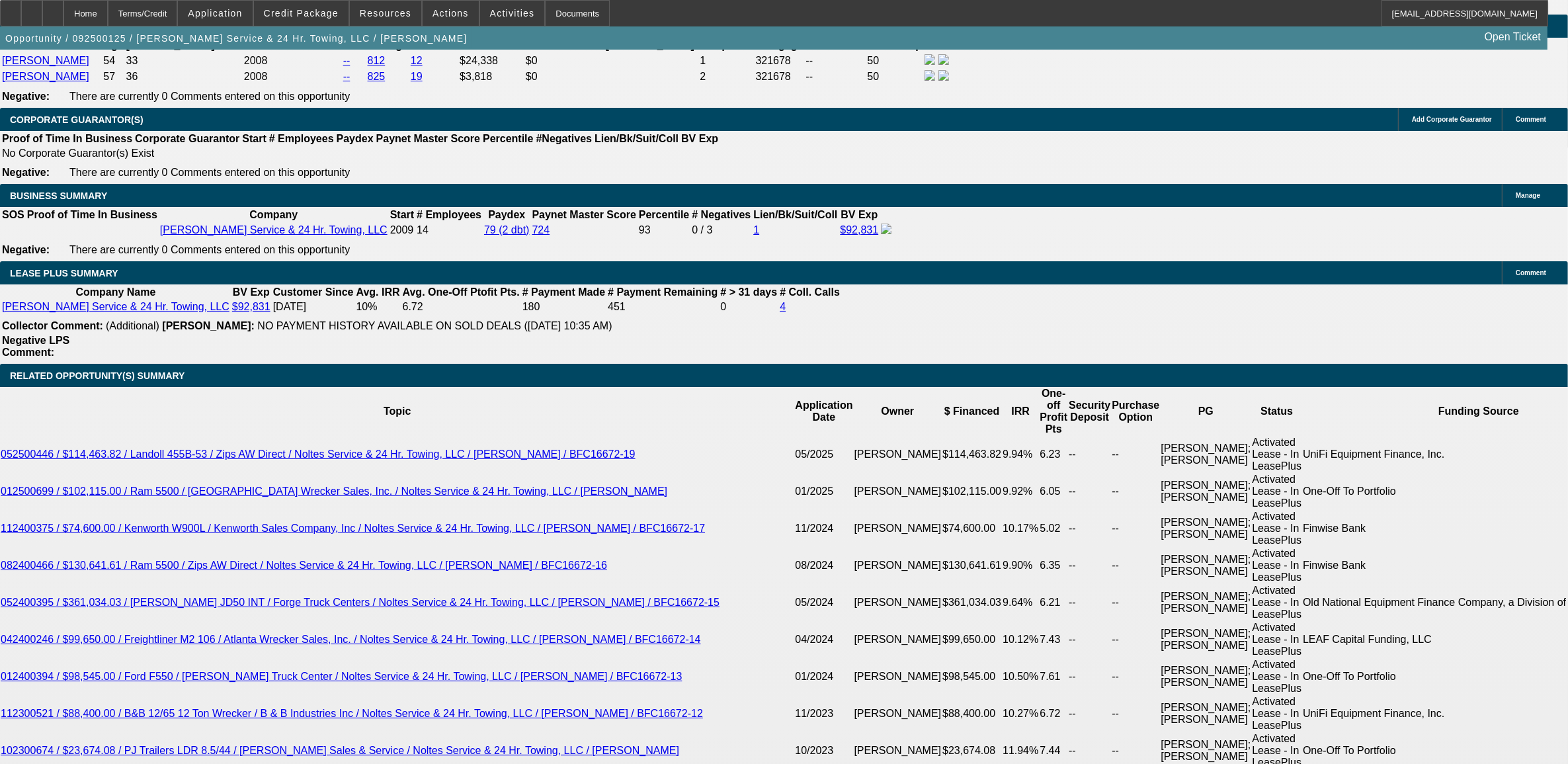
scroll to position [2163, 0]
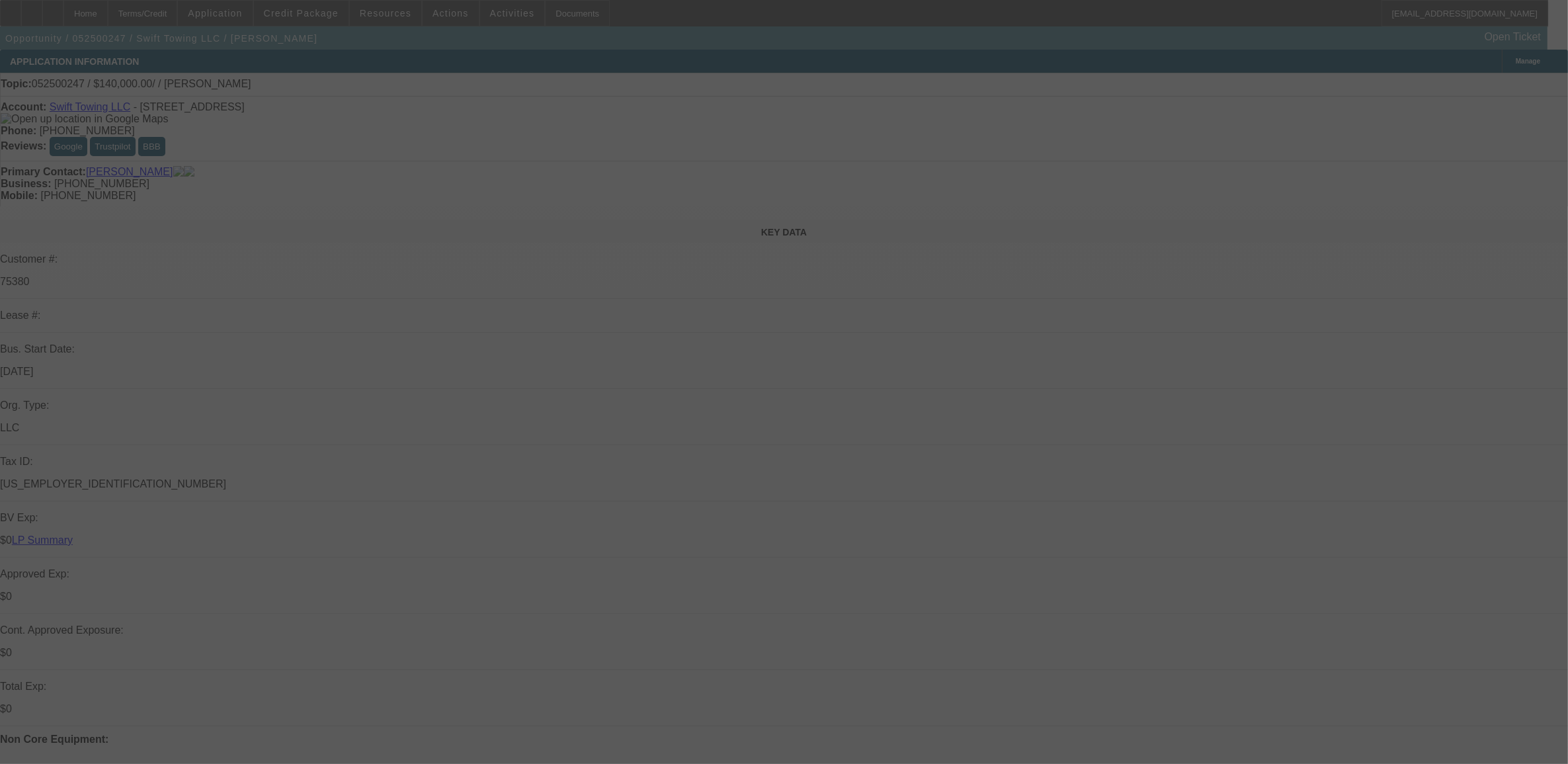
select select "0"
select select "2"
select select "0.1"
select select "4"
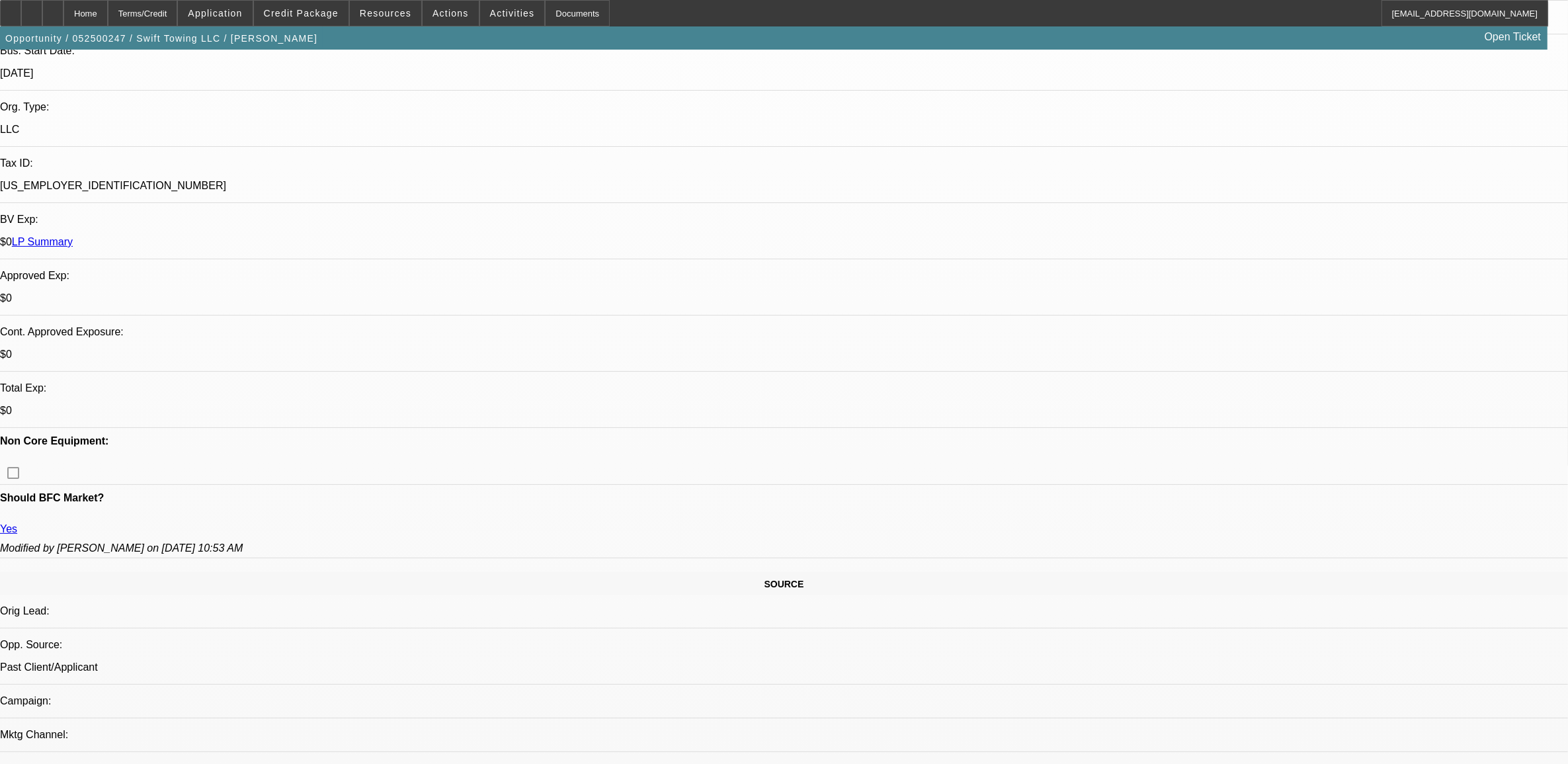
scroll to position [496, 0]
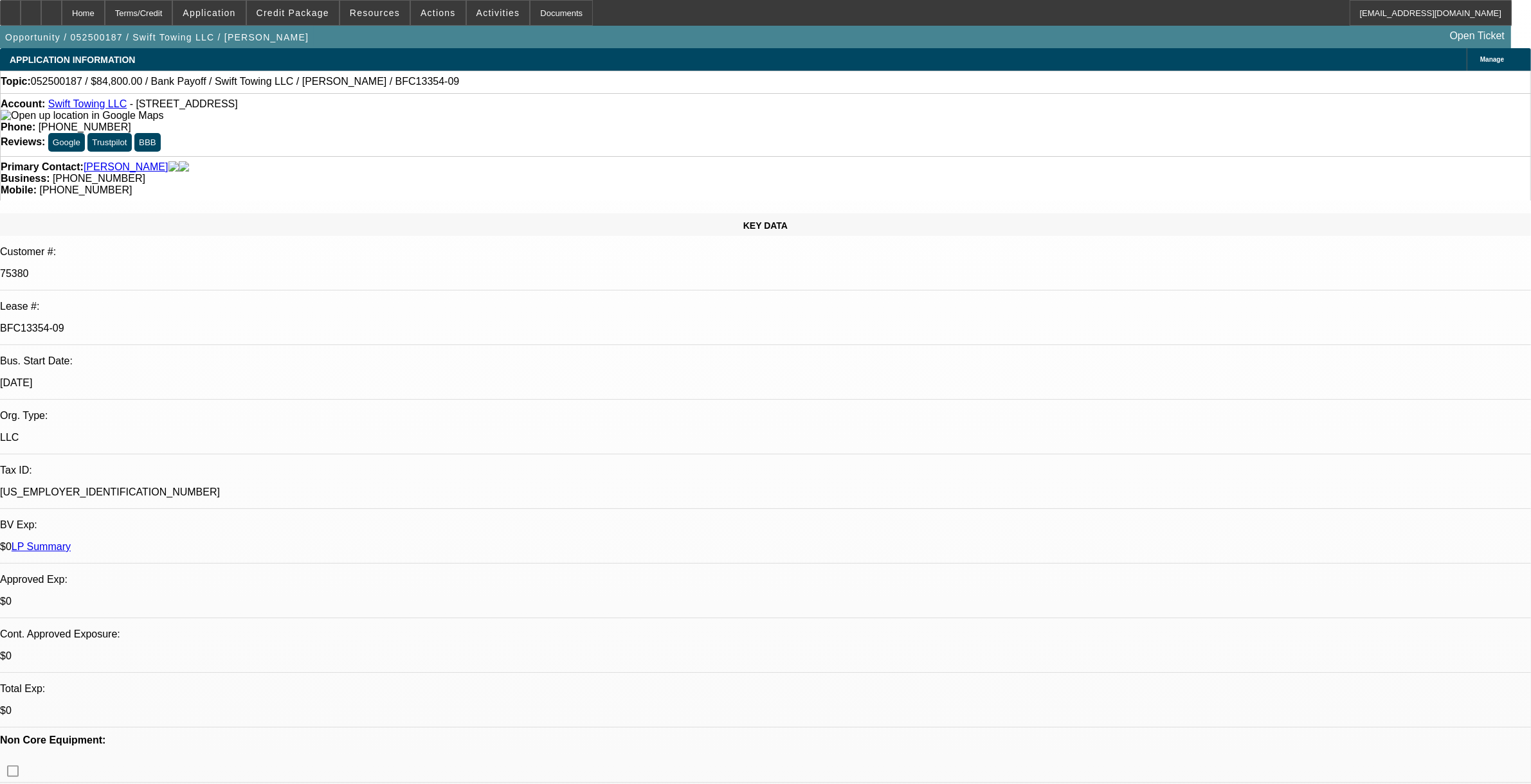
select select "0"
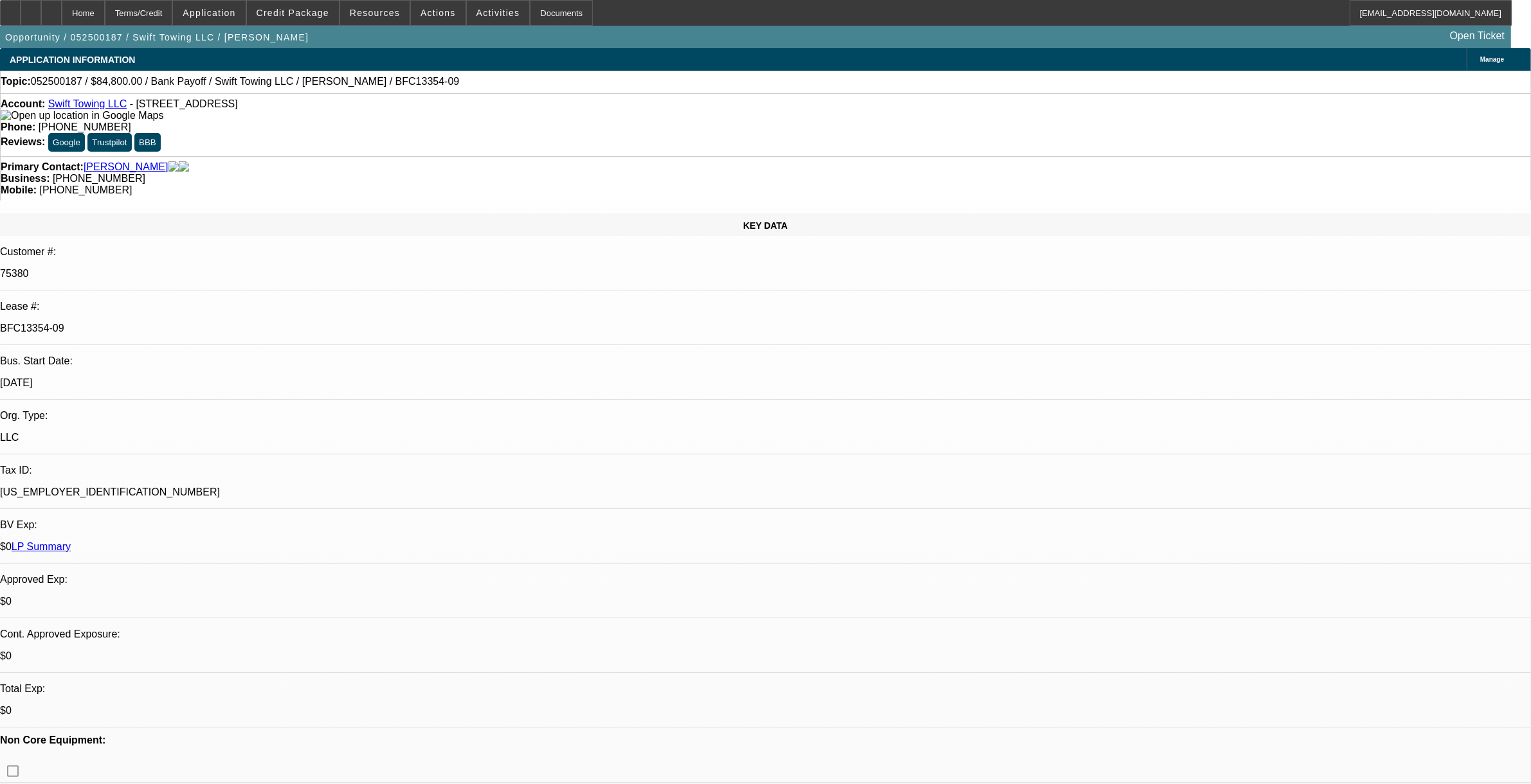
select select "0"
select select "0.1"
select select "0"
select select "0.1"
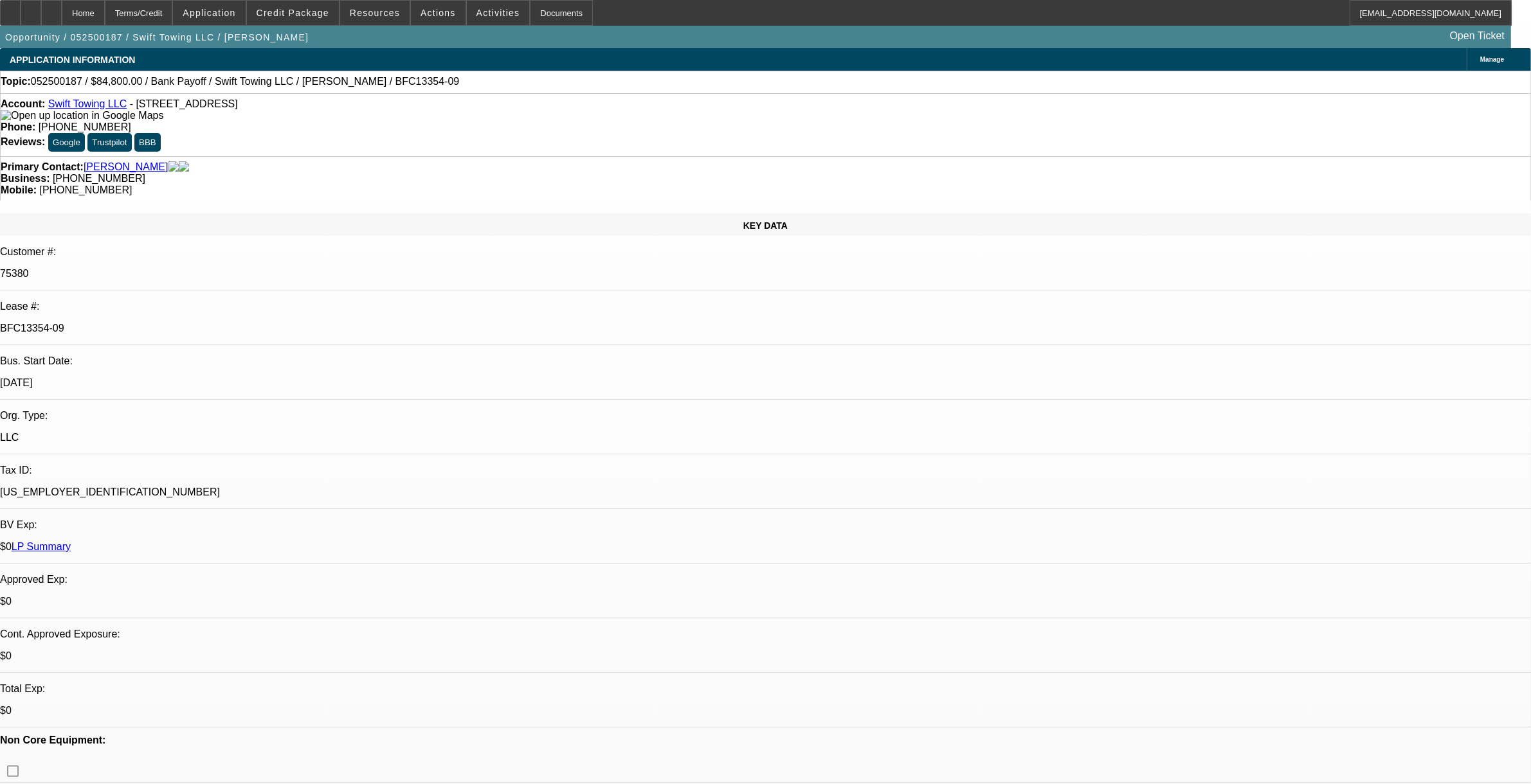
select select "0"
select select "1"
select select "6"
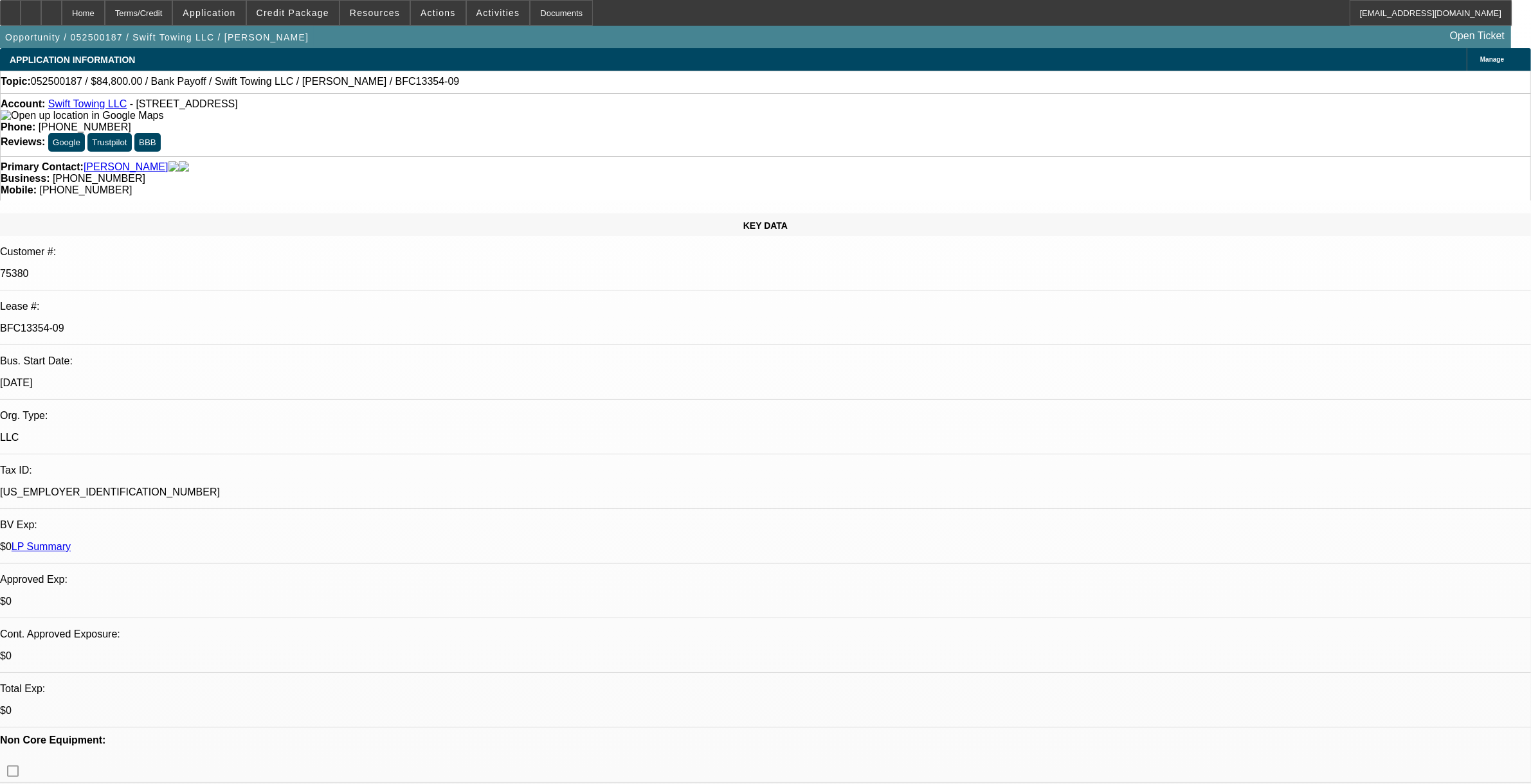
select select "1"
select select "6"
select select "1"
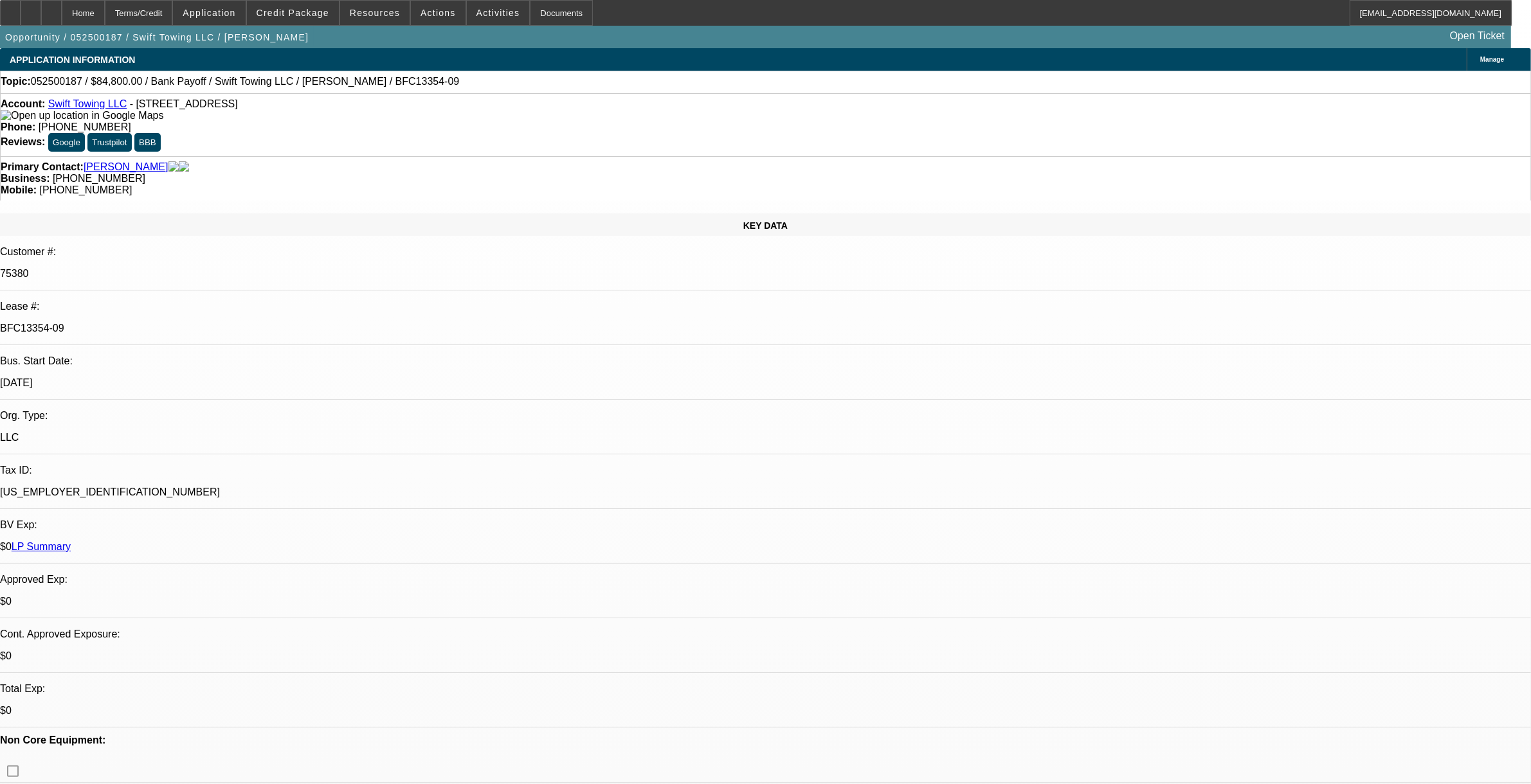
select select "6"
select select "1"
select select "6"
click at [218, 115] on div "Account: Swift Towing LLC - [STREET_ADDRESS]" at bounding box center [766, 109] width 1529 height 24
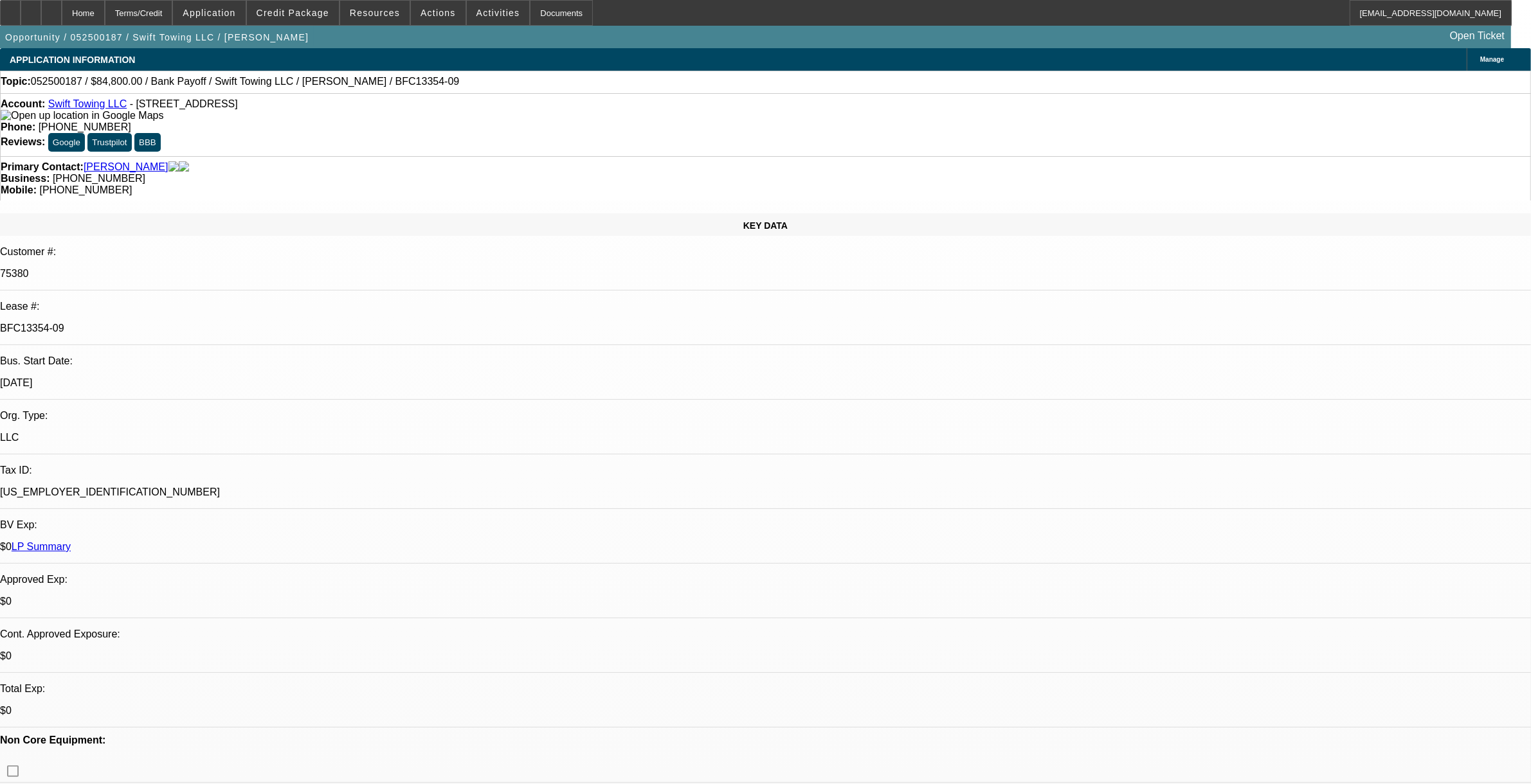
click at [26, 120] on img at bounding box center [82, 116] width 163 height 11
click at [25, 121] on img at bounding box center [82, 116] width 163 height 11
